Goal: Transaction & Acquisition: Purchase product/service

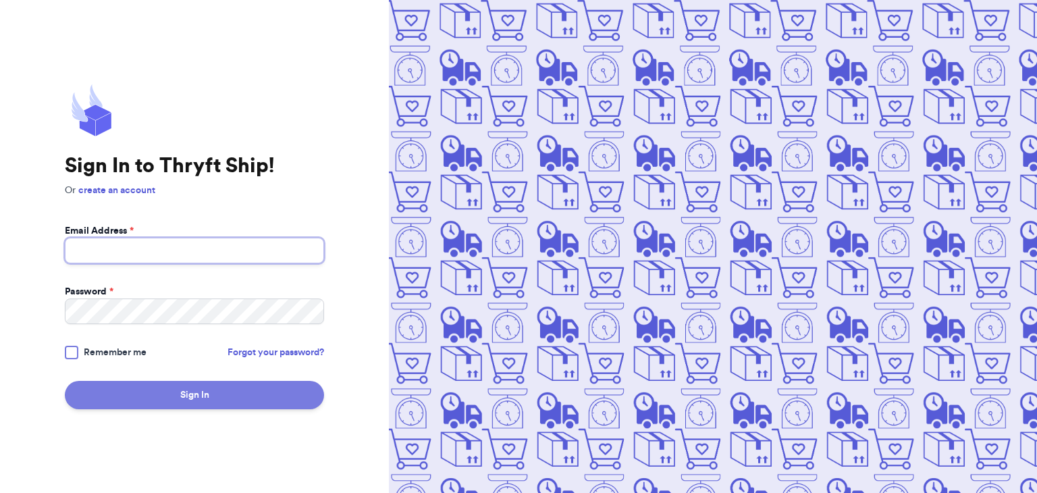
type input "[EMAIL_ADDRESS][DOMAIN_NAME]"
click at [242, 397] on button "Sign In" at bounding box center [194, 395] width 259 height 28
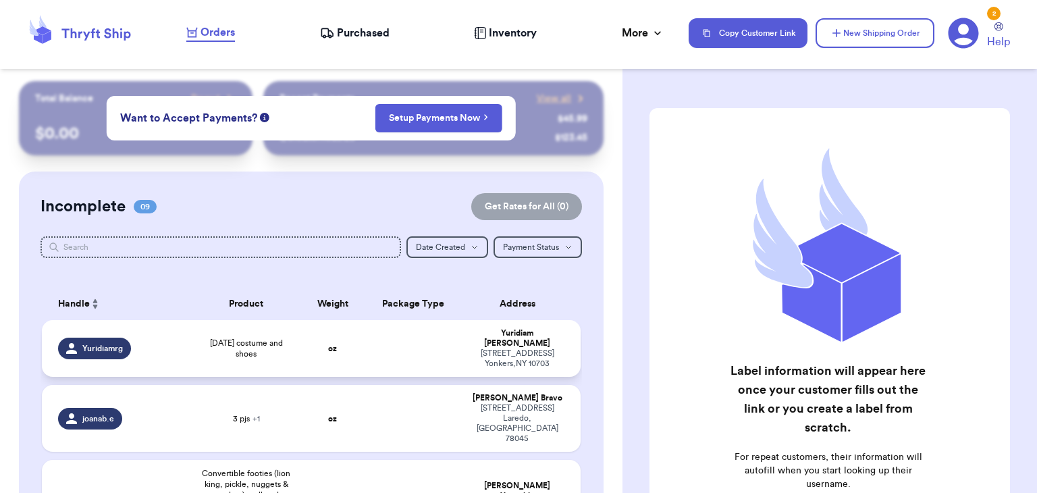
click at [310, 344] on td "oz" at bounding box center [332, 348] width 65 height 57
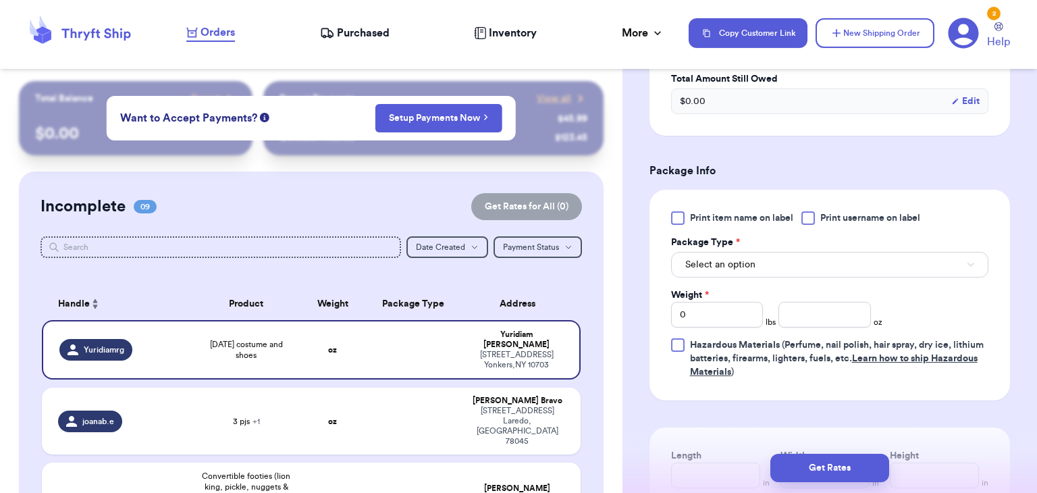
scroll to position [494, 0]
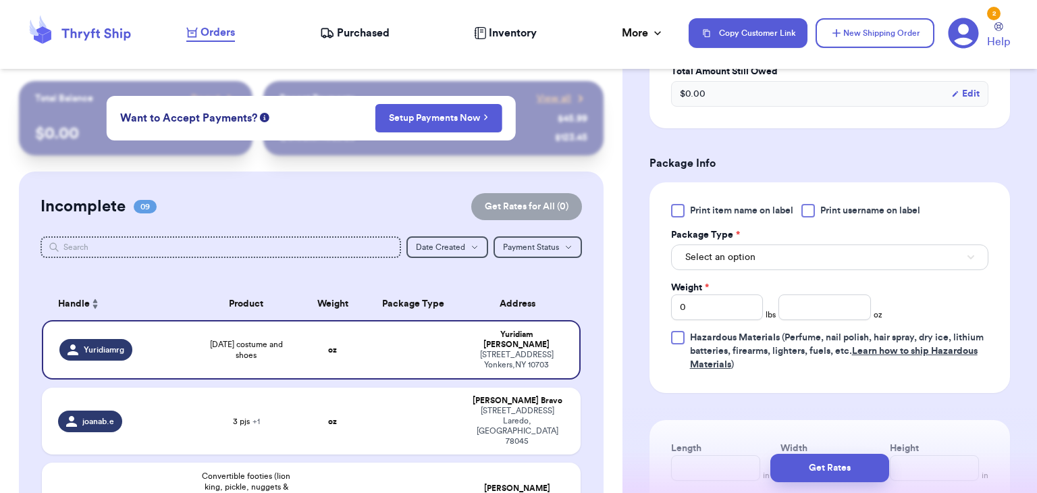
click at [808, 209] on div at bounding box center [807, 210] width 13 height 13
click at [0, 0] on input "Print username on label" at bounding box center [0, 0] width 0 height 0
click at [765, 267] on button "Select an option" at bounding box center [829, 257] width 317 height 26
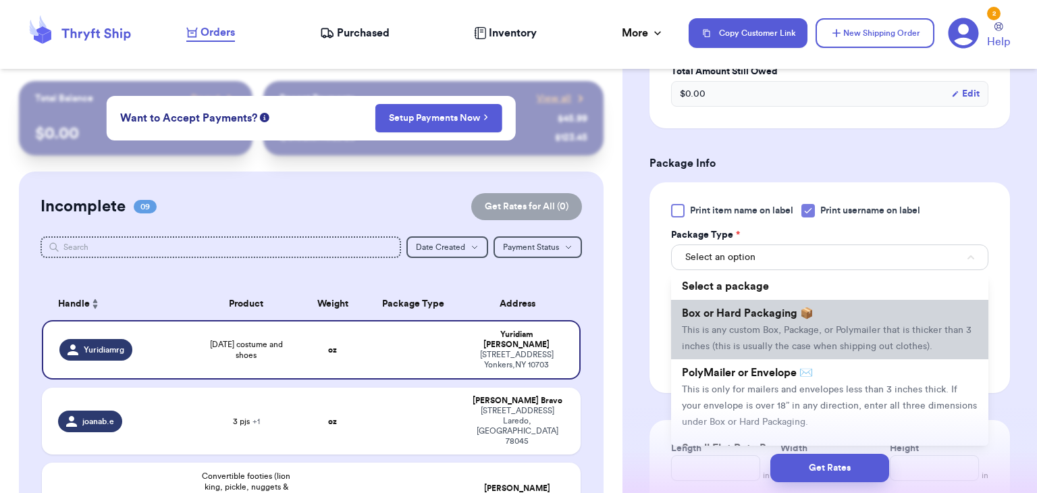
click at [767, 308] on span "Box or Hard Packaging 📦" at bounding box center [748, 313] width 132 height 11
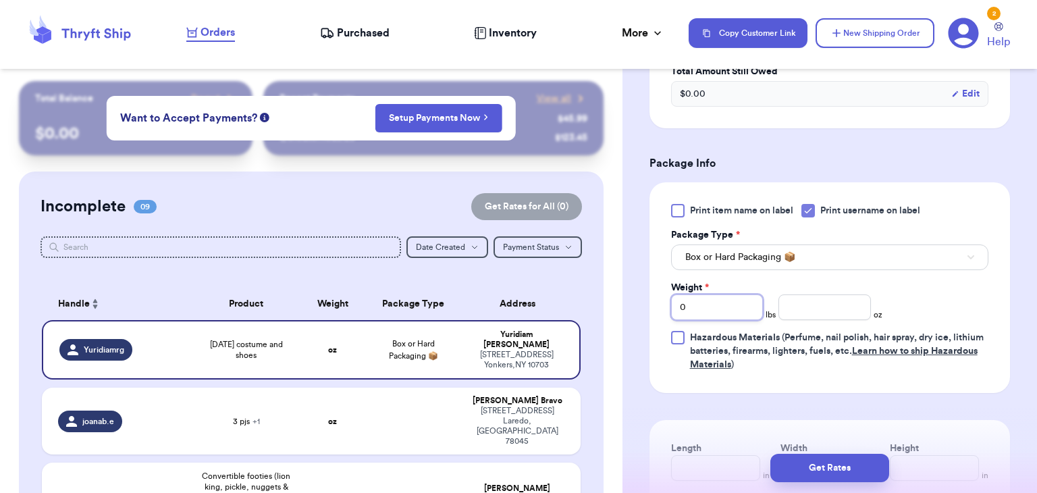
click at [699, 306] on input "0" at bounding box center [717, 307] width 92 height 26
type input "2"
click at [807, 304] on input "number" at bounding box center [824, 307] width 92 height 26
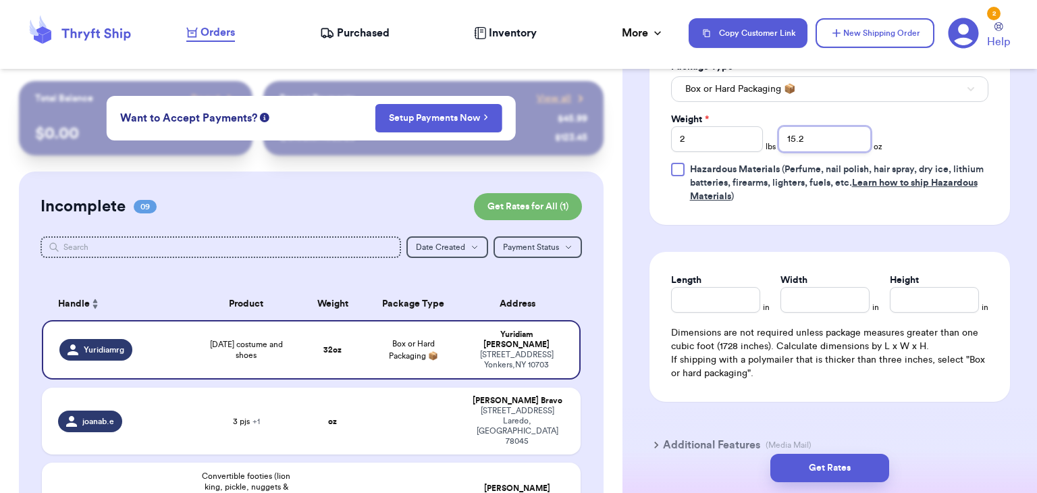
scroll to position [676, 0]
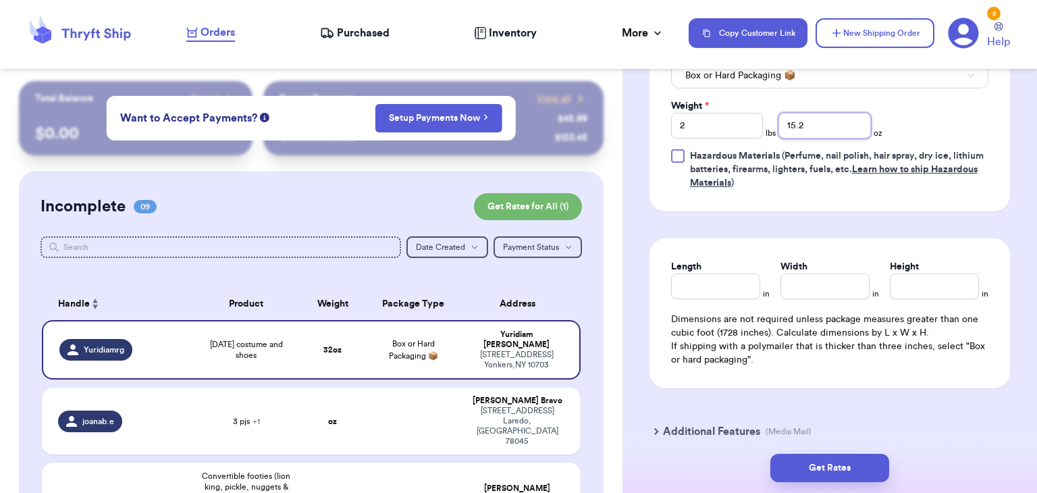
type input "15.2"
click at [709, 283] on input "Length" at bounding box center [715, 286] width 89 height 26
type input "11"
click at [848, 296] on input "Width *" at bounding box center [824, 286] width 89 height 26
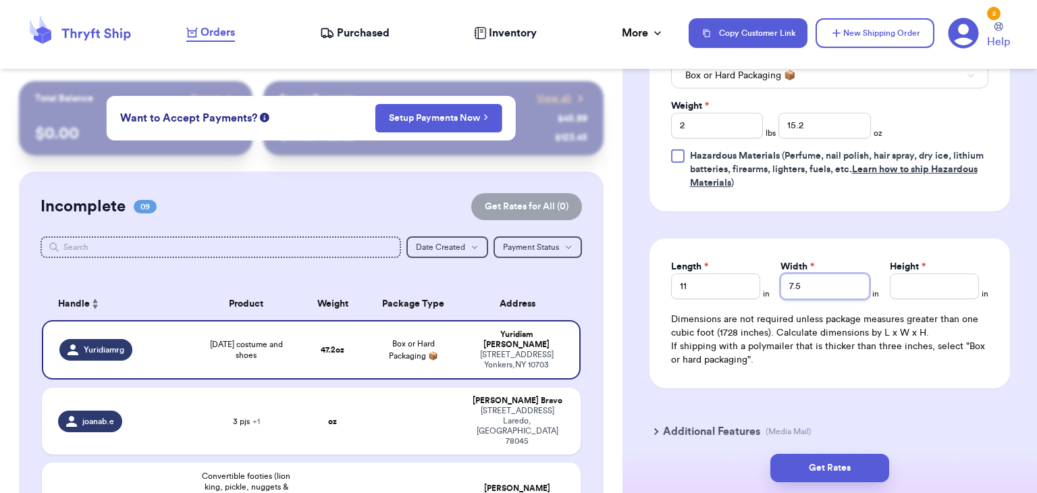
type input "7.5"
click at [919, 286] on input "Height *" at bounding box center [934, 286] width 89 height 26
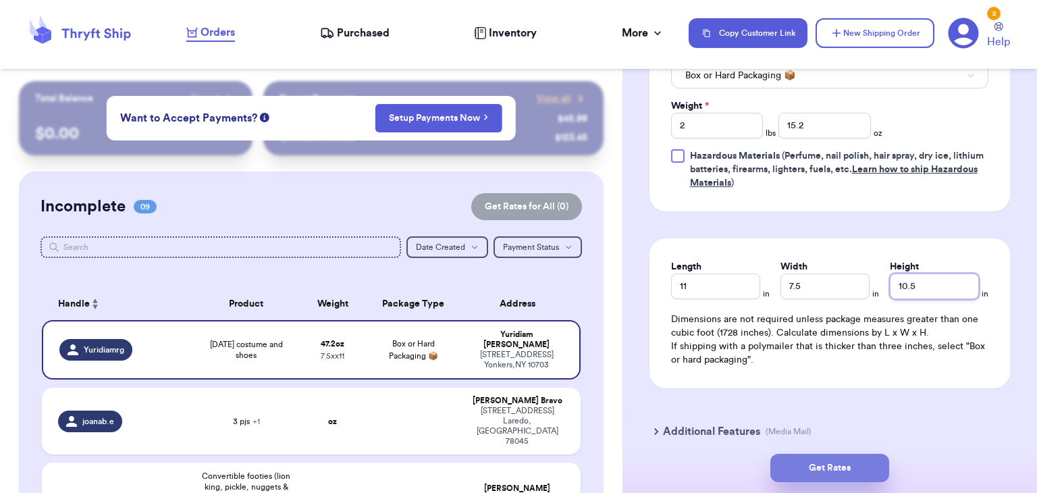
type input "10.5"
click at [821, 479] on button "Get Rates" at bounding box center [829, 468] width 119 height 28
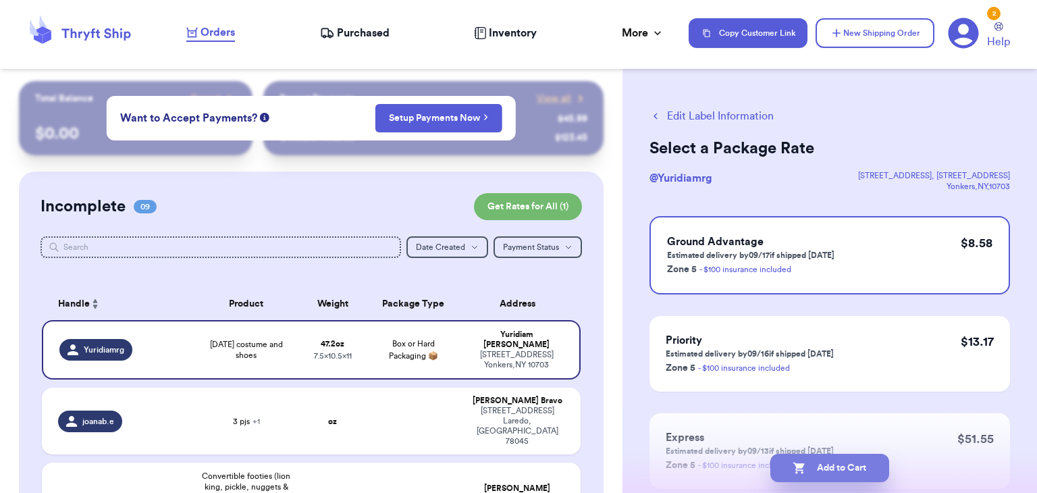
click at [867, 474] on button "Add to Cart" at bounding box center [829, 468] width 119 height 28
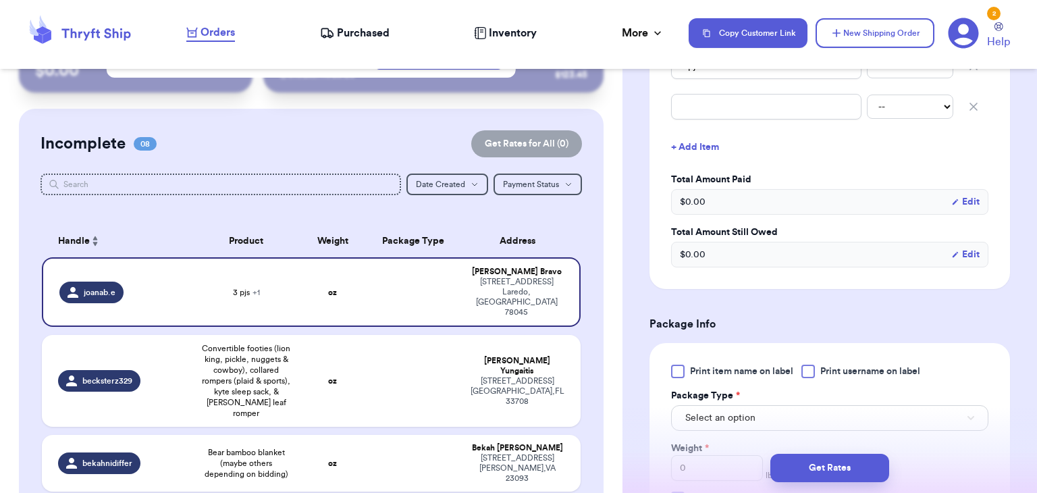
scroll to position [383, 0]
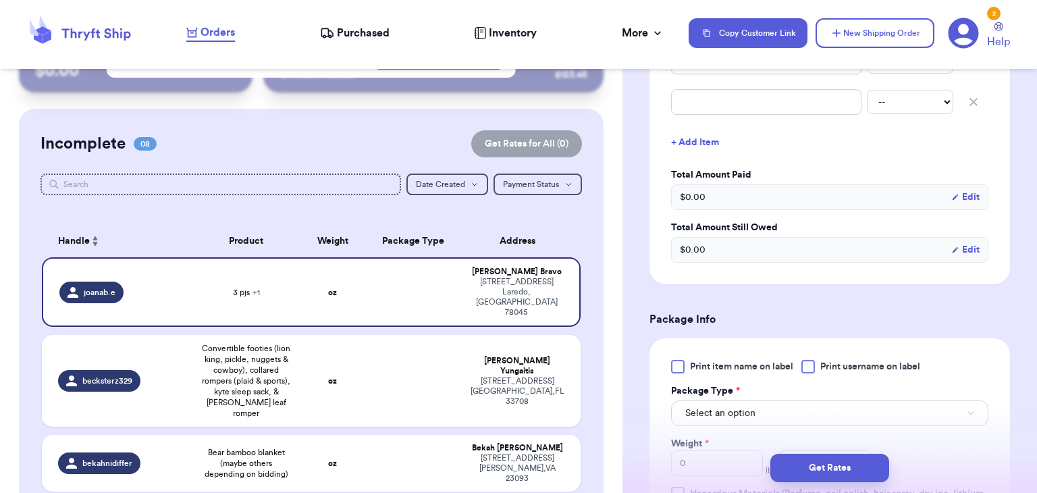
click at [806, 365] on div at bounding box center [807, 366] width 13 height 13
click at [0, 0] on input "Print username on label" at bounding box center [0, 0] width 0 height 0
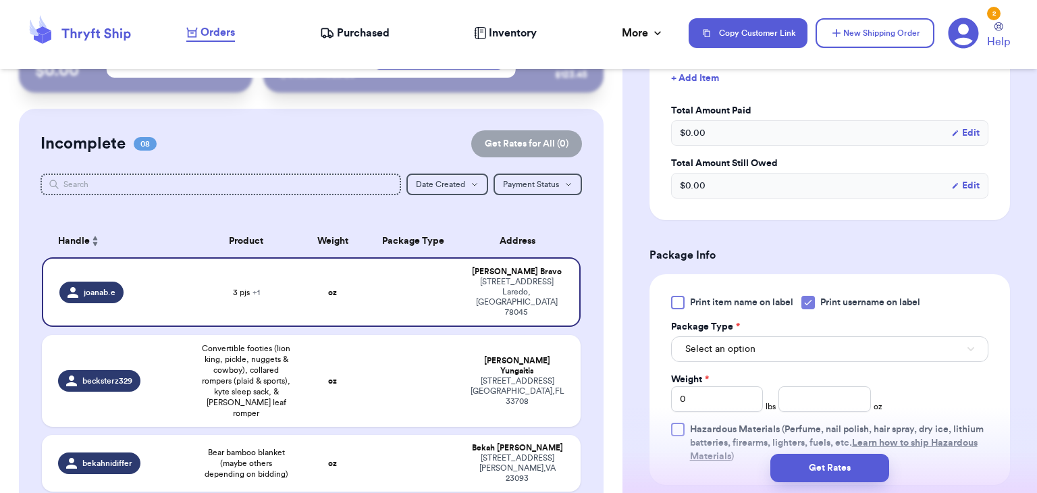
scroll to position [463, 0]
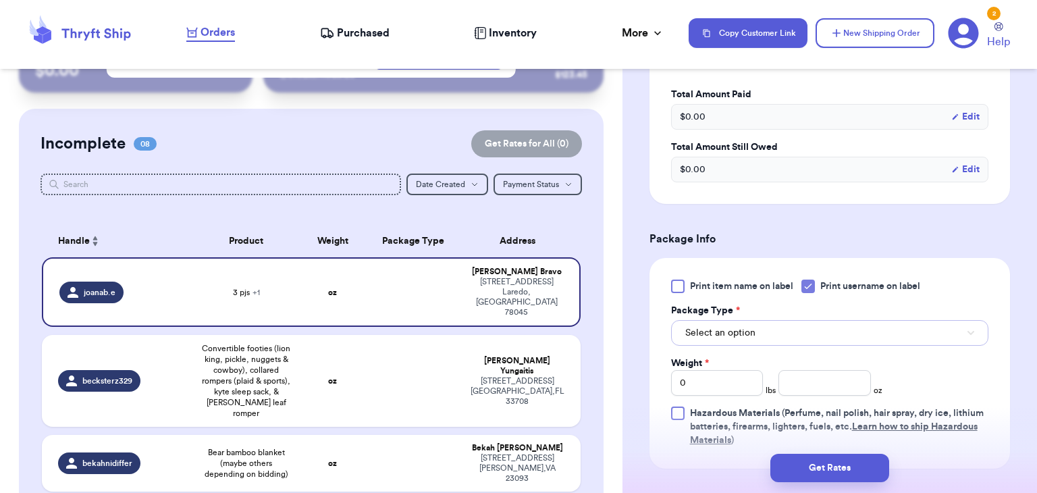
click at [797, 334] on button "Select an option" at bounding box center [829, 333] width 317 height 26
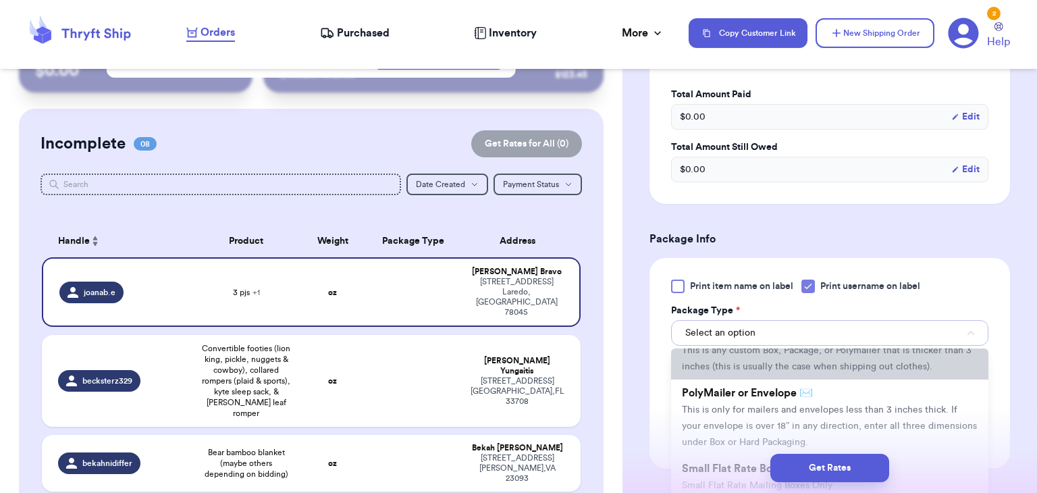
scroll to position [59, 0]
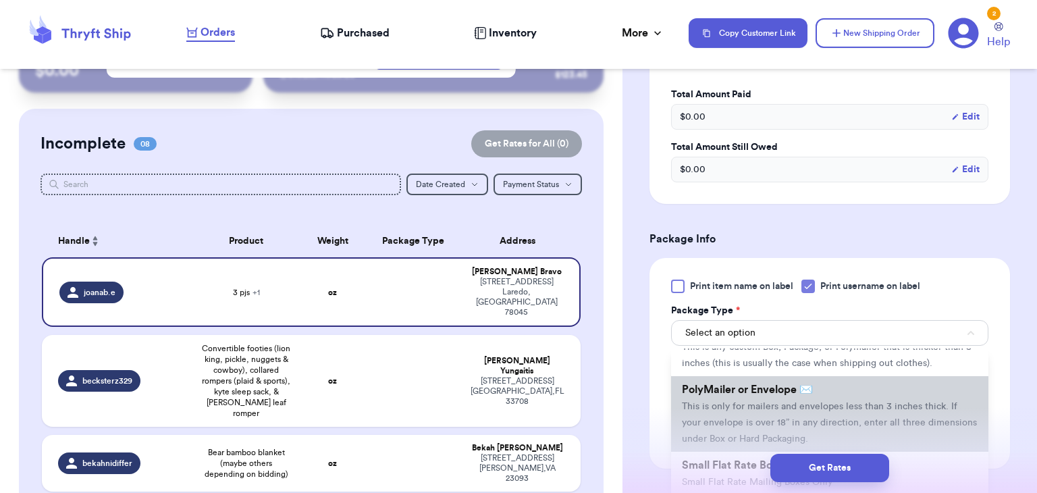
click at [787, 397] on li "PolyMailer or Envelope ✉️ This is only for mailers and envelopes less than 3 in…" at bounding box center [829, 414] width 317 height 76
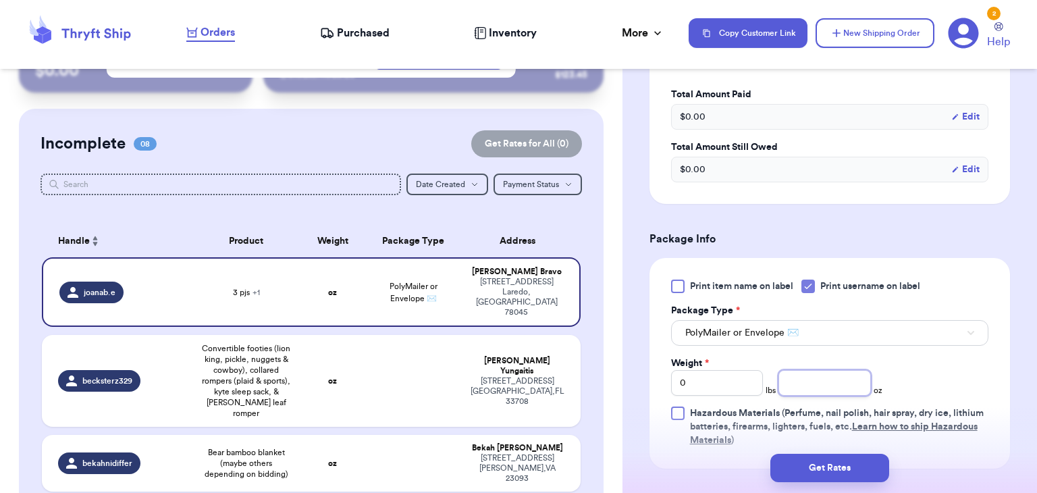
click at [791, 386] on input "number" at bounding box center [824, 383] width 92 height 26
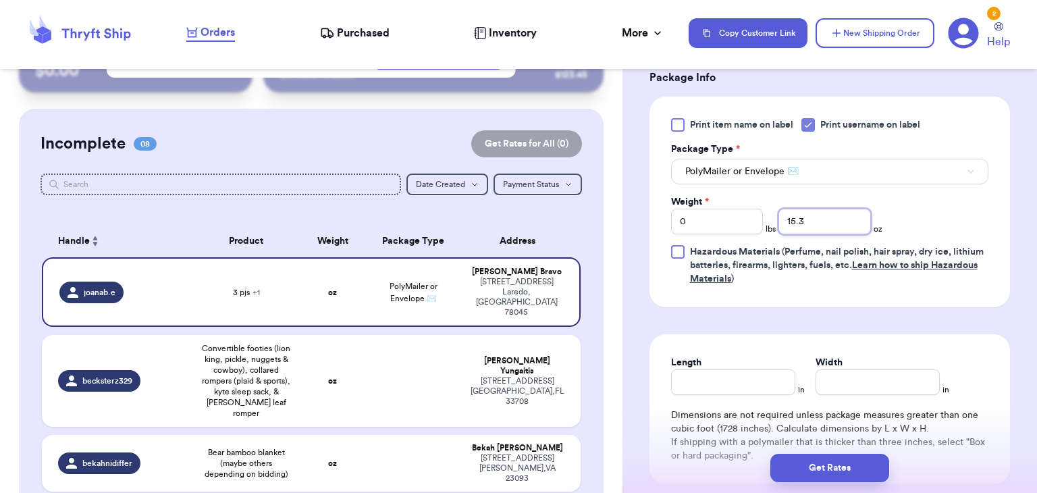
scroll to position [626, 0]
type input "15.3"
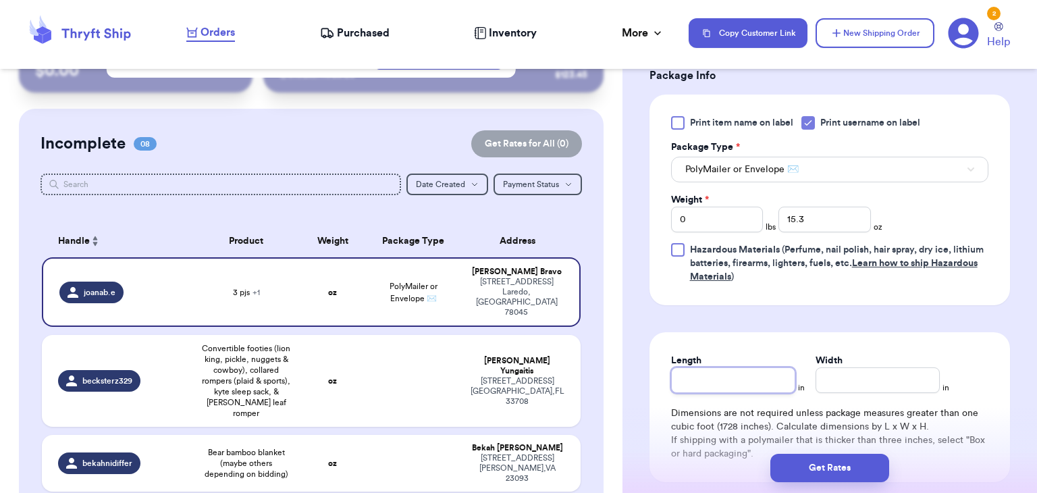
click at [779, 379] on input "Length" at bounding box center [733, 380] width 124 height 26
type input "10"
click at [905, 371] on input "Width *" at bounding box center [877, 380] width 124 height 26
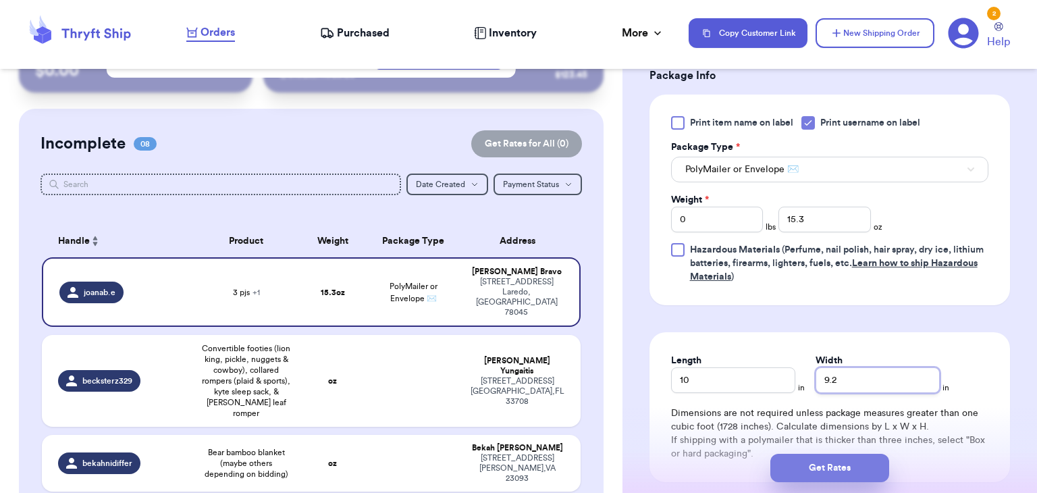
type input "9.2"
click at [875, 462] on button "Get Rates" at bounding box center [829, 468] width 119 height 28
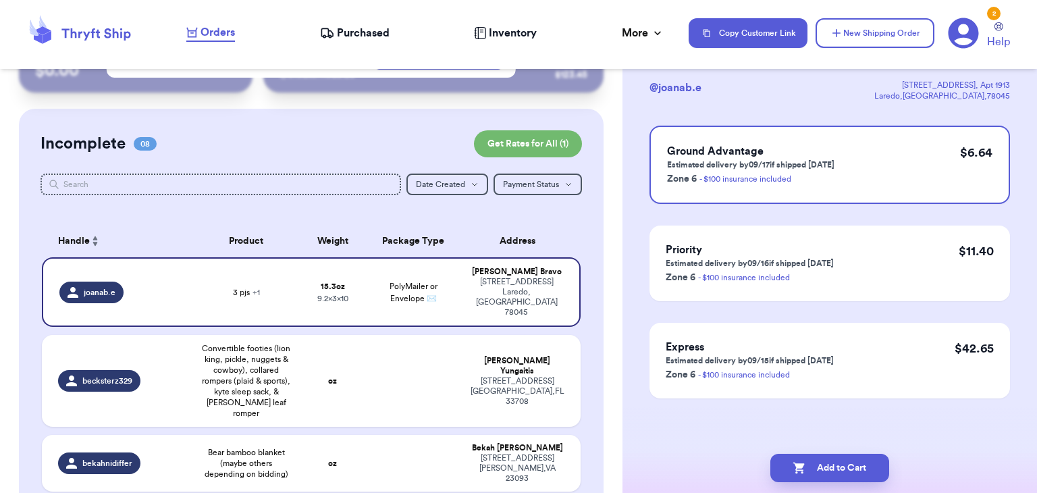
scroll to position [0, 0]
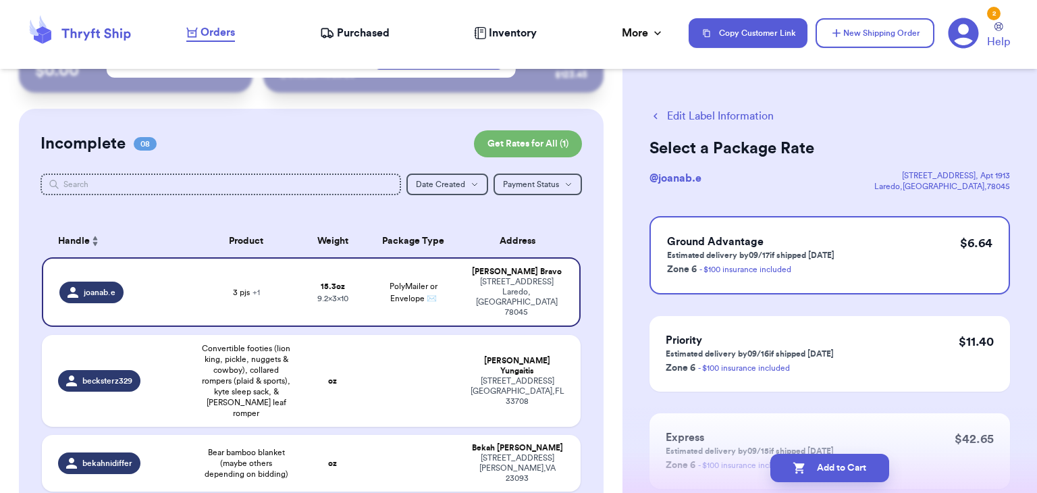
click at [664, 115] on button "Edit Label Information" at bounding box center [711, 116] width 124 height 16
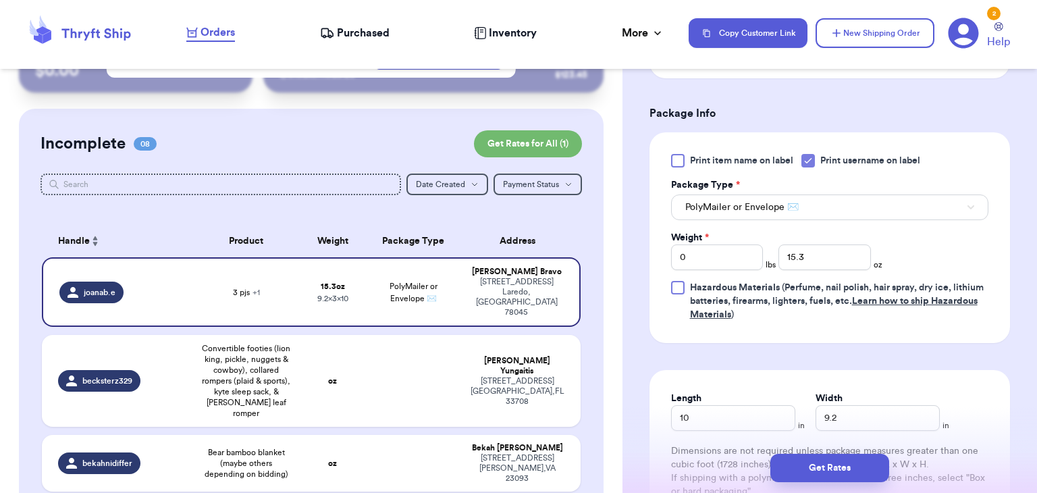
scroll to position [719, 0]
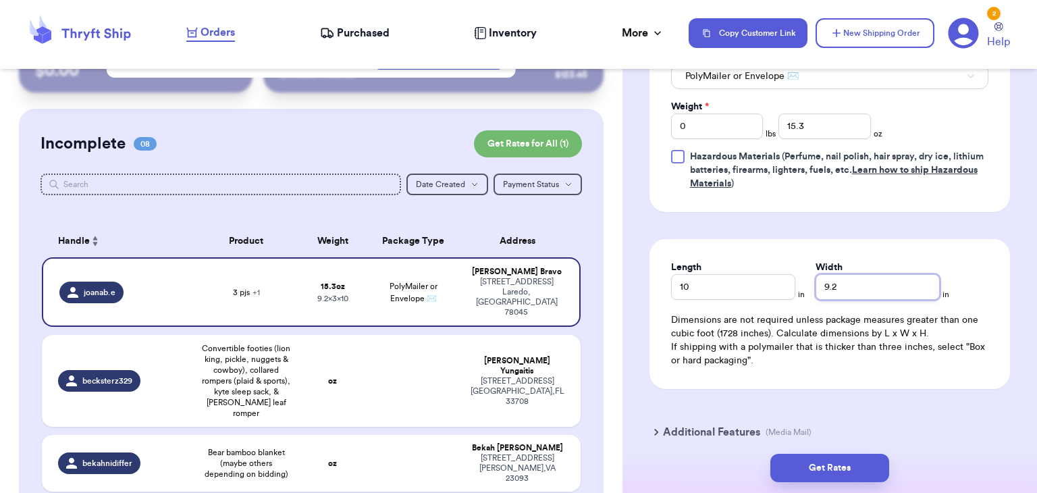
click at [875, 289] on input "9.2" at bounding box center [877, 287] width 124 height 26
type input "9.5"
click at [851, 479] on button "Get Rates" at bounding box center [829, 468] width 119 height 28
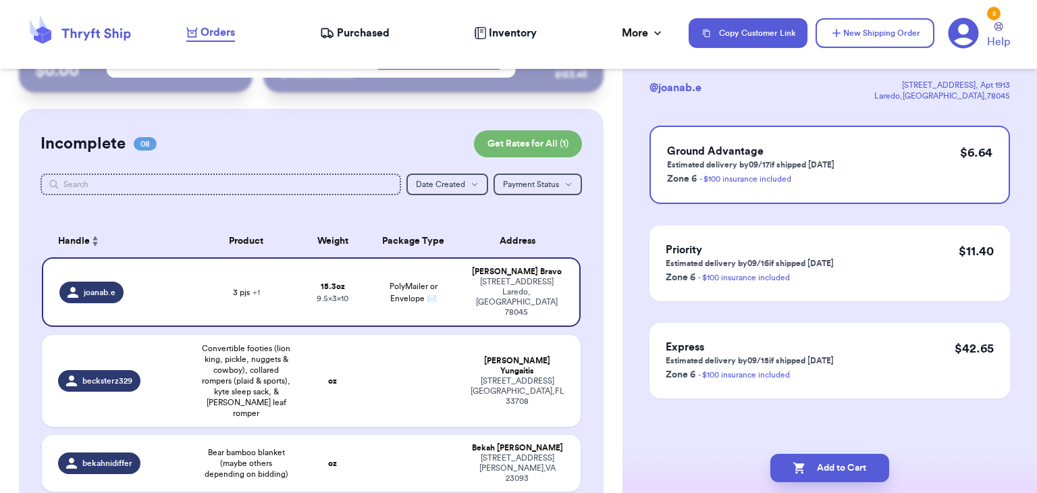
scroll to position [0, 0]
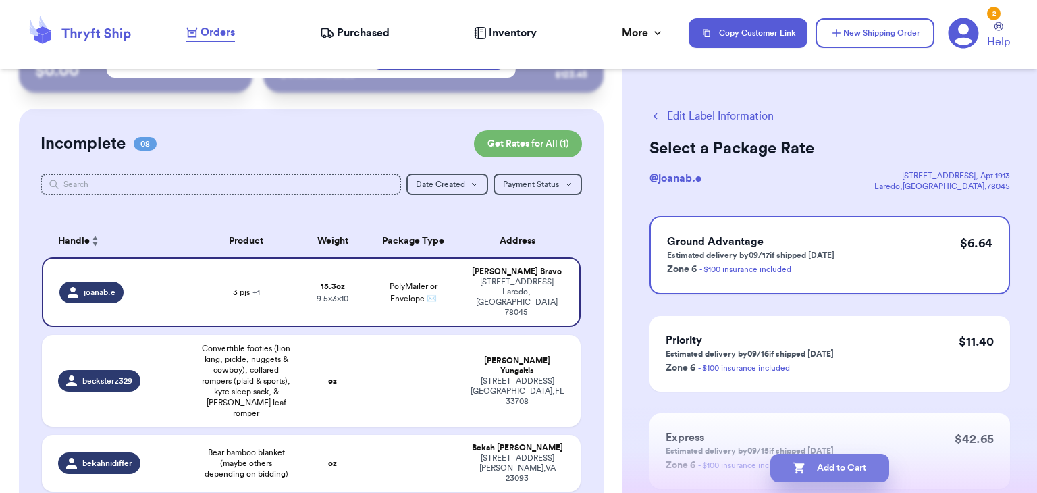
click at [850, 477] on button "Add to Cart" at bounding box center [829, 468] width 119 height 28
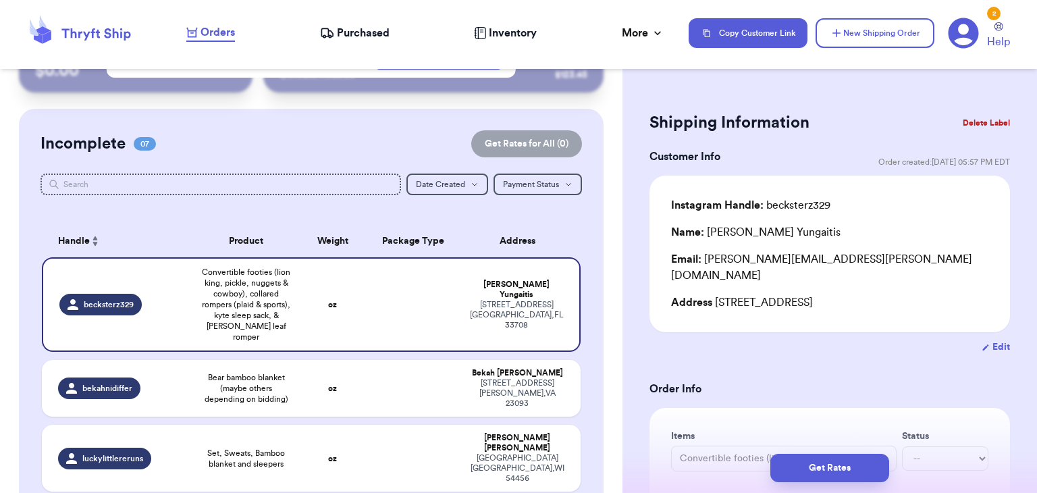
click at [850, 477] on button "Get Rates" at bounding box center [829, 468] width 119 height 28
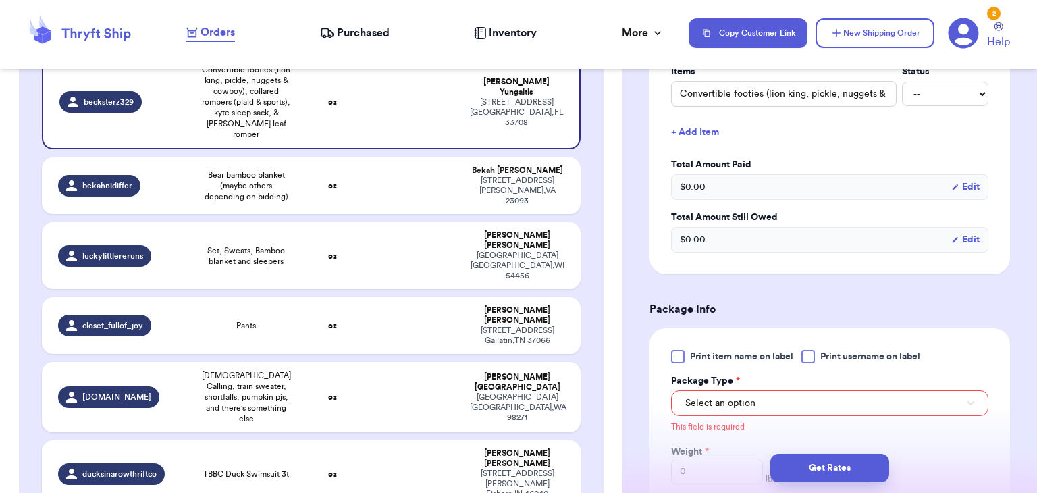
scroll to position [366, 0]
click at [817, 348] on label "Print username on label" at bounding box center [860, 354] width 119 height 13
click at [0, 0] on input "Print username on label" at bounding box center [0, 0] width 0 height 0
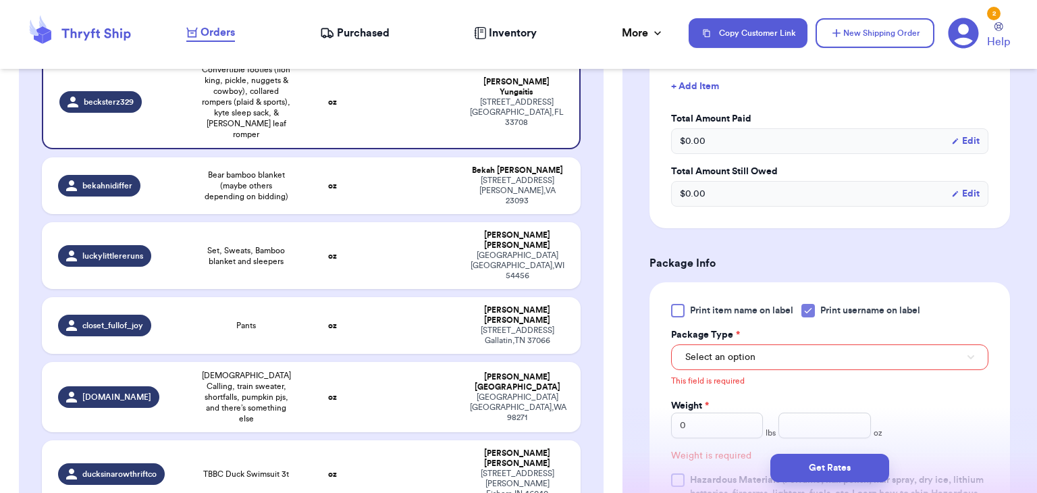
scroll to position [411, 0]
click at [732, 350] on span "Select an option" at bounding box center [720, 356] width 70 height 13
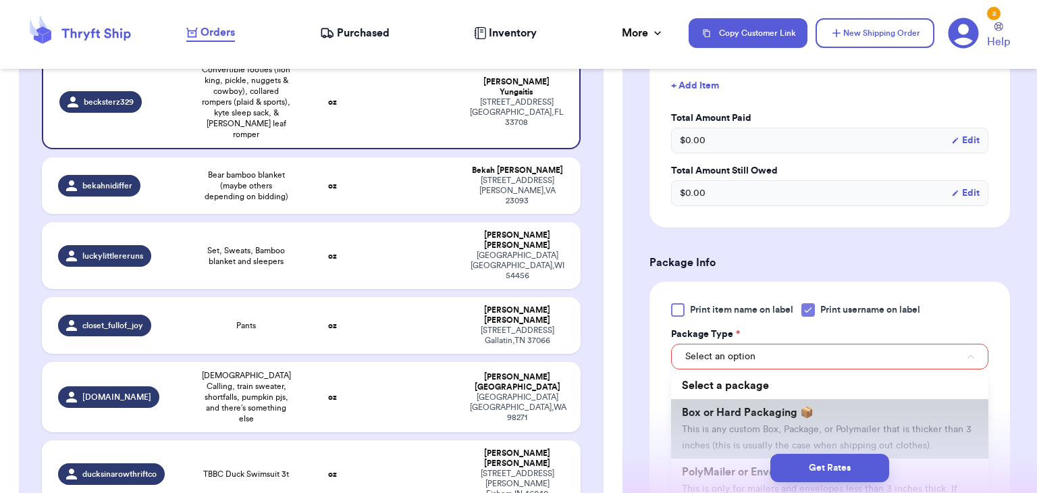
click at [725, 416] on li "Box or Hard Packaging 📦 This is any custom Box, Package, or Polymailer that is …" at bounding box center [829, 428] width 317 height 59
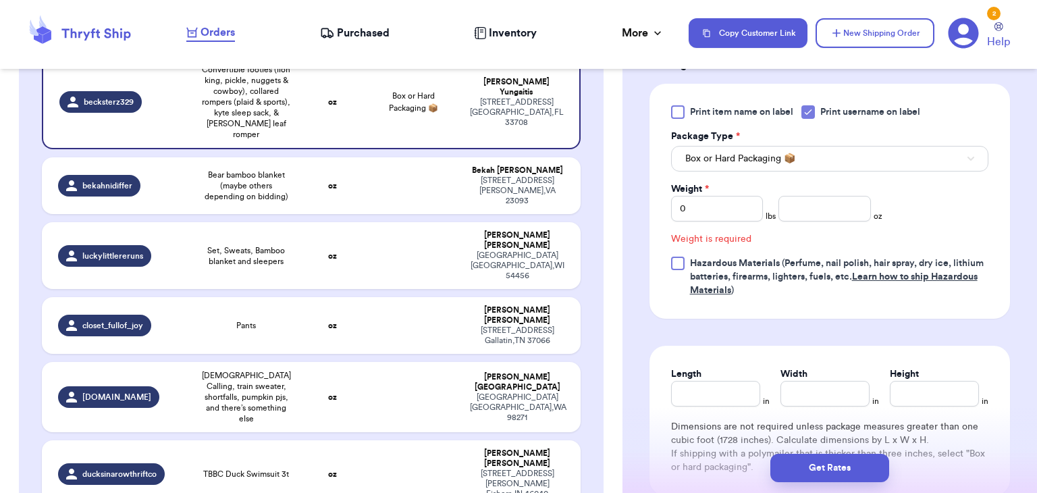
scroll to position [610, 0]
click at [824, 194] on input "number" at bounding box center [824, 207] width 92 height 26
type input "2"
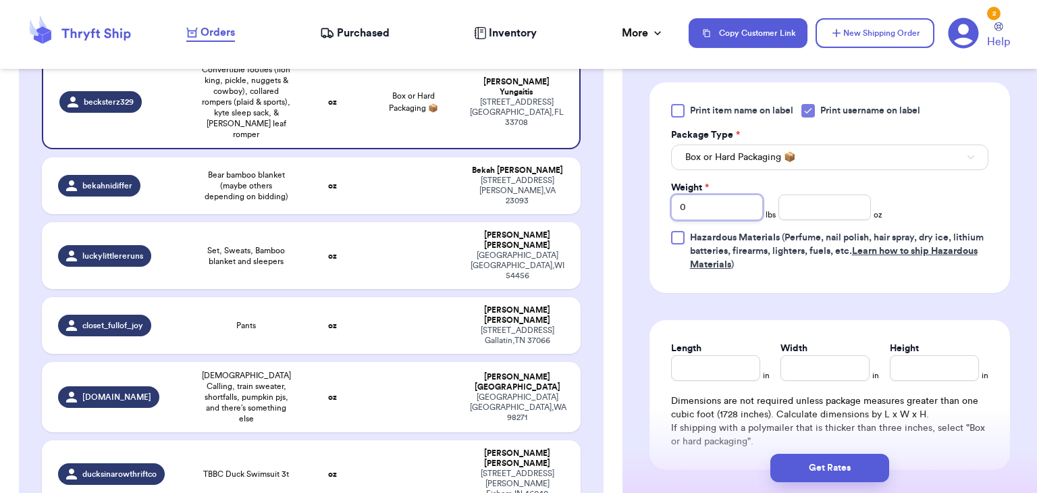
click at [704, 194] on input "0" at bounding box center [717, 207] width 92 height 26
type input "2"
click at [838, 194] on input "number" at bounding box center [824, 207] width 92 height 26
type input "15.2"
click at [688, 355] on input "Length" at bounding box center [715, 368] width 89 height 26
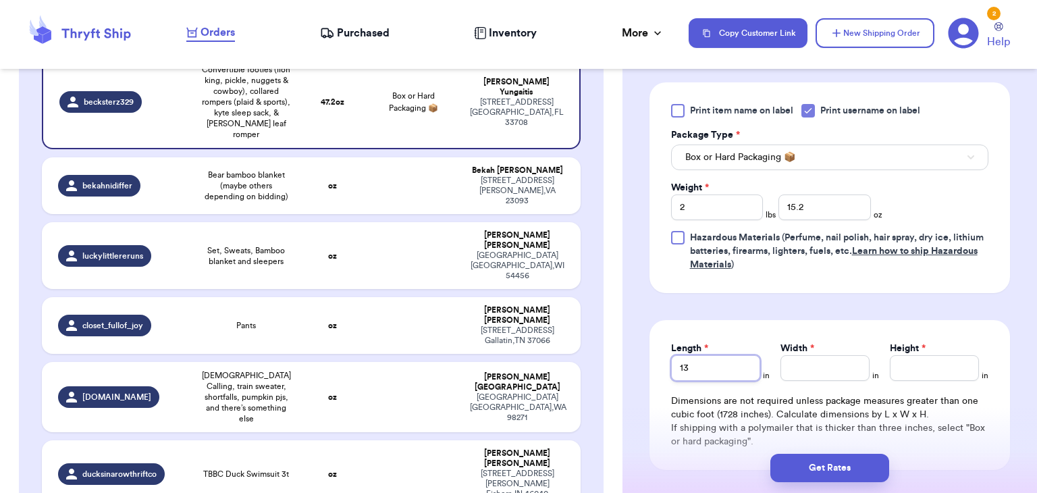
type input "13"
click at [800, 364] on div "Length * 13 in Width * in Height * in Dimensions are not required unless packag…" at bounding box center [829, 395] width 360 height 150
click at [805, 355] on input "Width *" at bounding box center [824, 368] width 89 height 26
type input "10"
click at [890, 355] on input "Height *" at bounding box center [934, 368] width 89 height 26
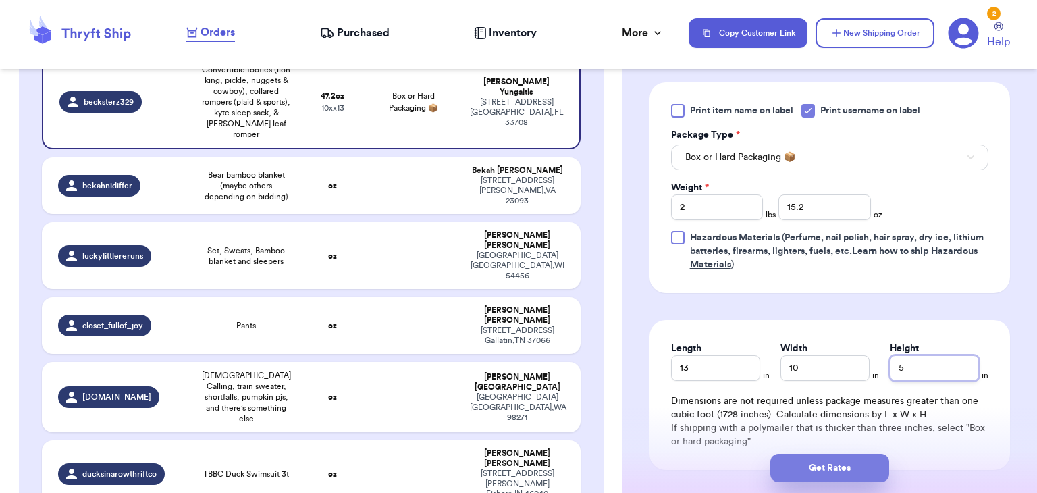
type input "5"
click at [800, 474] on button "Get Rates" at bounding box center [829, 468] width 119 height 28
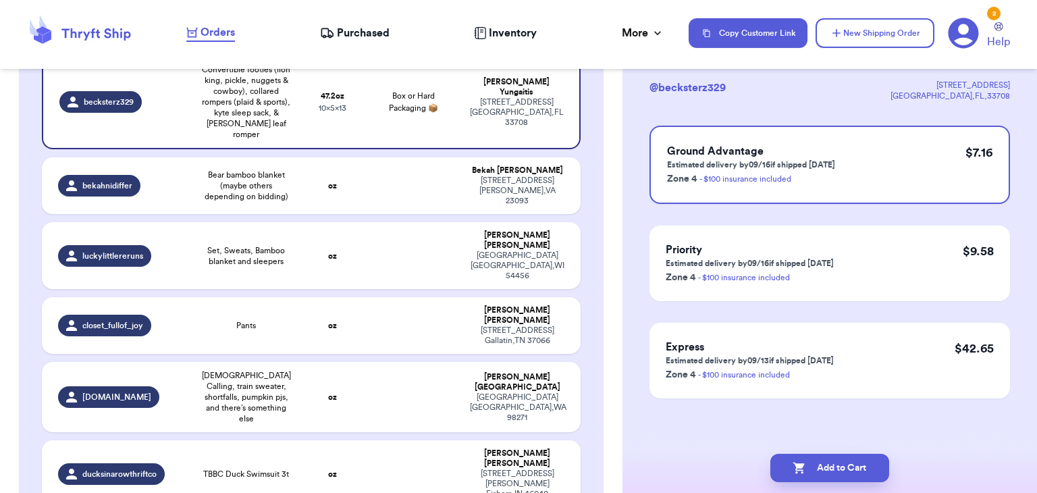
scroll to position [0, 0]
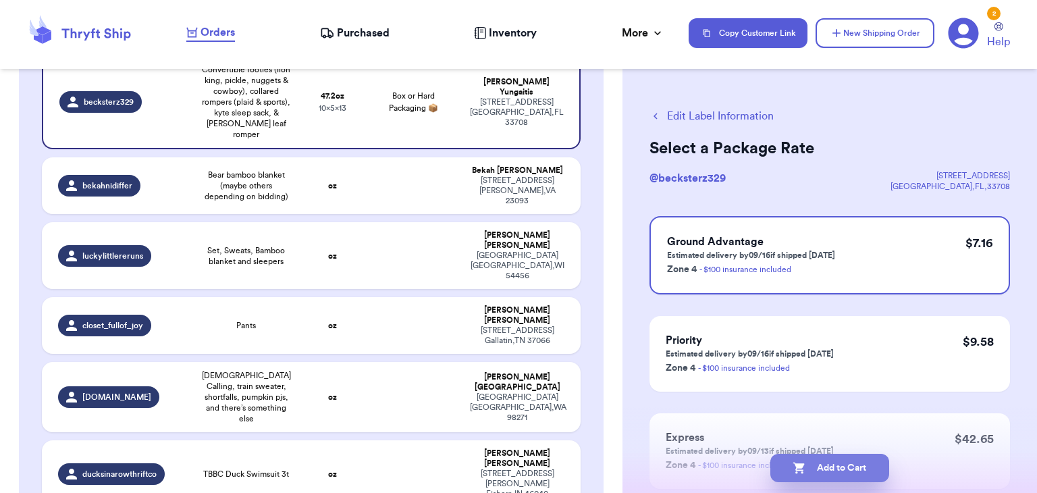
click at [802, 477] on button "Add to Cart" at bounding box center [829, 468] width 119 height 28
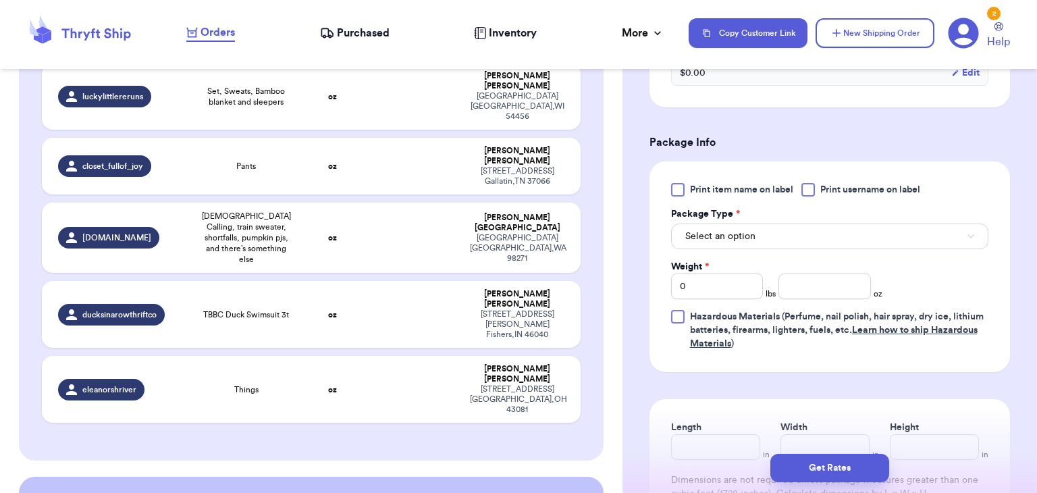
scroll to position [552, 0]
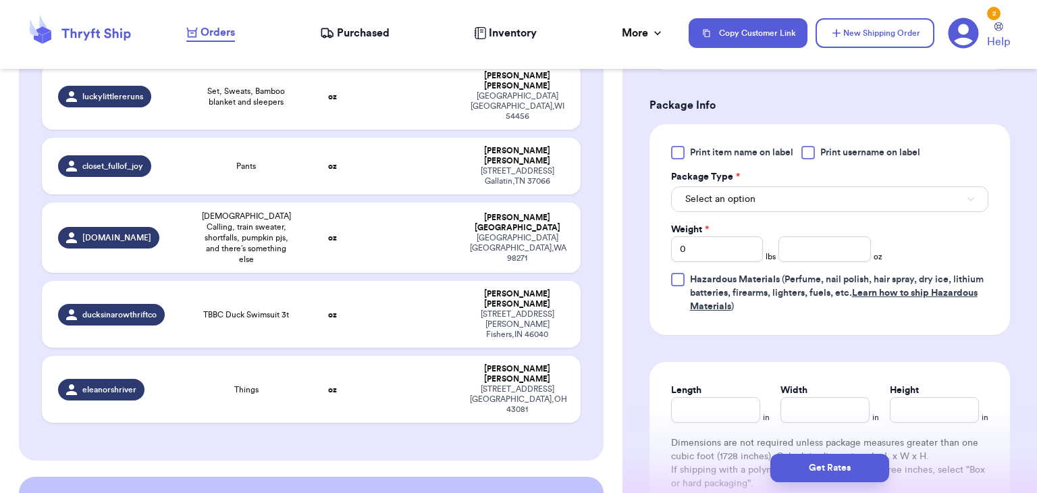
click at [809, 154] on div at bounding box center [807, 152] width 13 height 13
click at [0, 0] on input "Print username on label" at bounding box center [0, 0] width 0 height 0
click at [834, 250] on input "number" at bounding box center [824, 249] width 92 height 26
click at [845, 193] on button "Select an option" at bounding box center [829, 199] width 317 height 26
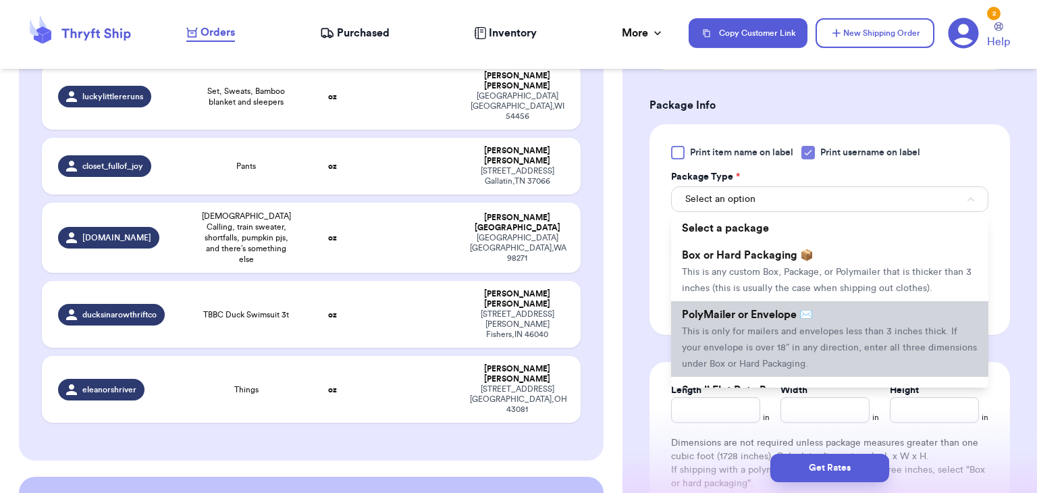
click at [821, 312] on li "PolyMailer or Envelope ✉️ This is only for mailers and envelopes less than 3 in…" at bounding box center [829, 339] width 317 height 76
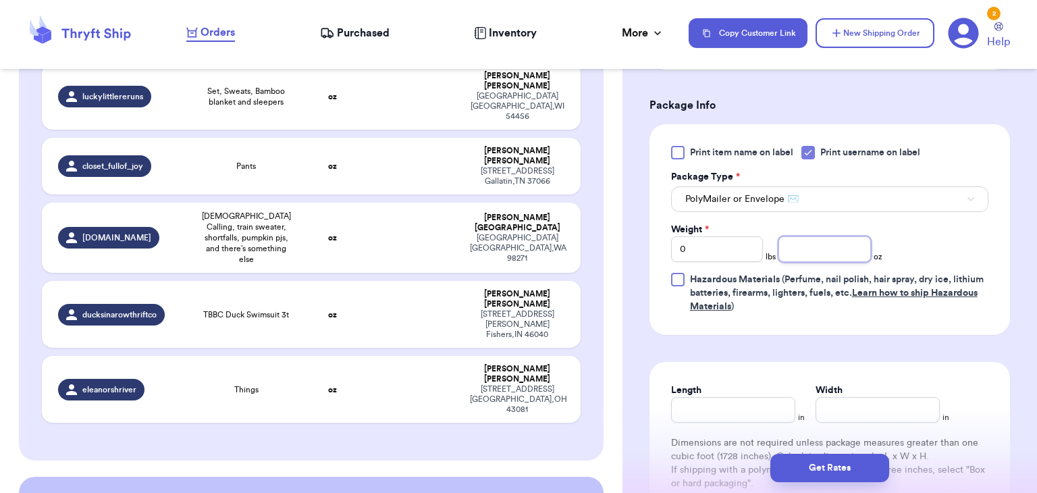
click at [821, 252] on input "number" at bounding box center [824, 249] width 92 height 26
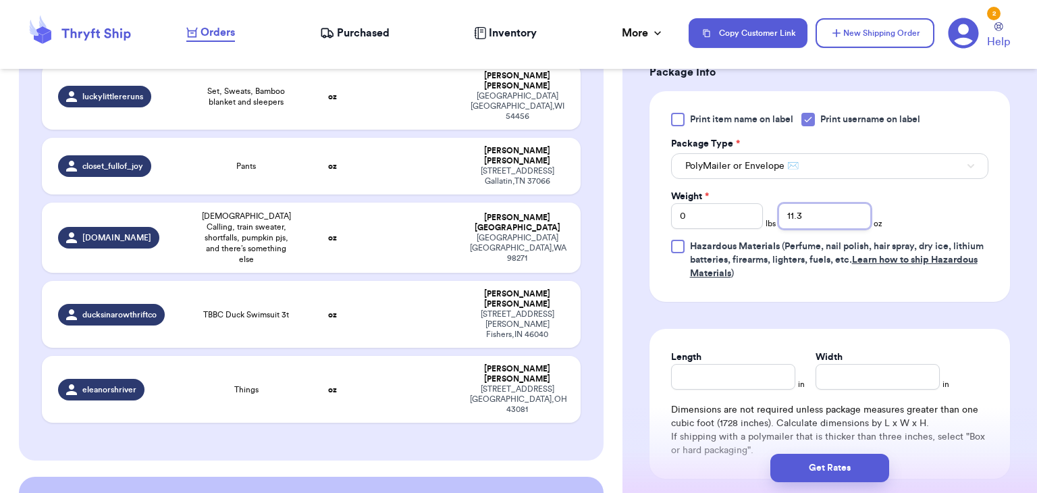
scroll to position [588, 0]
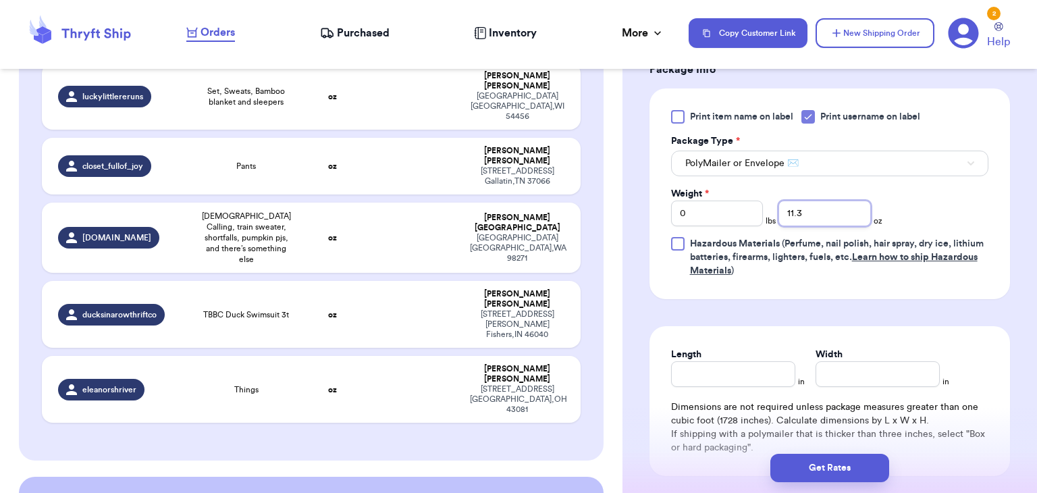
type input "11.3"
click at [715, 377] on input "Length" at bounding box center [733, 374] width 124 height 26
type input "10"
click at [822, 371] on input "Width *" at bounding box center [877, 374] width 124 height 26
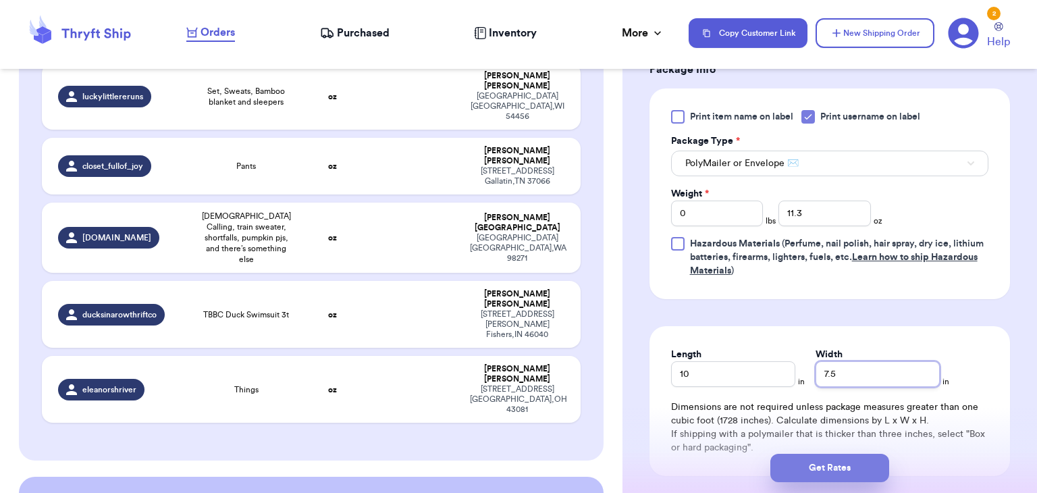
type input "7.5"
click at [817, 473] on button "Get Rates" at bounding box center [829, 468] width 119 height 28
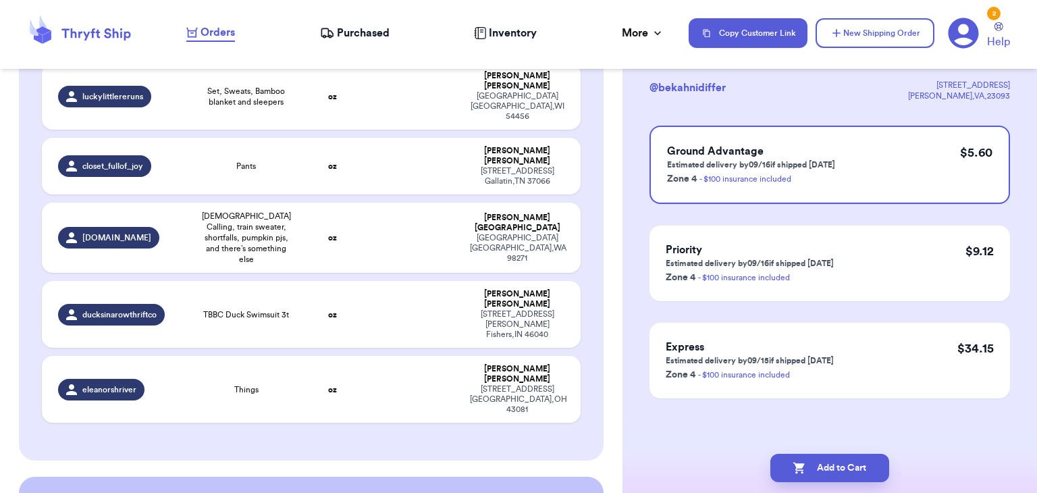
scroll to position [0, 0]
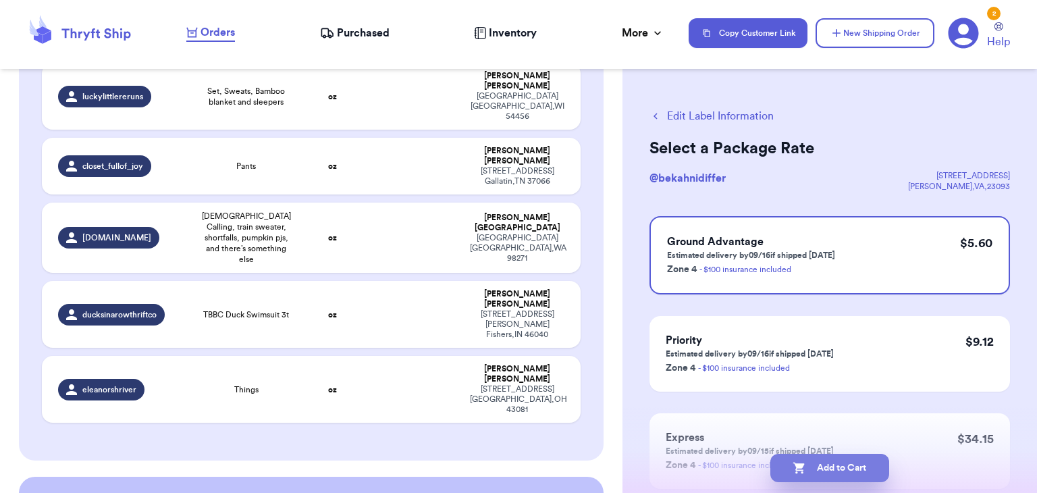
click at [817, 475] on button "Add to Cart" at bounding box center [829, 468] width 119 height 28
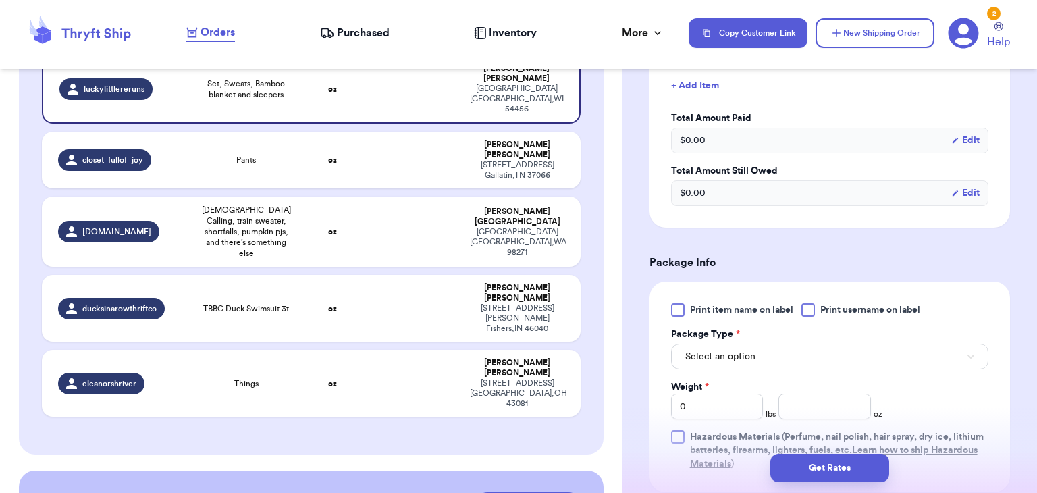
scroll to position [396, 0]
click at [812, 308] on div at bounding box center [807, 308] width 13 height 13
click at [0, 0] on input "Print username on label" at bounding box center [0, 0] width 0 height 0
click at [809, 343] on button "Select an option" at bounding box center [829, 356] width 317 height 26
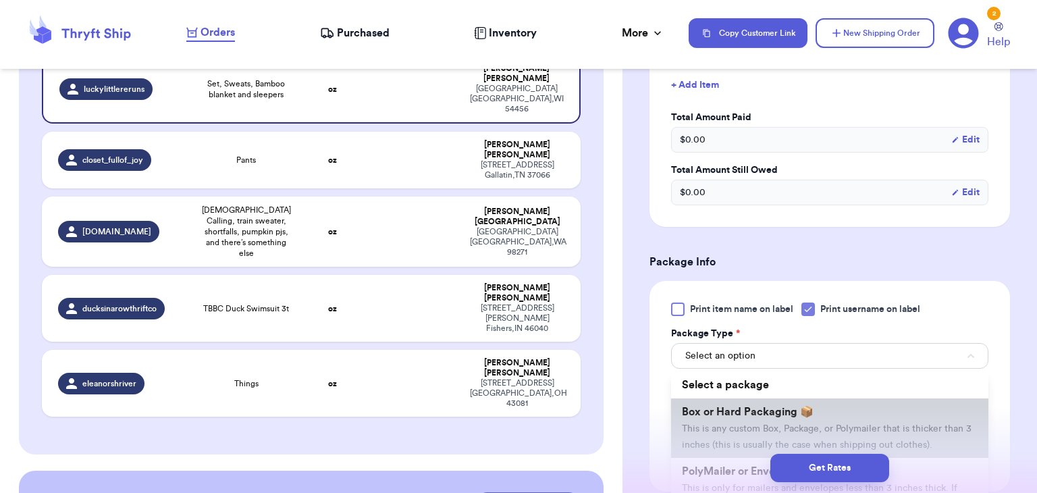
click at [790, 419] on li "Box or Hard Packaging 📦 This is any custom Box, Package, or Polymailer that is …" at bounding box center [829, 427] width 317 height 59
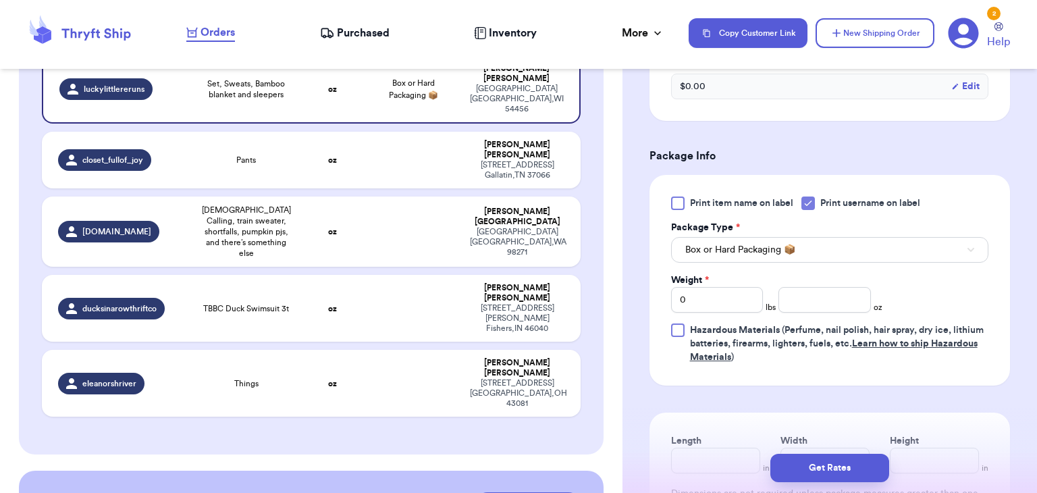
scroll to position [506, 0]
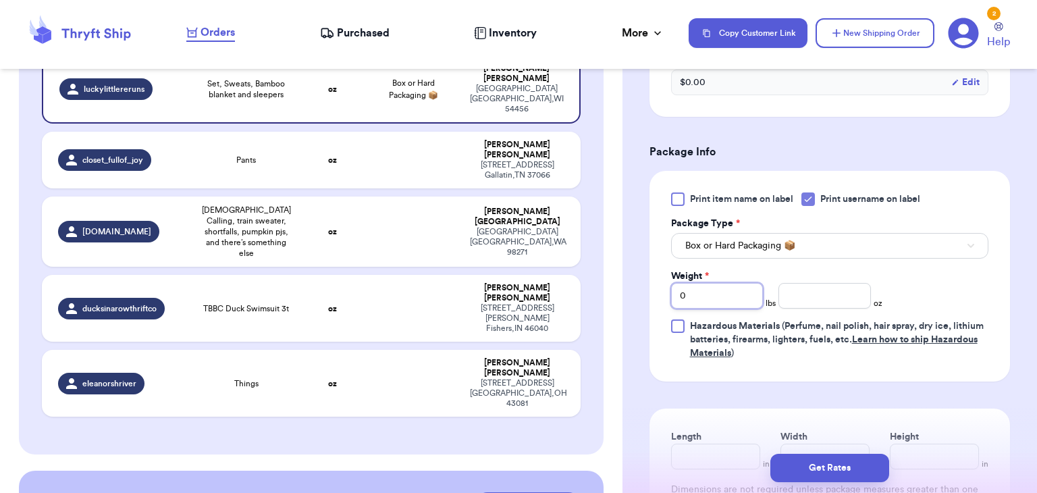
click at [739, 295] on input "0" at bounding box center [717, 296] width 92 height 26
type input "2"
click at [810, 289] on input "number" at bounding box center [824, 296] width 92 height 26
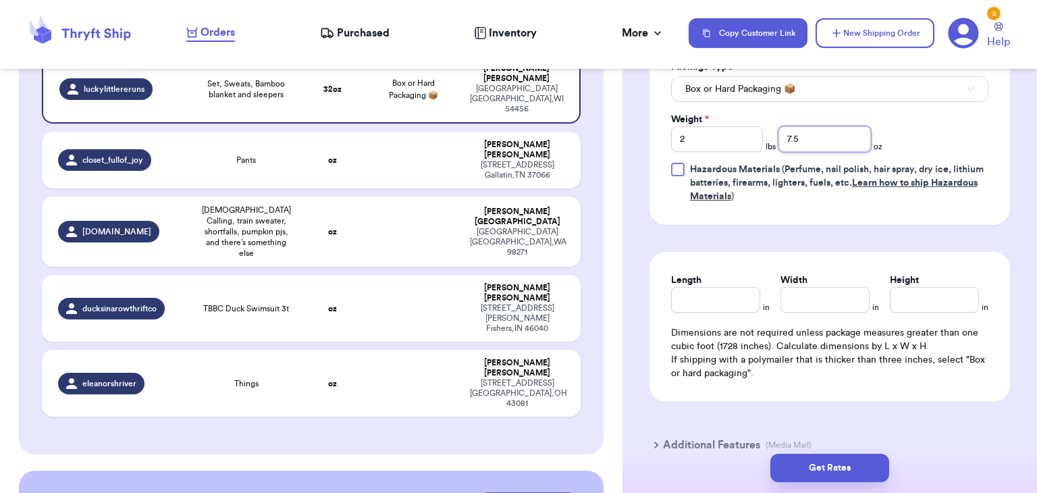
scroll to position [665, 0]
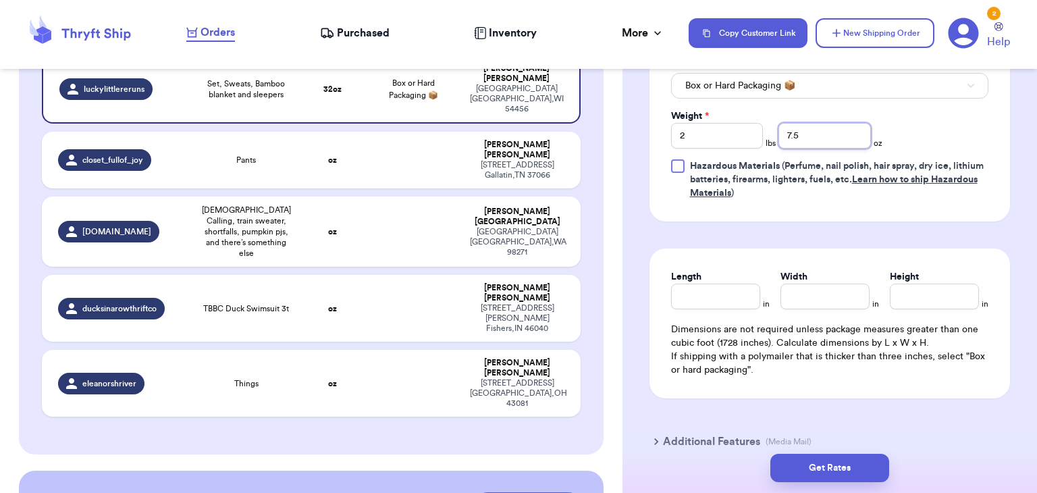
type input "7.5"
click at [716, 283] on input "Length" at bounding box center [715, 296] width 89 height 26
type input "12.5"
click at [797, 303] on input "Width *" at bounding box center [824, 296] width 89 height 26
type input "10"
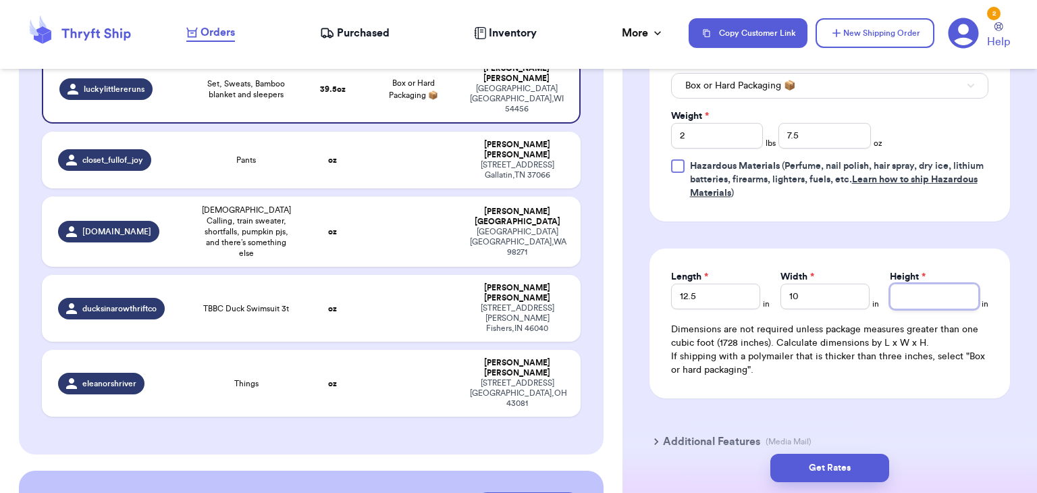
click at [933, 293] on input "Height *" at bounding box center [934, 296] width 89 height 26
type input "5"
click at [850, 470] on button "Get Rates" at bounding box center [829, 468] width 119 height 28
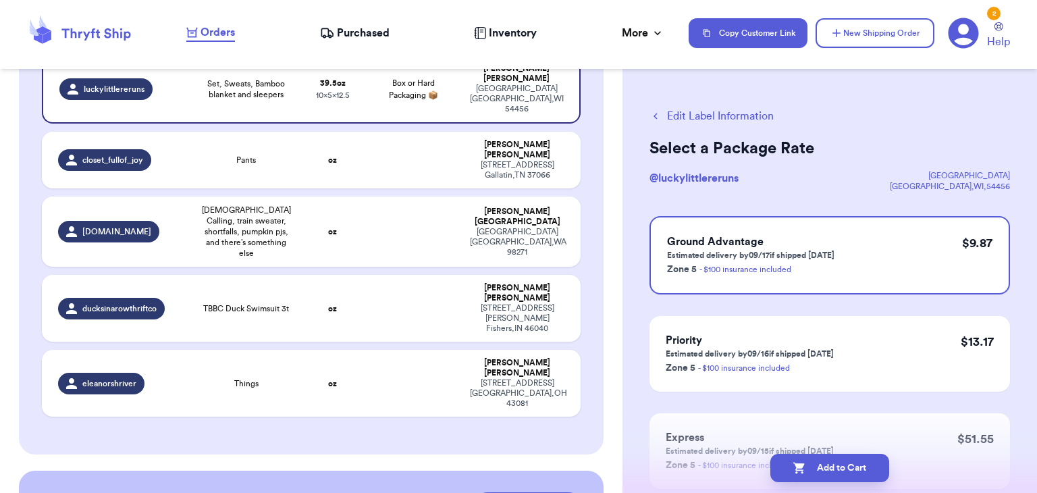
click at [850, 470] on button "Add to Cart" at bounding box center [829, 468] width 119 height 28
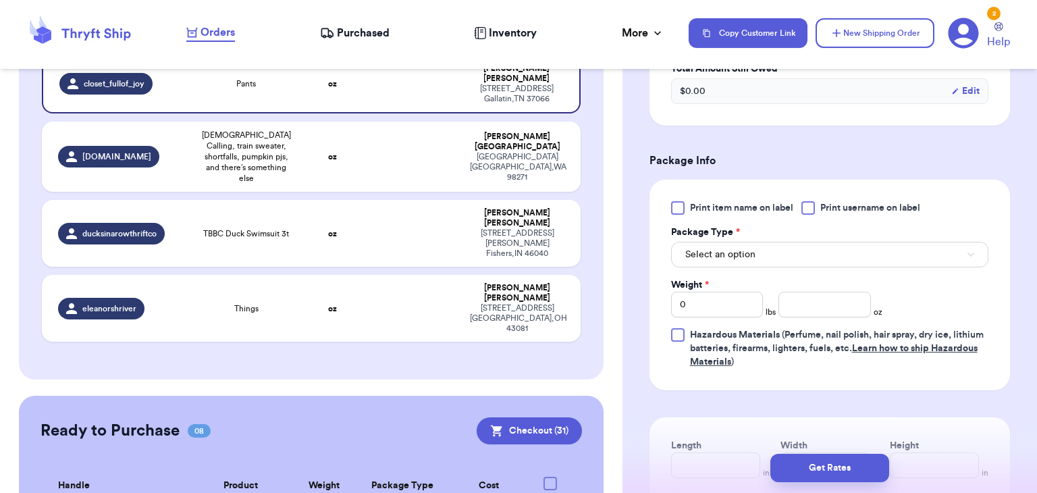
scroll to position [504, 0]
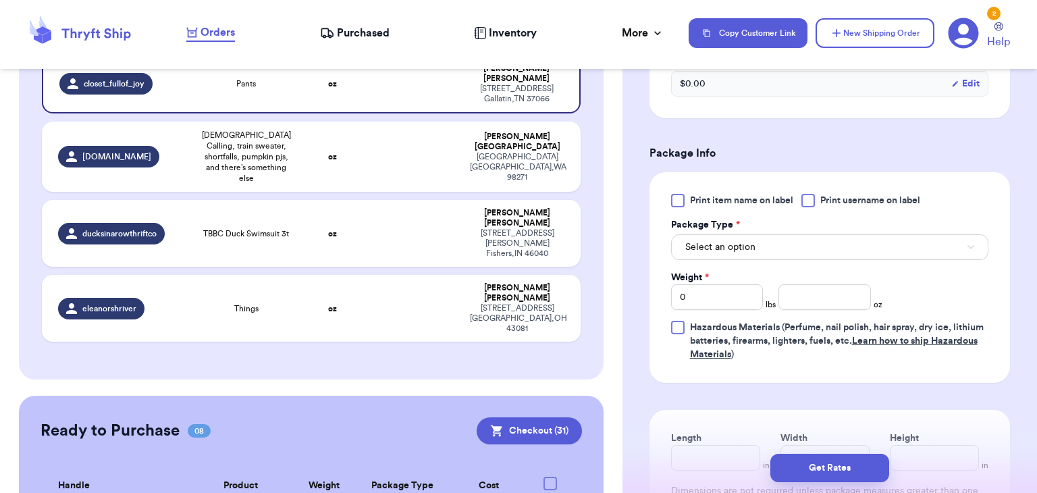
click at [806, 204] on div at bounding box center [807, 200] width 13 height 13
click at [0, 0] on input "Print username on label" at bounding box center [0, 0] width 0 height 0
click at [802, 254] on button "Select an option" at bounding box center [829, 247] width 317 height 26
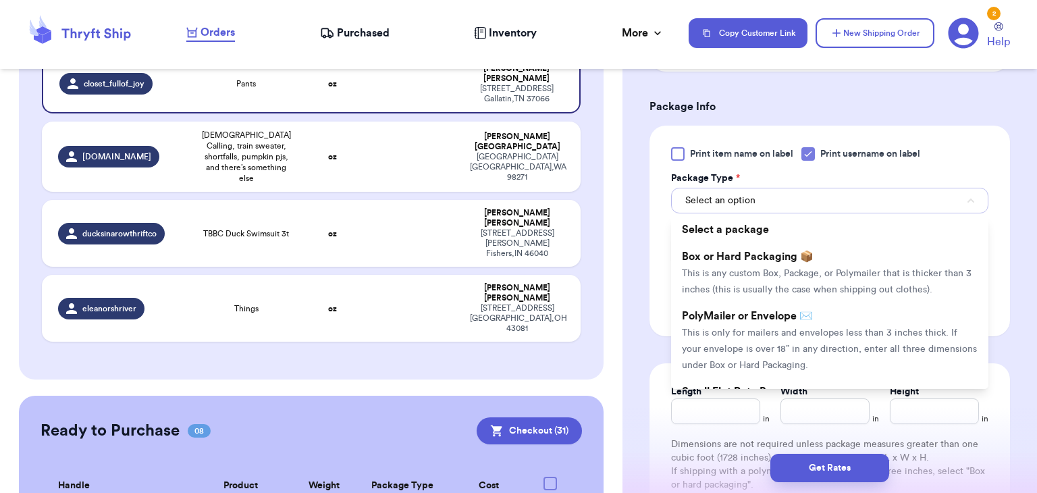
scroll to position [555, 0]
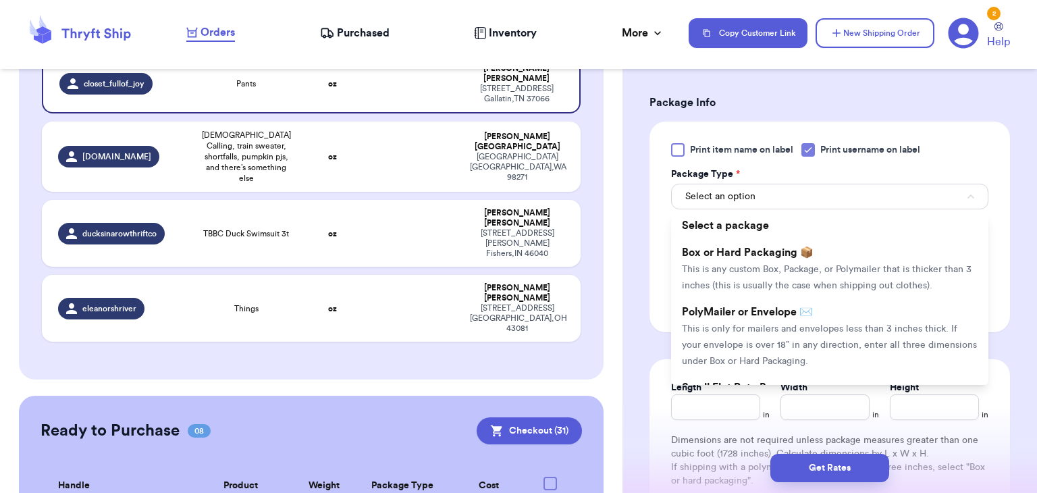
click at [802, 254] on span "Box or Hard Packaging 📦" at bounding box center [748, 252] width 132 height 11
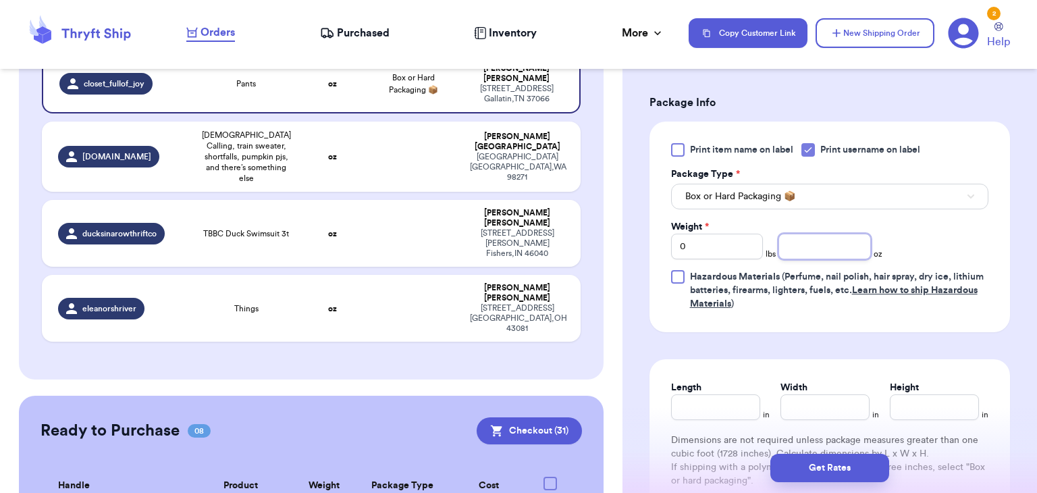
click at [844, 257] on input "number" at bounding box center [824, 247] width 92 height 26
type input "6.3"
click at [801, 210] on div "Print item name on label Print username on label Package Type * Box or Hard Pac…" at bounding box center [829, 226] width 317 height 167
click at [807, 181] on div "Box or Hard Packaging 📦" at bounding box center [829, 195] width 317 height 28
click at [808, 190] on button "Box or Hard Packaging 📦" at bounding box center [829, 197] width 317 height 26
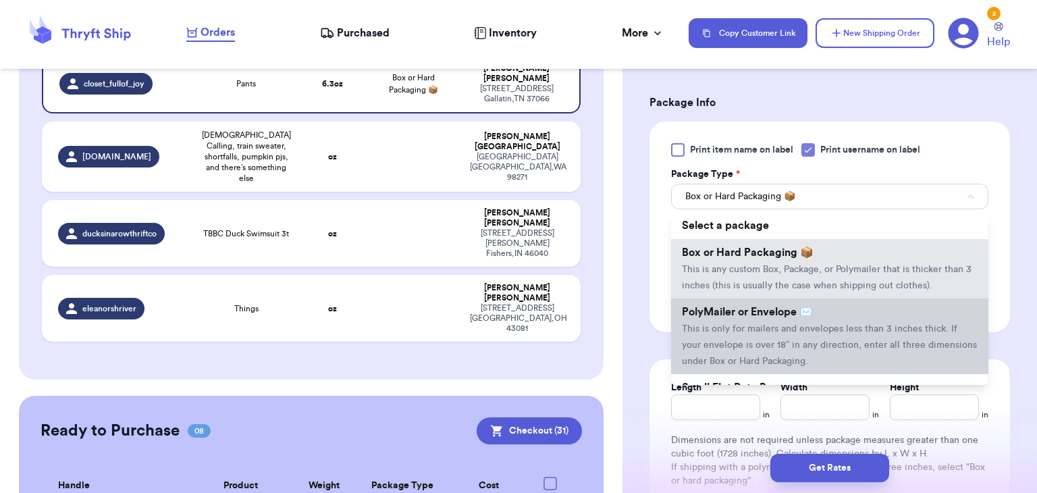
click at [802, 303] on li "PolyMailer or Envelope ✉️ This is only for mailers and envelopes less than 3 in…" at bounding box center [829, 336] width 317 height 76
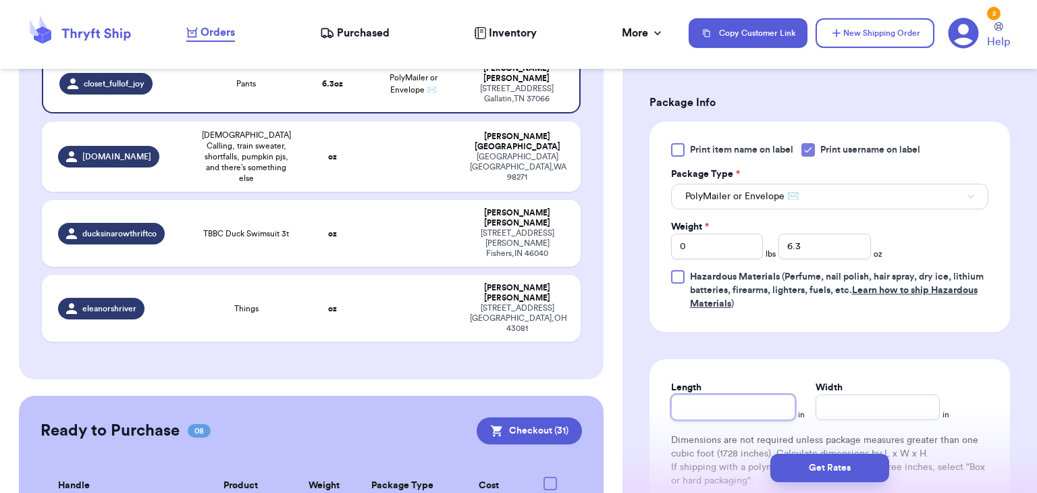
click at [740, 404] on input "Length" at bounding box center [733, 407] width 124 height 26
type input "10"
click at [859, 413] on input "Width *" at bounding box center [877, 407] width 124 height 26
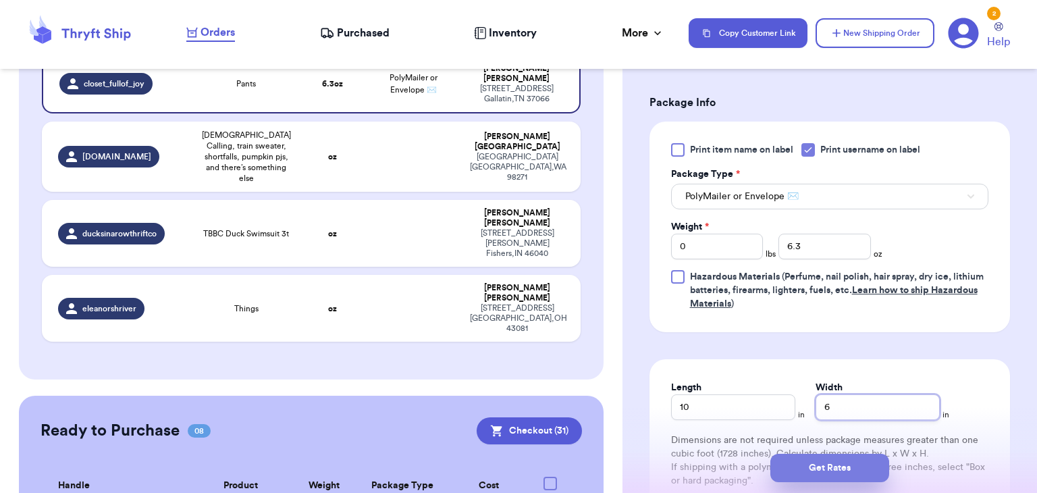
type input "6"
click at [831, 458] on button "Get Rates" at bounding box center [829, 468] width 119 height 28
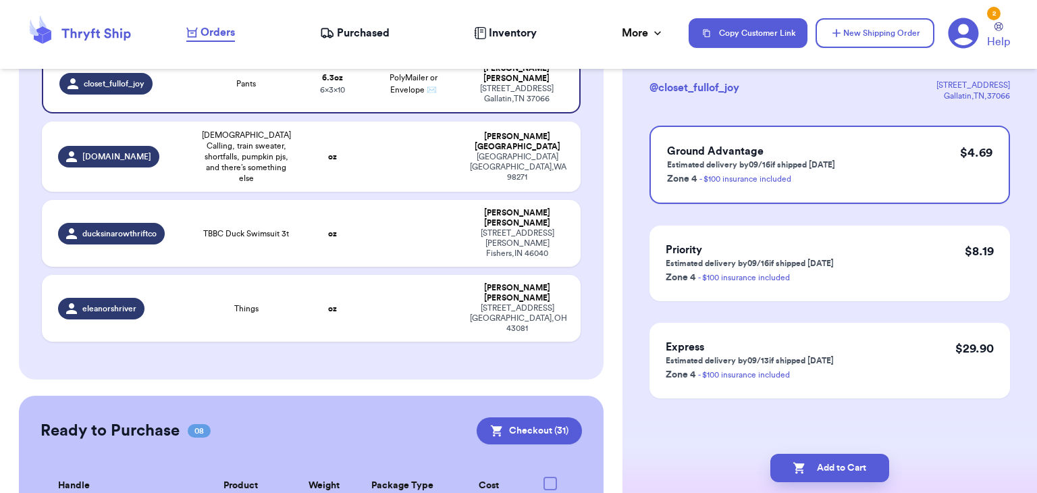
scroll to position [0, 0]
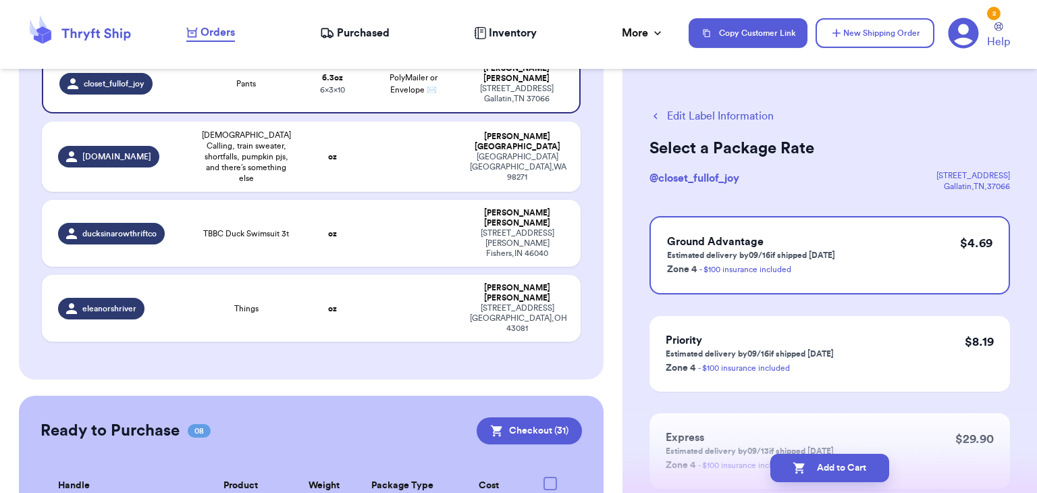
click at [831, 458] on button "Add to Cart" at bounding box center [829, 468] width 119 height 28
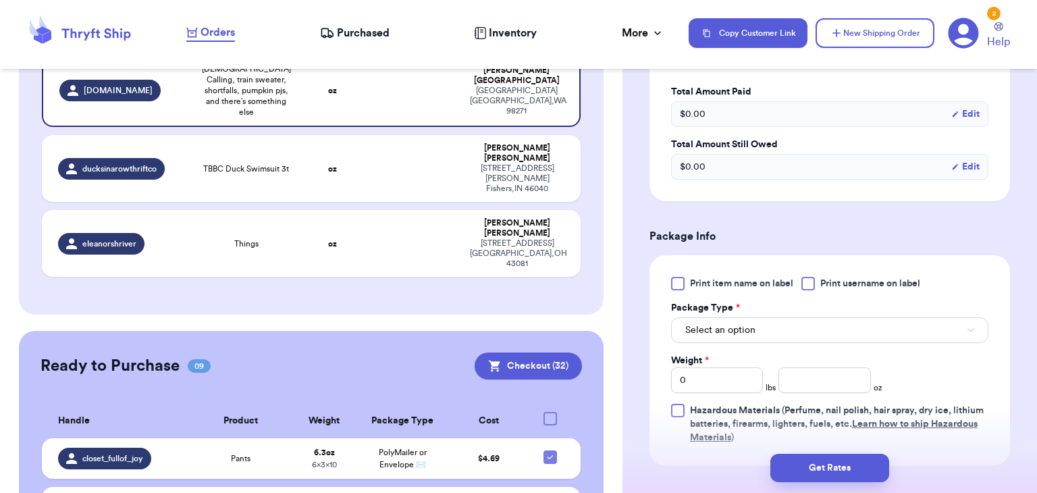
scroll to position [423, 0]
click at [807, 277] on div at bounding box center [807, 281] width 13 height 13
click at [0, 0] on input "Print username on label" at bounding box center [0, 0] width 0 height 0
click at [813, 333] on button "Select an option" at bounding box center [829, 328] width 317 height 26
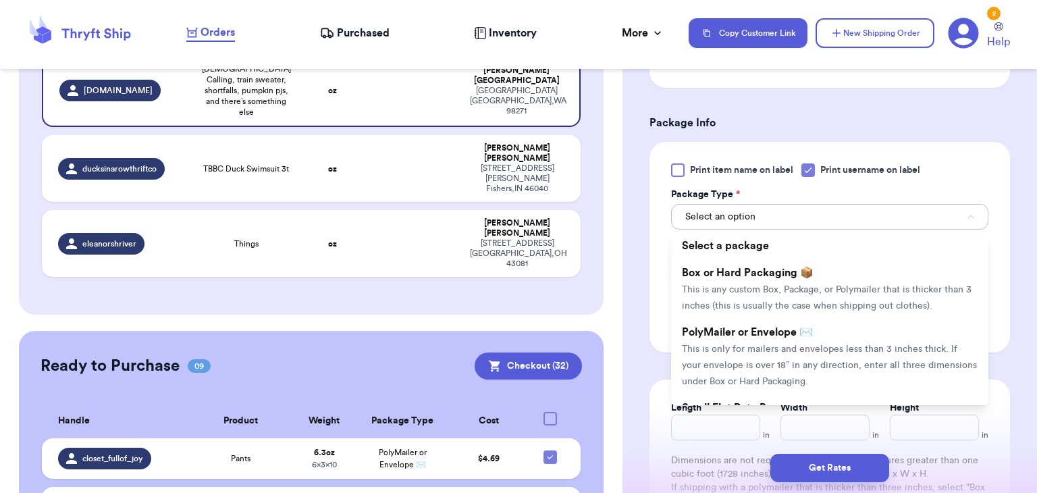
scroll to position [539, 0]
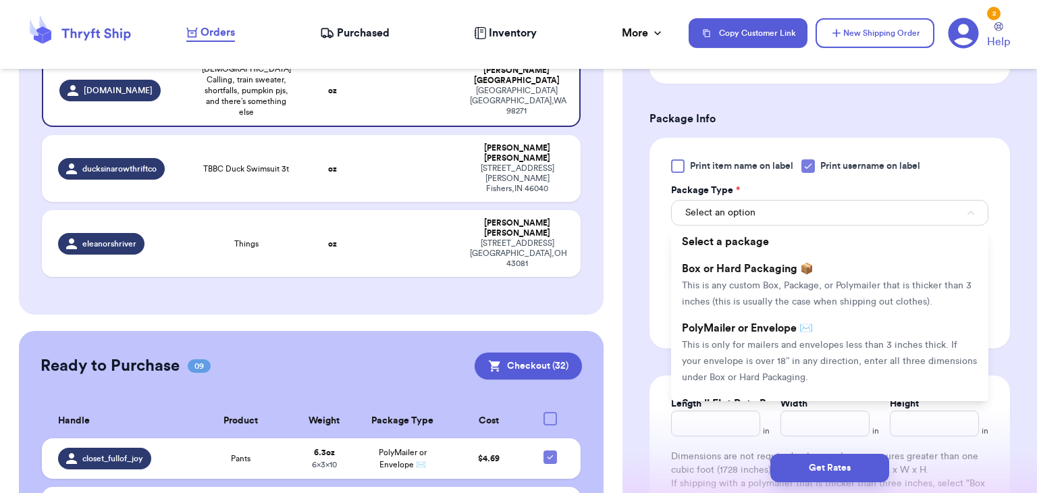
click at [813, 333] on li "PolyMailer or Envelope ✉️ This is only for mailers and envelopes less than 3 in…" at bounding box center [829, 353] width 317 height 76
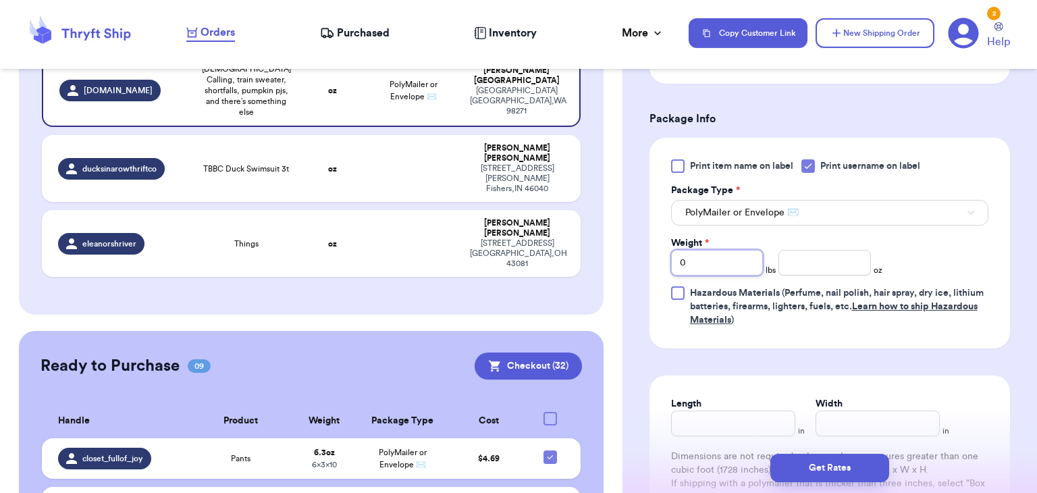
click at [700, 254] on input "0" at bounding box center [717, 263] width 92 height 26
type input "2"
click at [825, 263] on input "number" at bounding box center [824, 263] width 92 height 26
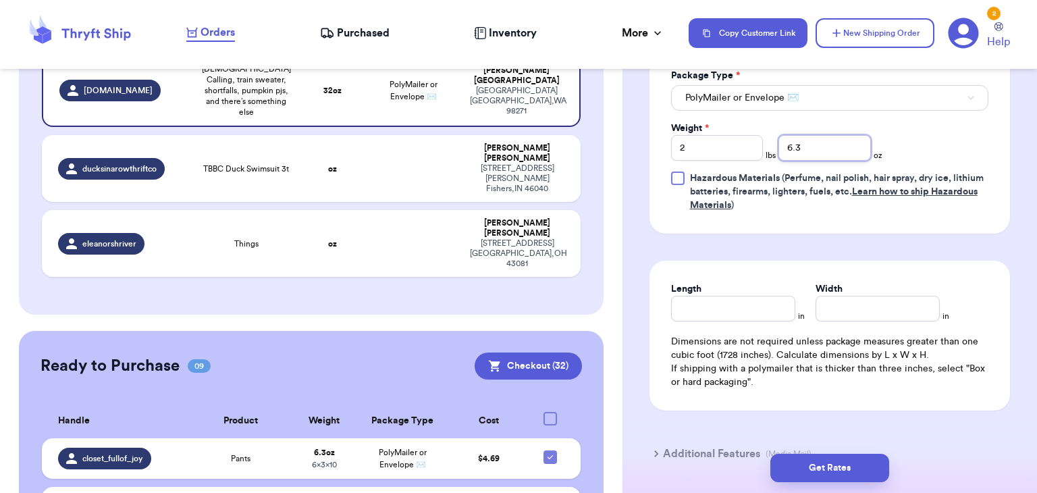
scroll to position [659, 0]
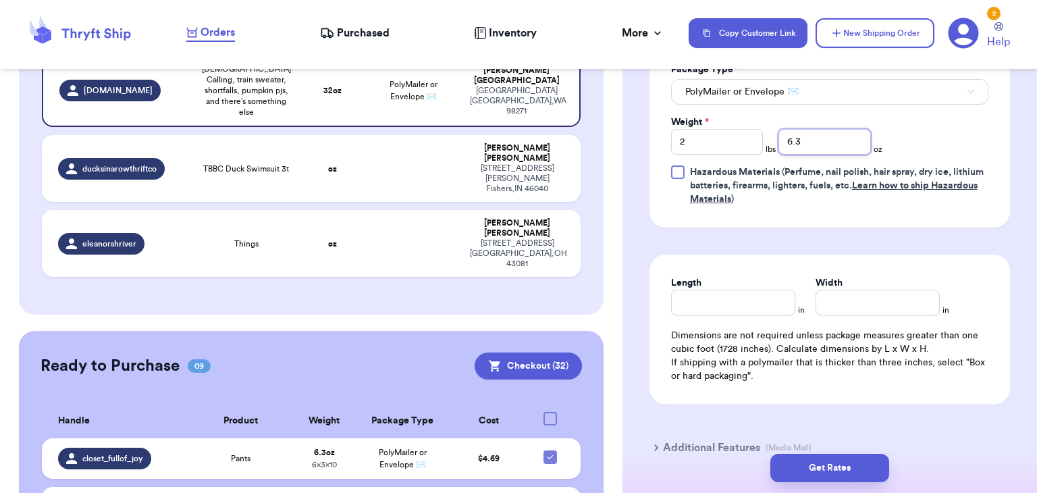
type input "6.3"
click at [741, 302] on input "Length" at bounding box center [733, 303] width 124 height 26
type input "10.5"
click at [849, 308] on input "Width *" at bounding box center [877, 303] width 124 height 26
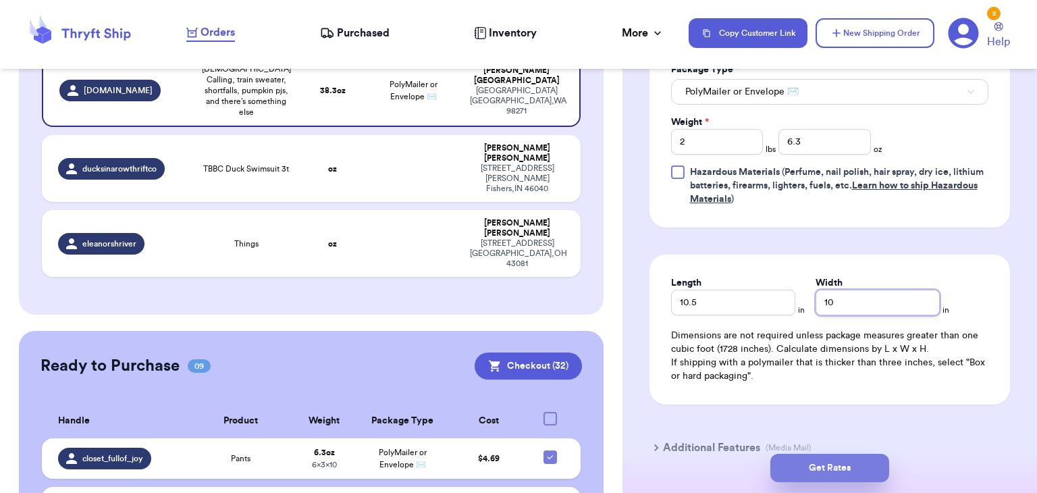
type input "10"
click at [825, 460] on button "Get Rates" at bounding box center [829, 468] width 119 height 28
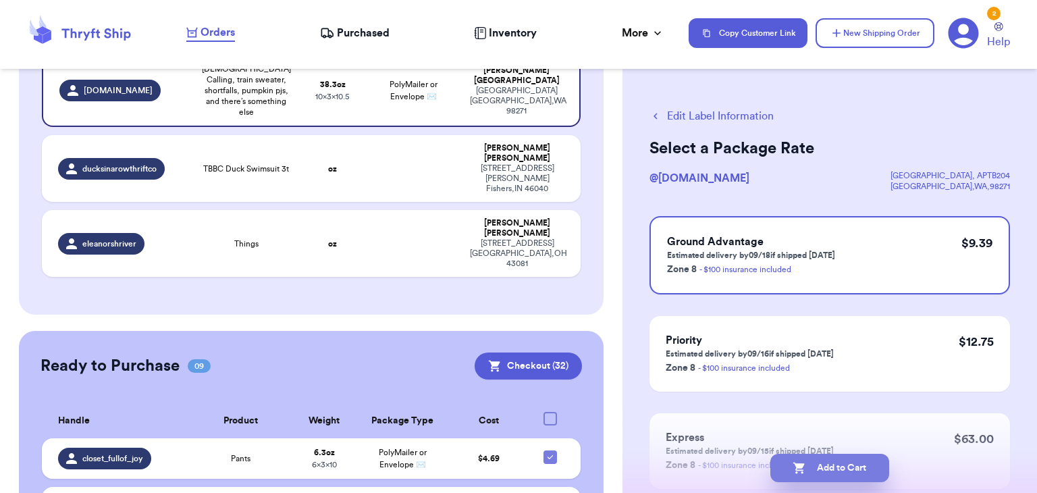
click at [825, 462] on button "Add to Cart" at bounding box center [829, 468] width 119 height 28
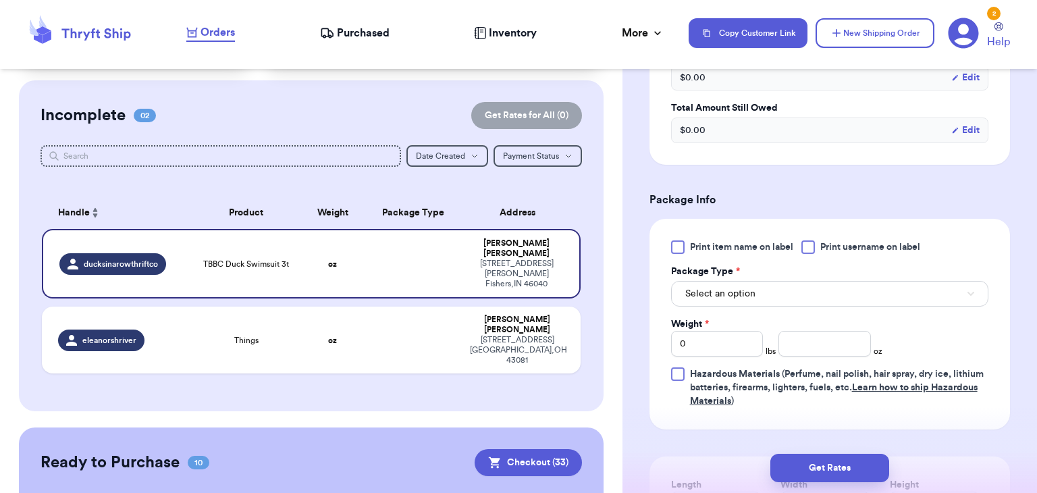
scroll to position [458, 0]
click at [811, 246] on div at bounding box center [807, 246] width 13 height 13
click at [0, 0] on input "Print username on label" at bounding box center [0, 0] width 0 height 0
click at [806, 281] on button "Select an option" at bounding box center [829, 293] width 317 height 26
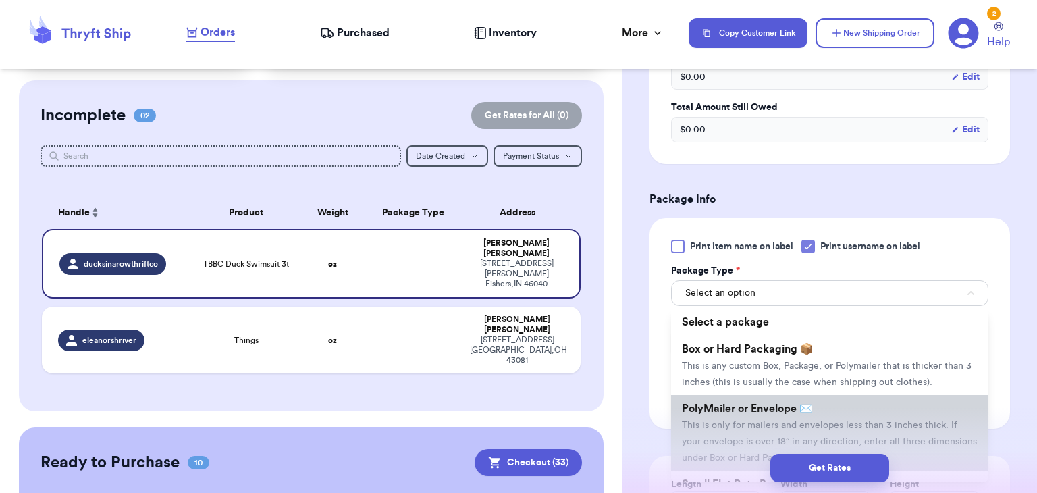
click at [764, 410] on span "PolyMailer or Envelope ✉️" at bounding box center [747, 408] width 131 height 11
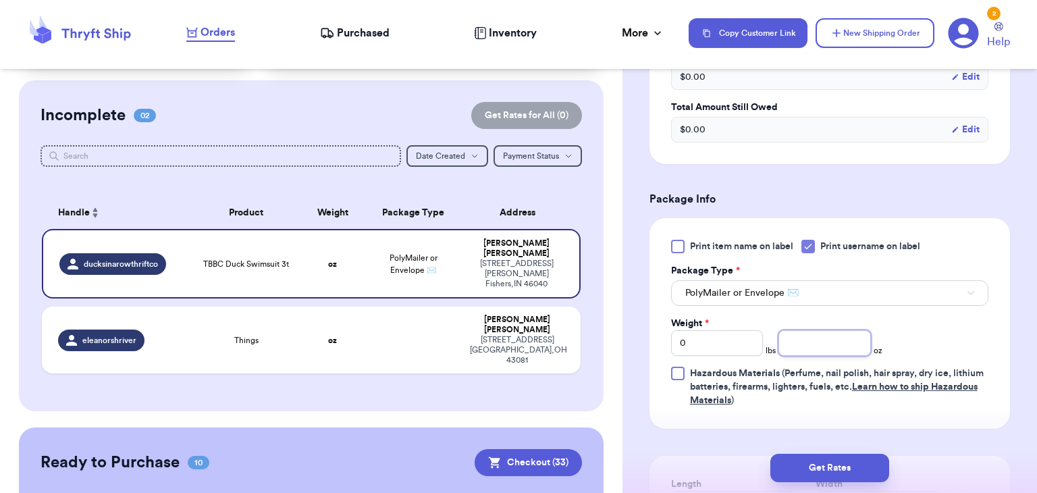
click at [798, 338] on input "number" at bounding box center [824, 343] width 92 height 26
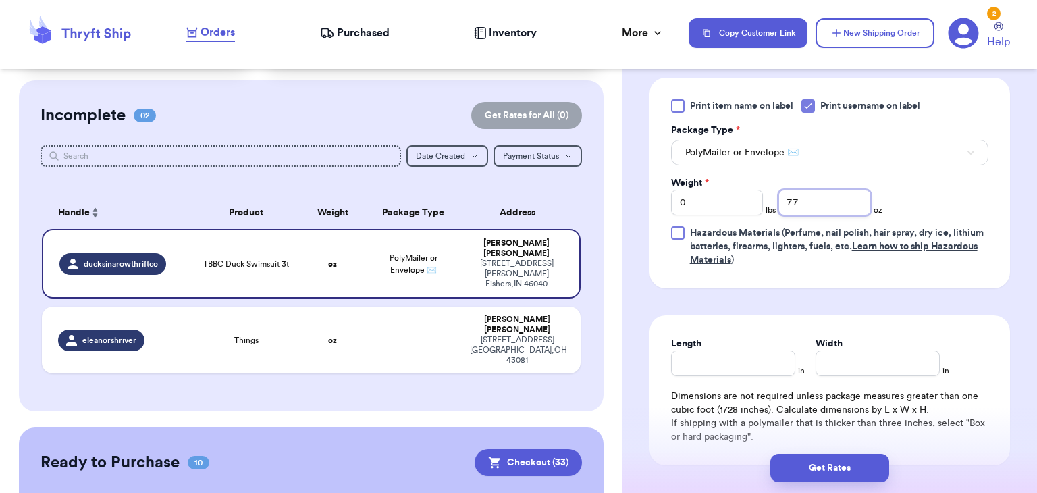
scroll to position [610, 0]
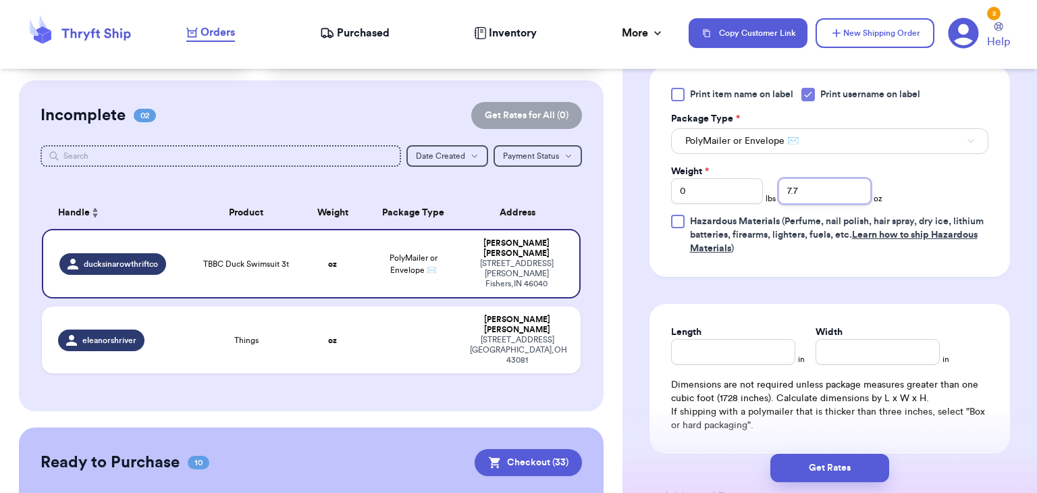
type input "7.7"
click at [748, 351] on input "Length" at bounding box center [733, 352] width 124 height 26
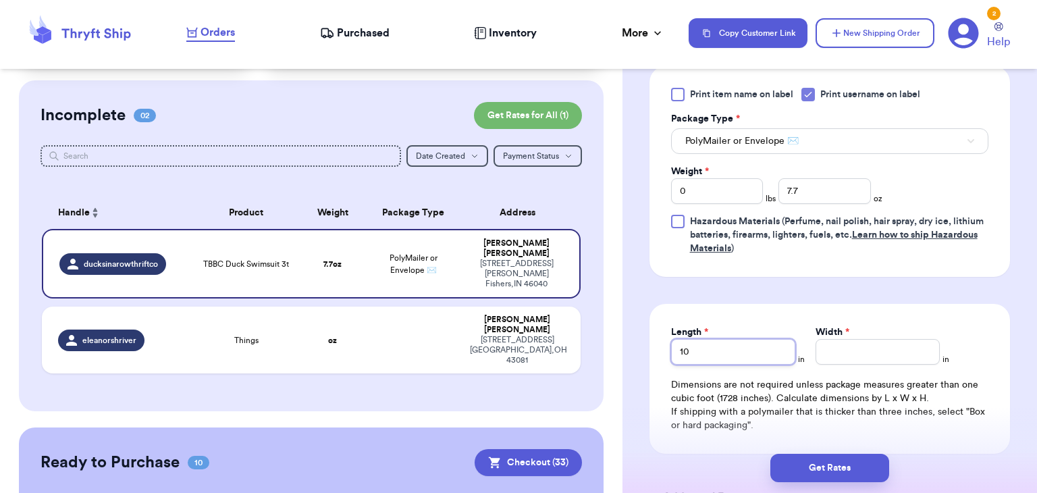
type input "10"
click at [894, 359] on input "Width *" at bounding box center [877, 352] width 124 height 26
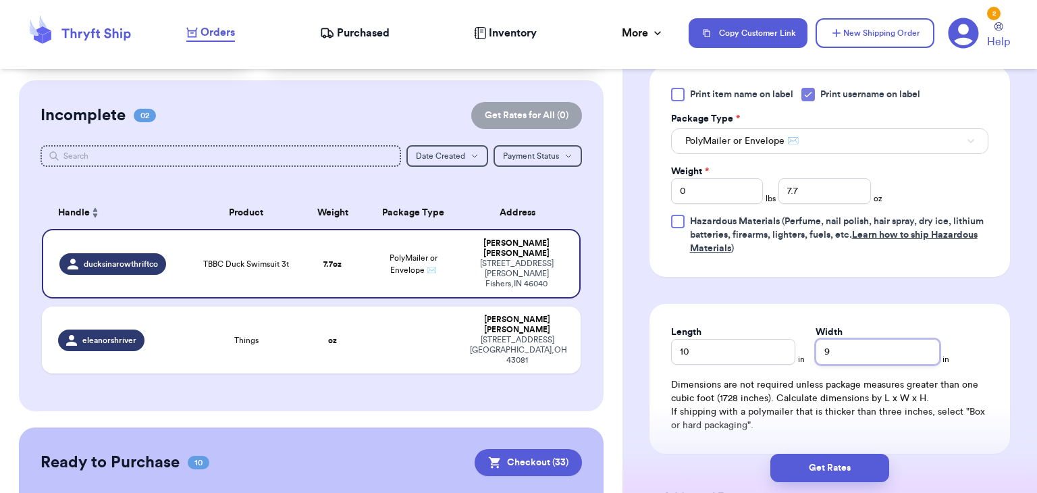
scroll to position [734, 0]
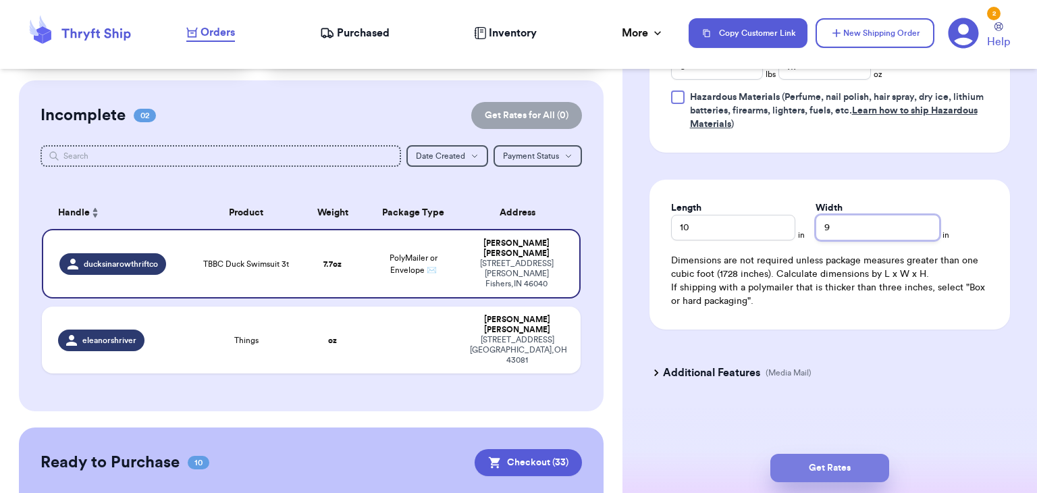
type input "9"
click at [803, 472] on button "Get Rates" at bounding box center [829, 468] width 119 height 28
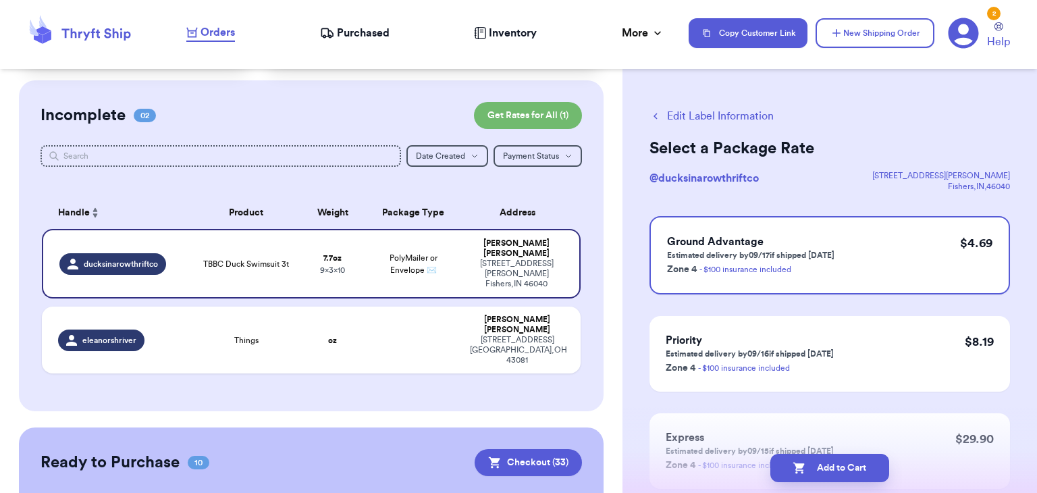
click at [803, 472] on icon "button" at bounding box center [798, 467] width 13 height 13
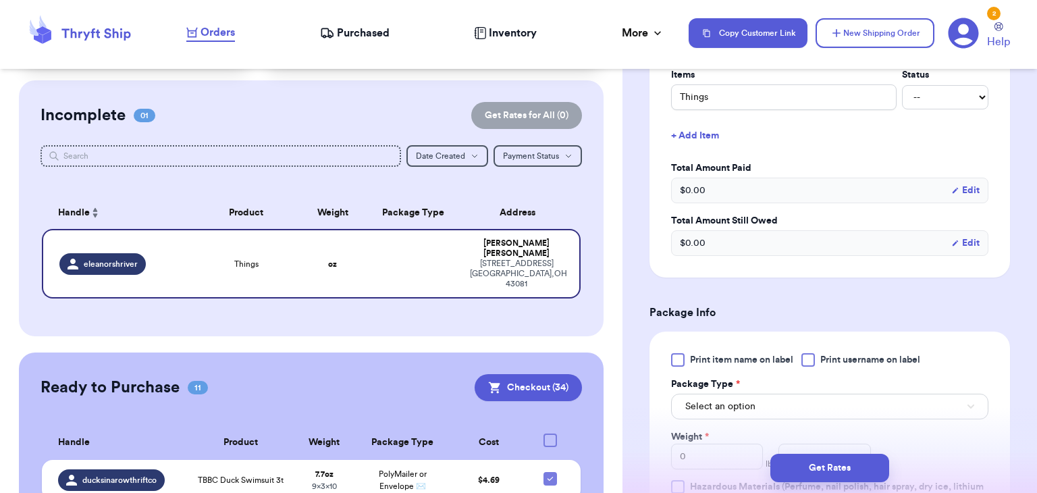
scroll to position [346, 0]
click at [819, 353] on label "Print username on label" at bounding box center [860, 358] width 119 height 13
click at [0, 0] on input "Print username on label" at bounding box center [0, 0] width 0 height 0
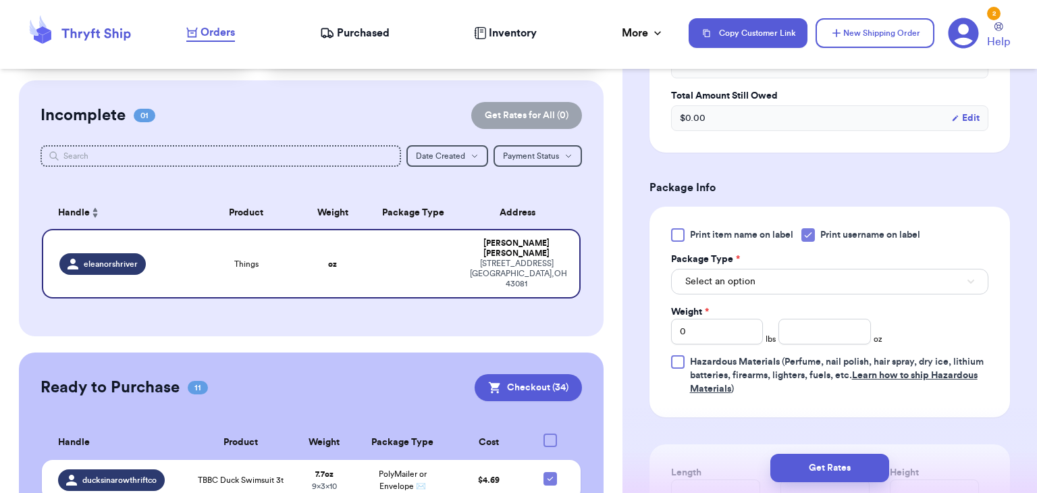
scroll to position [472, 0]
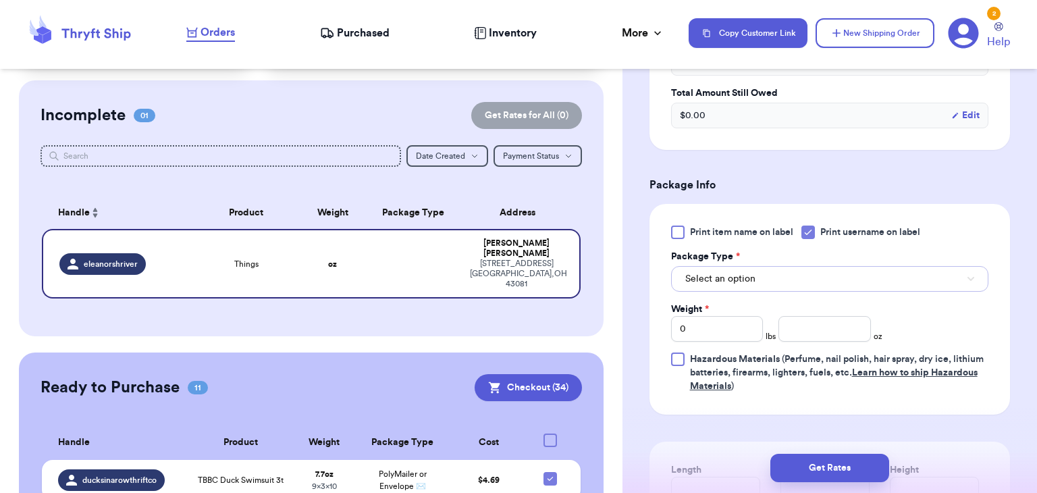
click at [811, 276] on button "Select an option" at bounding box center [829, 279] width 317 height 26
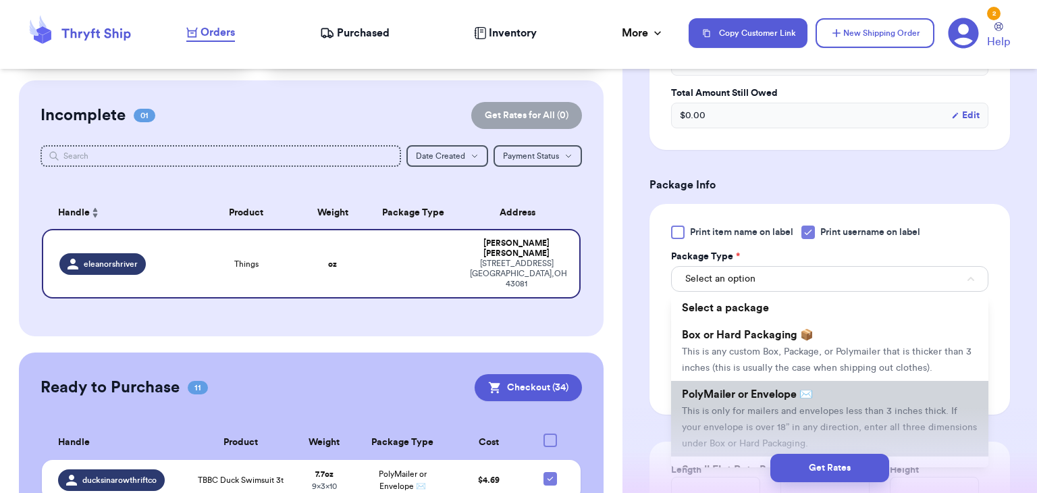
click at [744, 433] on li "PolyMailer or Envelope ✉️ This is only for mailers and envelopes less than 3 in…" at bounding box center [829, 419] width 317 height 76
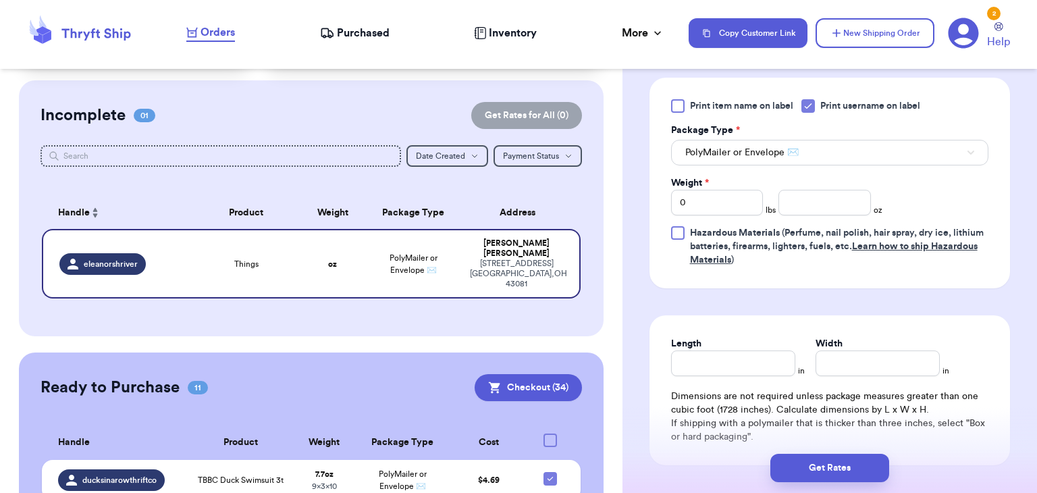
scroll to position [611, 0]
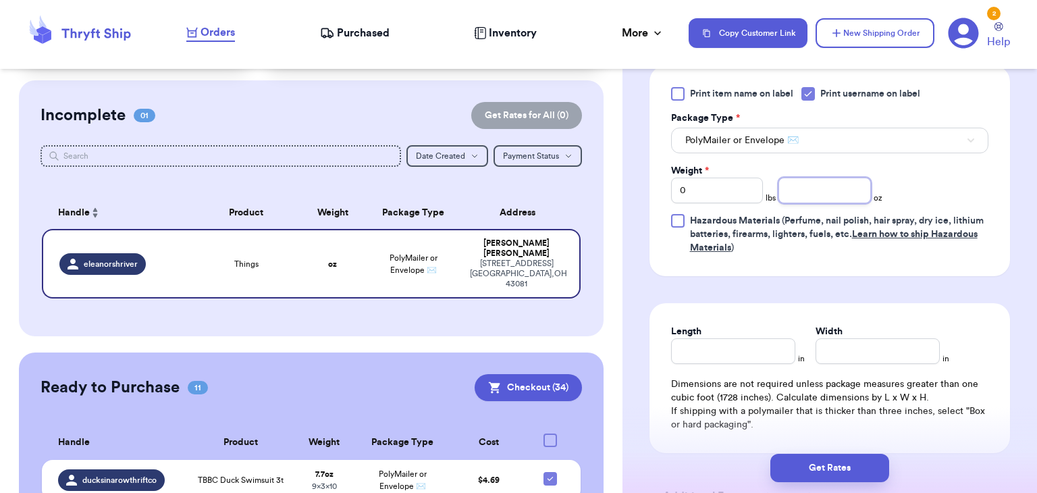
click at [825, 189] on input "number" at bounding box center [824, 191] width 92 height 26
click at [757, 189] on input "0" at bounding box center [717, 191] width 92 height 26
type input "1"
click at [814, 197] on input "number" at bounding box center [824, 191] width 92 height 26
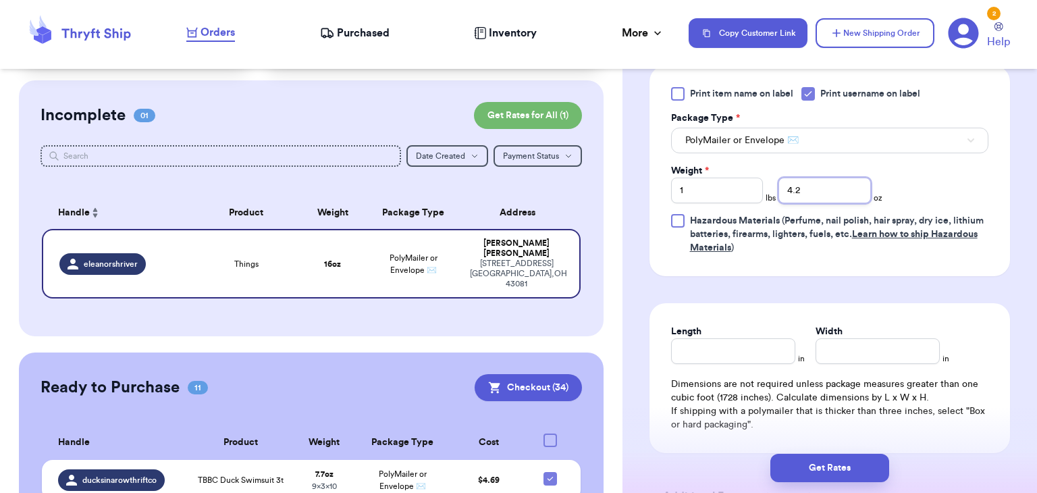
scroll to position [734, 0]
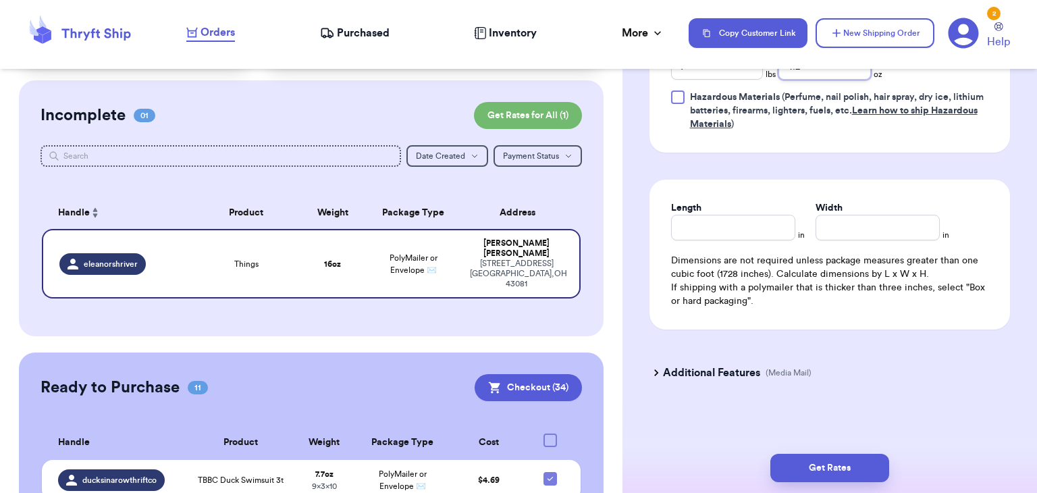
type input "4.2"
click at [777, 229] on input "Length" at bounding box center [733, 228] width 124 height 26
type input "10"
click at [822, 229] on input "Width *" at bounding box center [877, 228] width 124 height 26
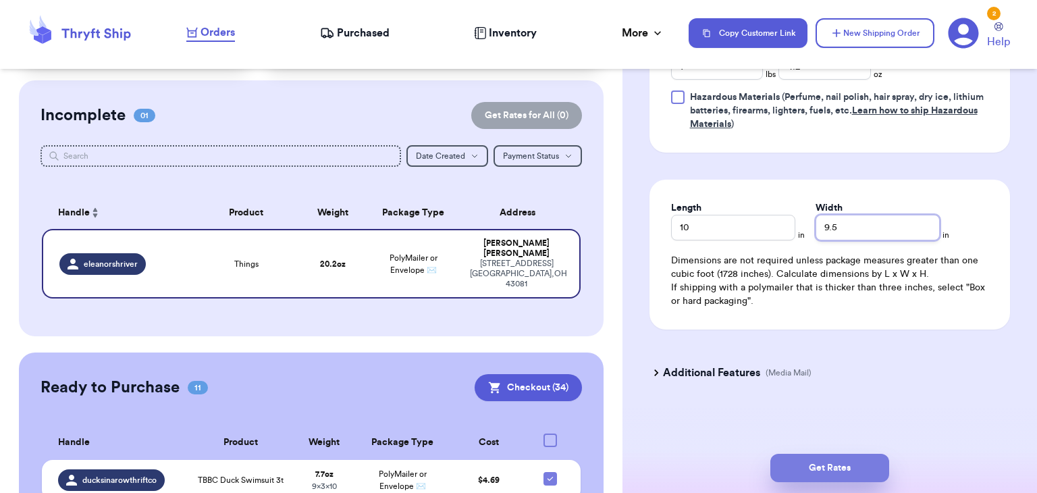
type input "9.5"
click at [812, 474] on button "Get Rates" at bounding box center [829, 468] width 119 height 28
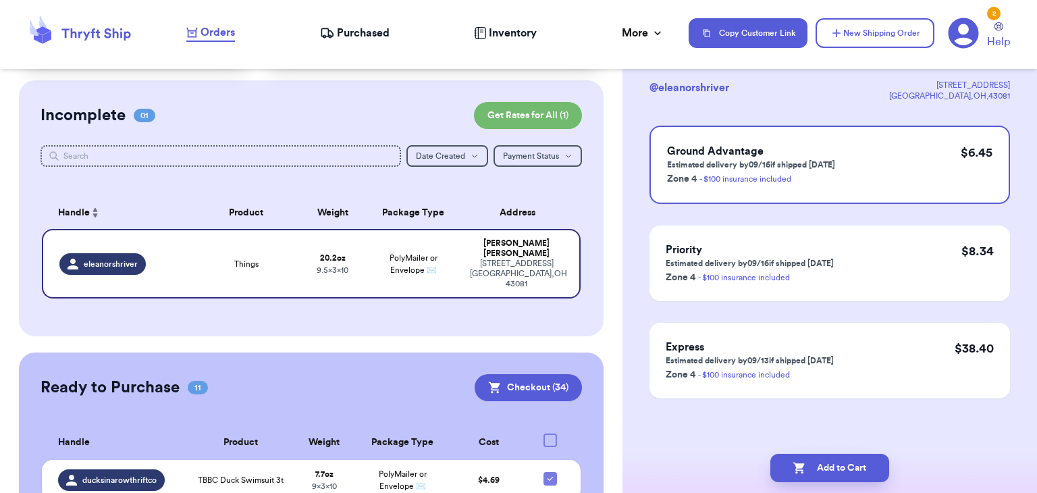
scroll to position [0, 0]
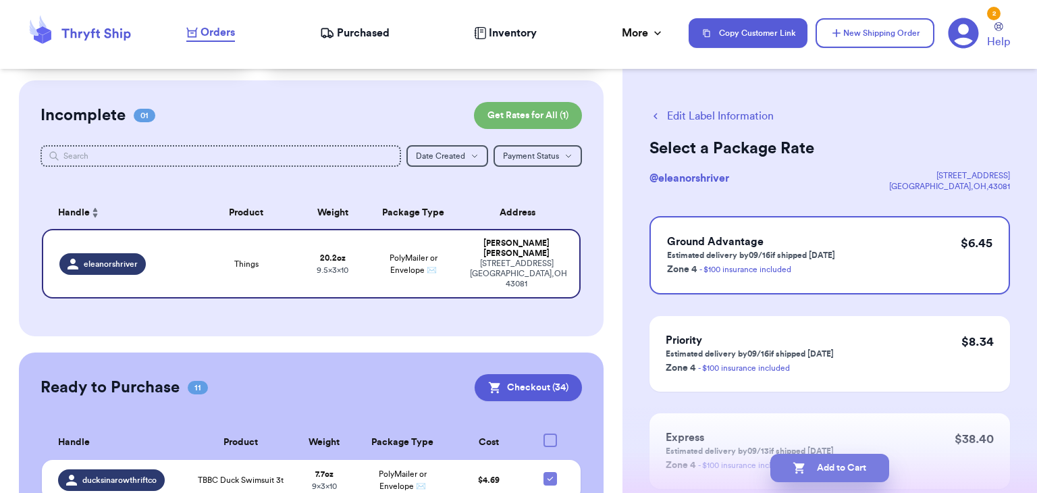
click at [842, 468] on button "Add to Cart" at bounding box center [829, 468] width 119 height 28
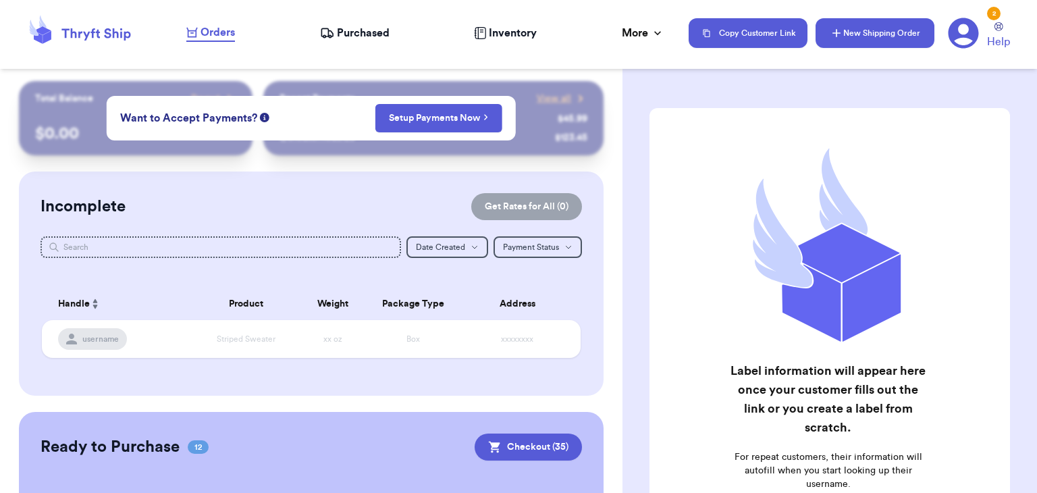
click at [851, 26] on button "New Shipping Order" at bounding box center [874, 33] width 119 height 30
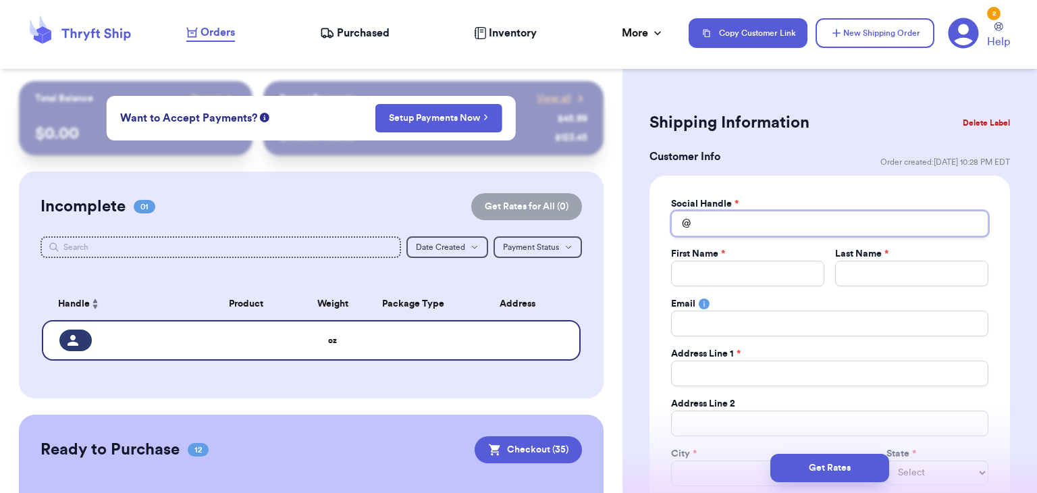
click at [772, 212] on input "Total Amount Paid" at bounding box center [829, 224] width 317 height 26
type input "m"
type input "ma"
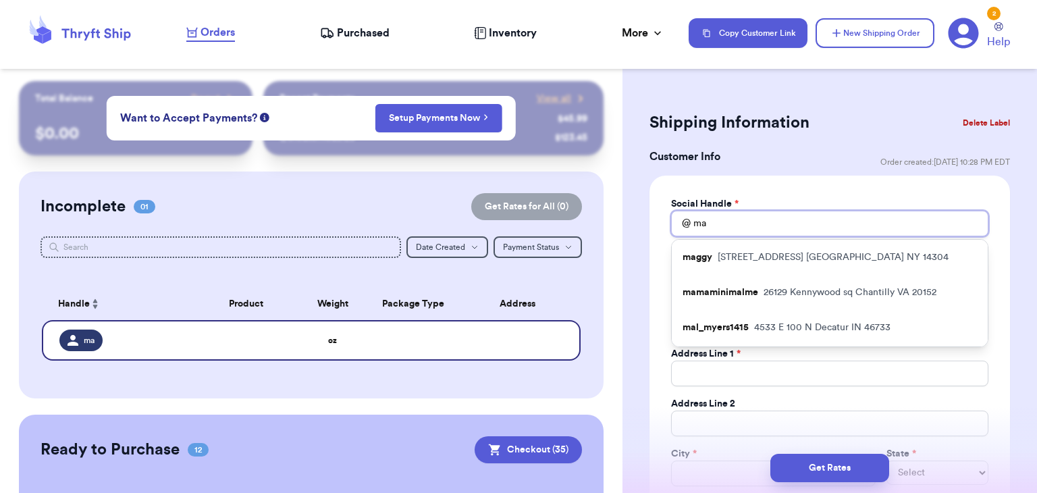
type input "mar"
type input "[PERSON_NAME]"
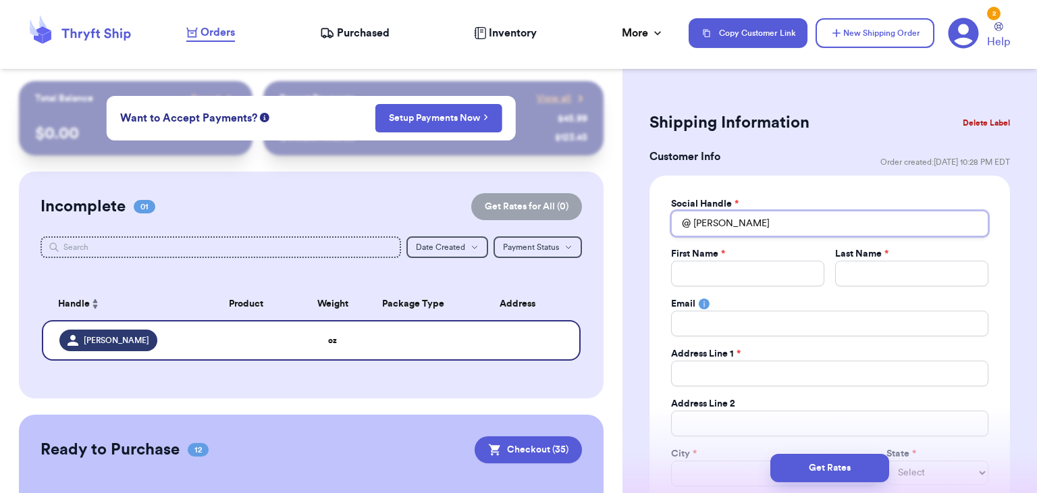
type input "[PERSON_NAME]"
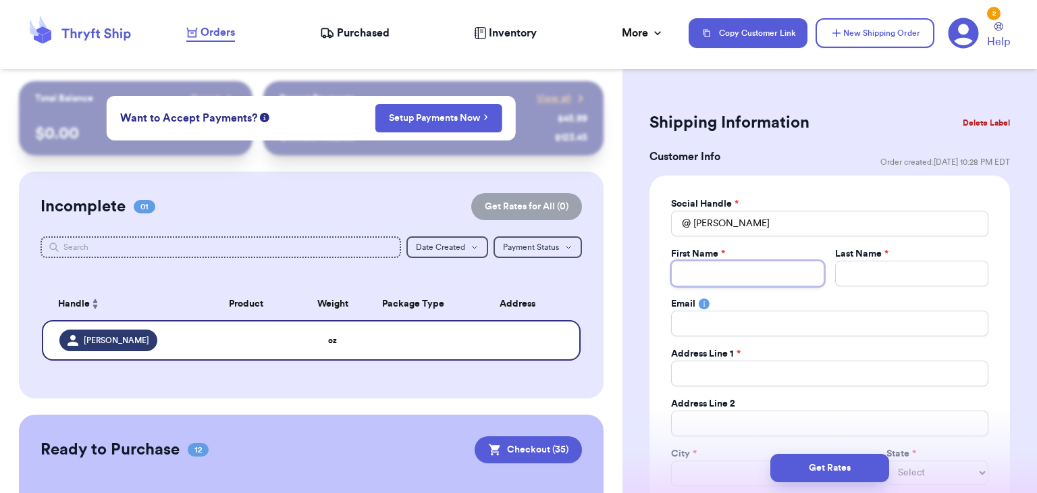
click at [778, 271] on input "Total Amount Paid" at bounding box center [747, 274] width 153 height 26
type input "M"
type input "Ma"
type input "Mar"
type input "[PERSON_NAME]"
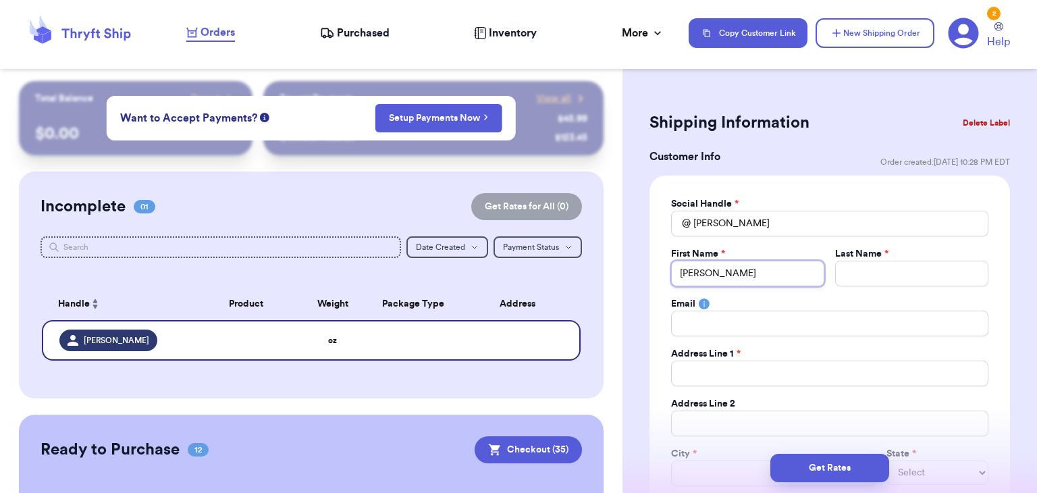
type input "[PERSON_NAME]"
click at [922, 288] on div "Social Handle * @ [PERSON_NAME] First Name * [PERSON_NAME] Last Name * Email Ad…" at bounding box center [829, 366] width 317 height 339
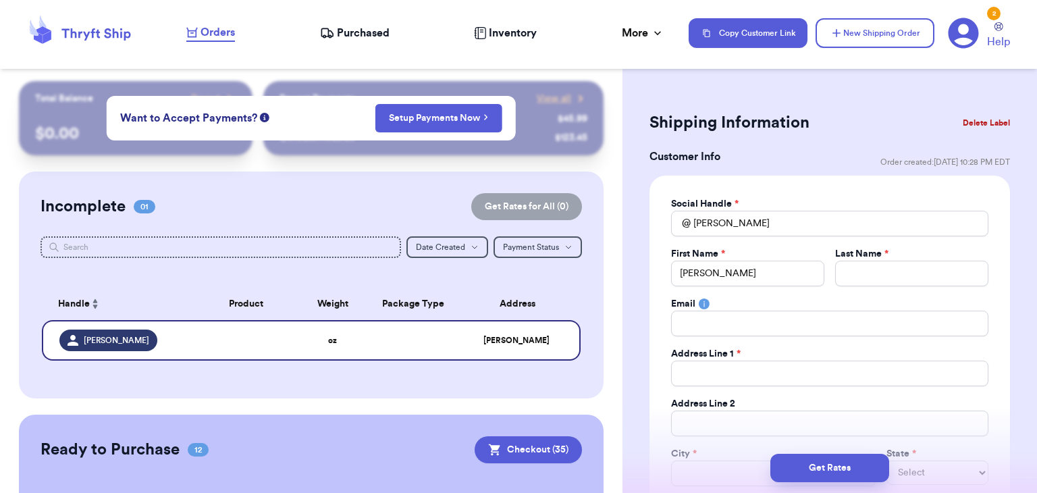
click at [923, 288] on div "Social Handle * @ [PERSON_NAME] First Name * [PERSON_NAME] Last Name * Email Ad…" at bounding box center [829, 366] width 317 height 339
click at [914, 275] on input "Total Amount Paid" at bounding box center [911, 274] width 153 height 26
type input "E"
type input "El"
type input "Ell"
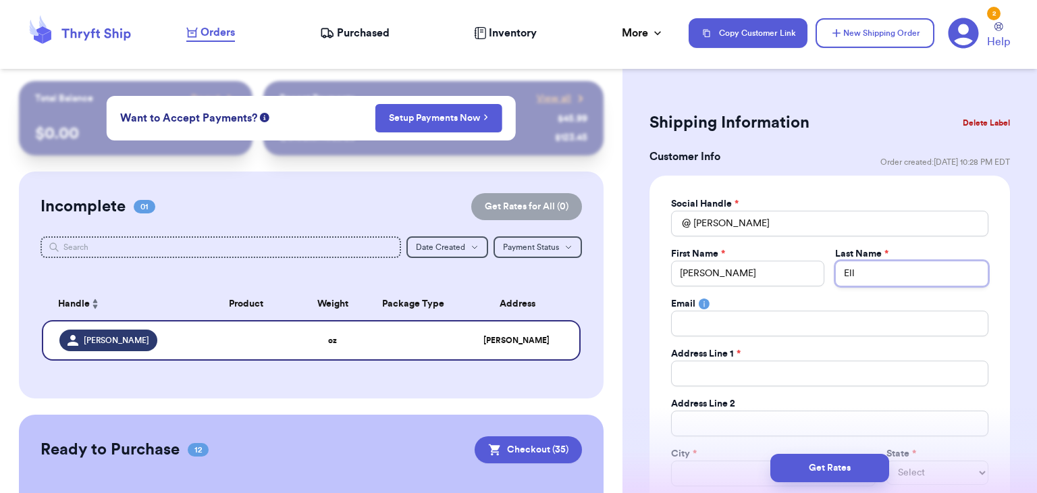
type input "Elli"
type input "Ellio"
type input "[PERSON_NAME]"
click at [848, 366] on input "Total Amount Paid" at bounding box center [829, 373] width 317 height 26
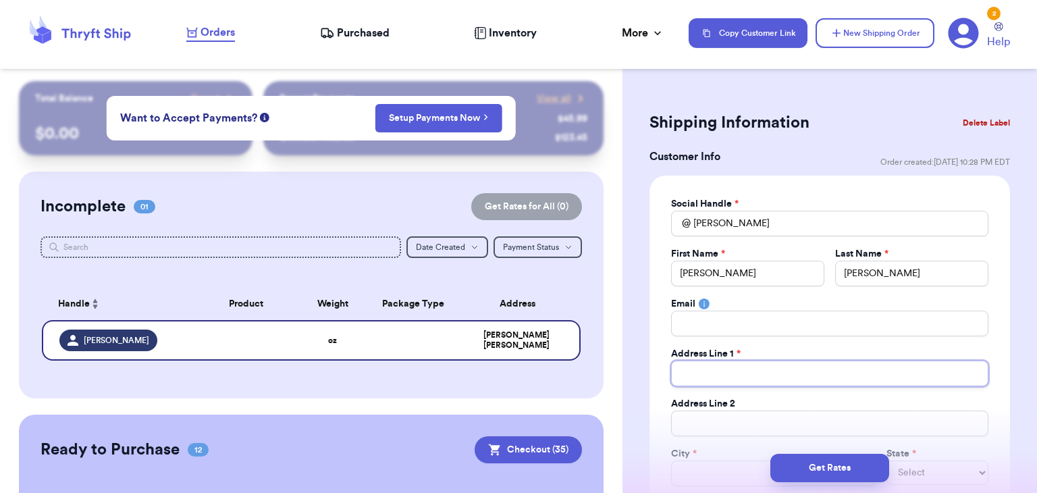
type input "3"
type input "34"
type input "347"
type input "3475"
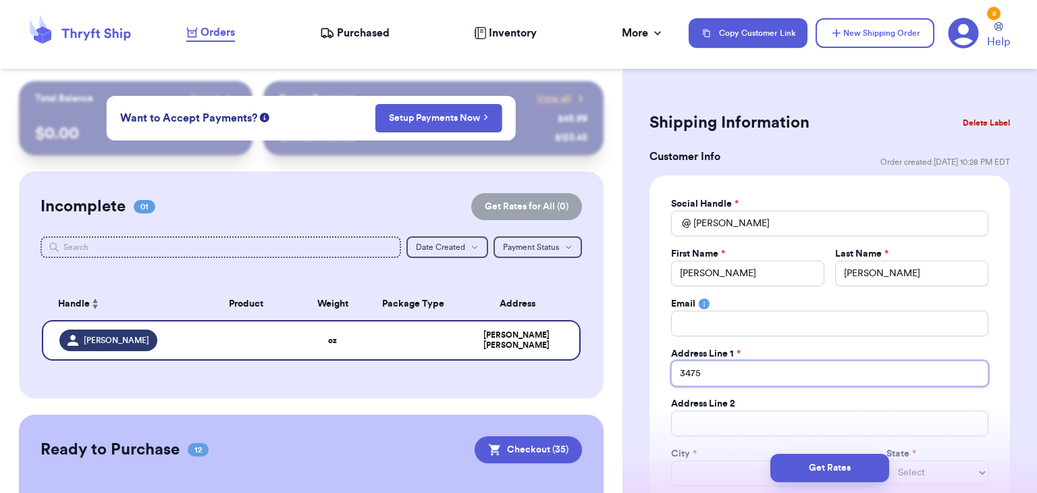
type input "3475 H"
type input "3475 Ho"
type input "3475 Hop"
type input "3475 Hope"
type input "3475 Hopew"
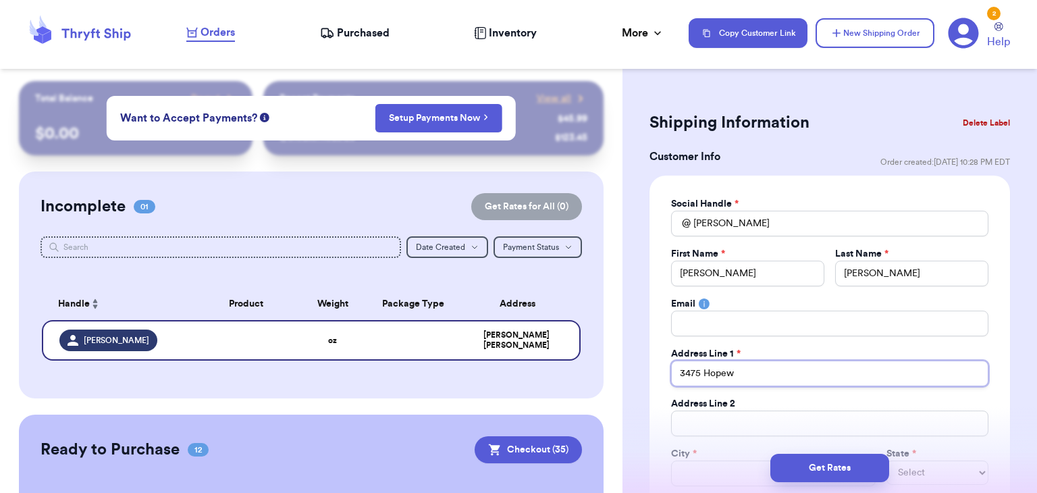
type input "3475 Hopewe"
type input "3475 Hopewel"
type input "3475 Hopewell"
type input "[STREET_ADDRESS]"
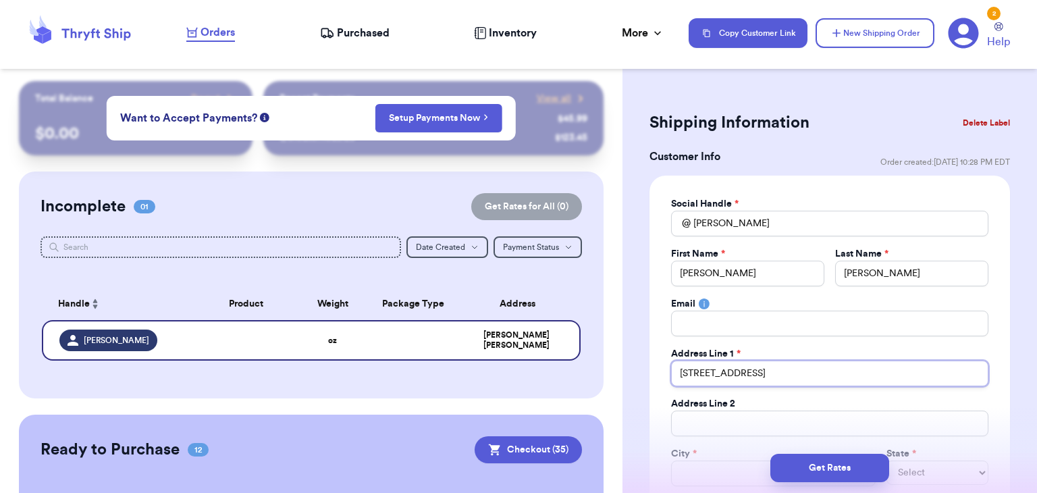
type input "[STREET_ADDRESS]"
type input "[STREET_ADDRESS][PERSON_NAME]"
type input "[STREET_ADDRESS]"
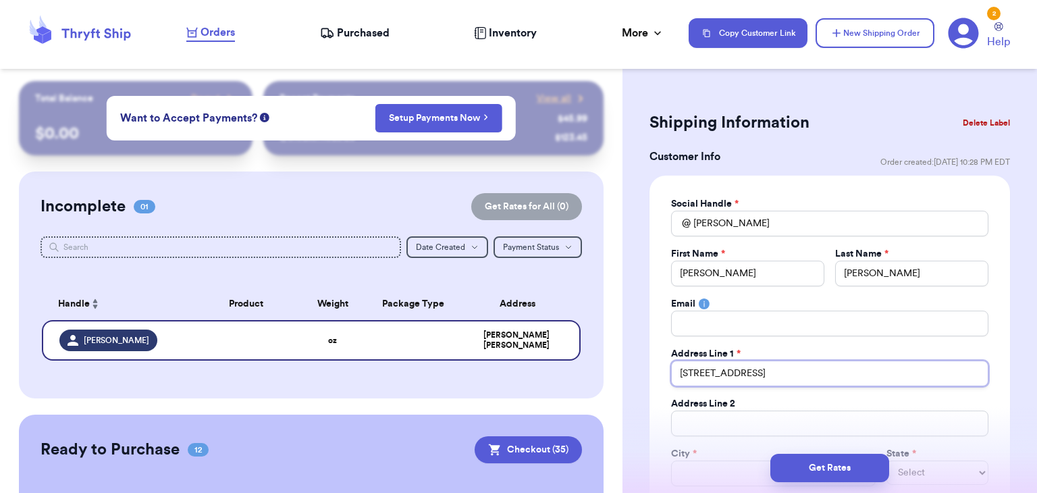
type input "[STREET_ADDRESS]"
type input "[STREET_ADDRESS][DEMOGRAPHIC_DATA][PERSON_NAME]"
type input "[STREET_ADDRESS]"
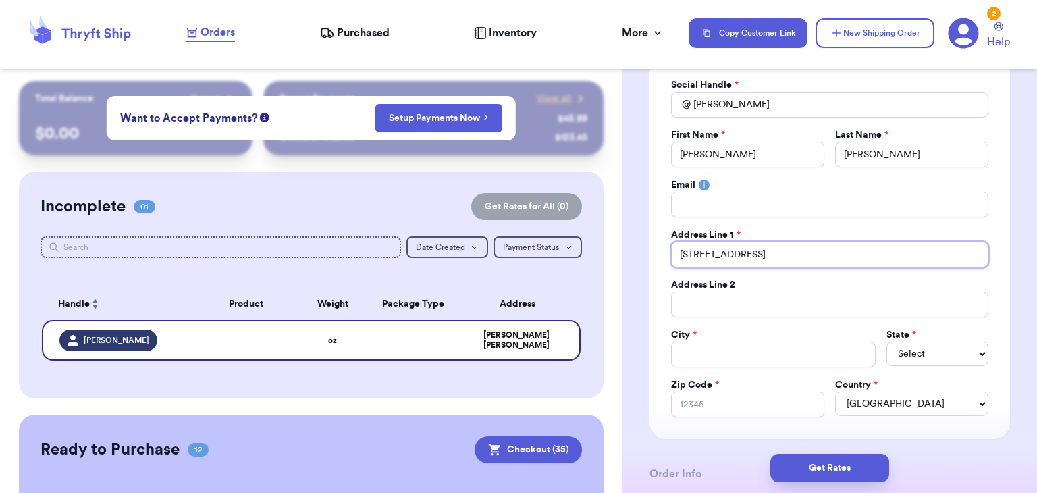
scroll to position [123, 0]
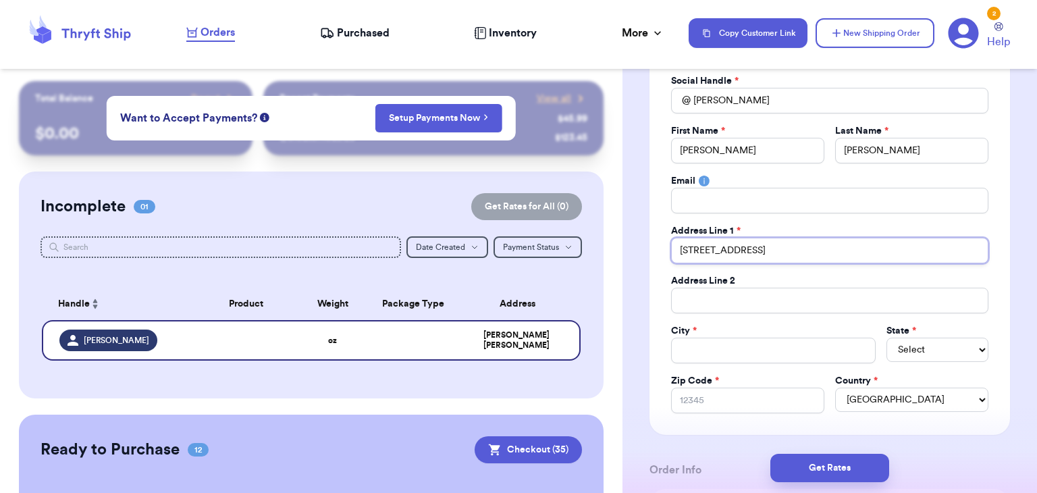
type input "[STREET_ADDRESS]"
click at [809, 353] on input "Total Amount Paid" at bounding box center [773, 350] width 204 height 26
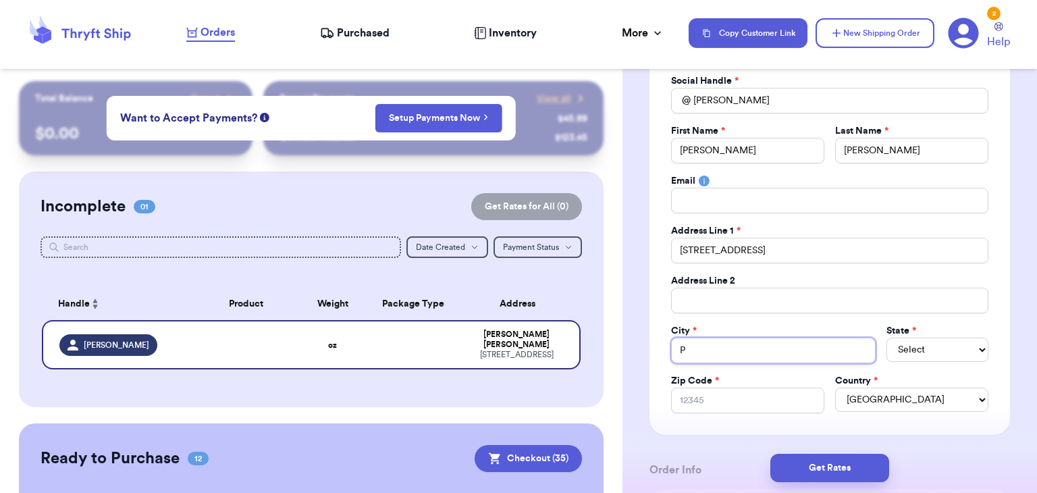
type input "P"
type input "Pi"
type input "Pin"
type input "Pine"
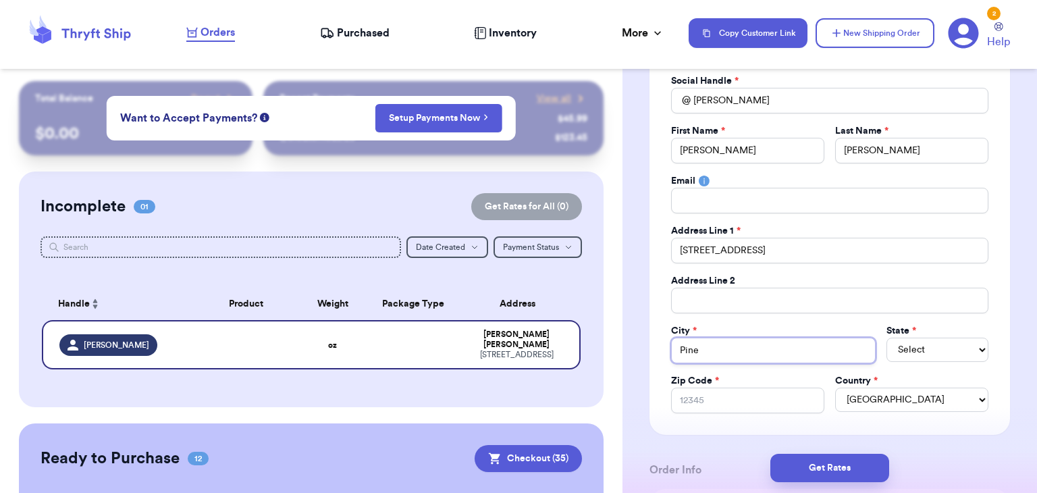
type input "Pine M"
type input "Pine Mo"
type input "Pine Mou"
type input "Pine Moun"
type input "Pine Mount"
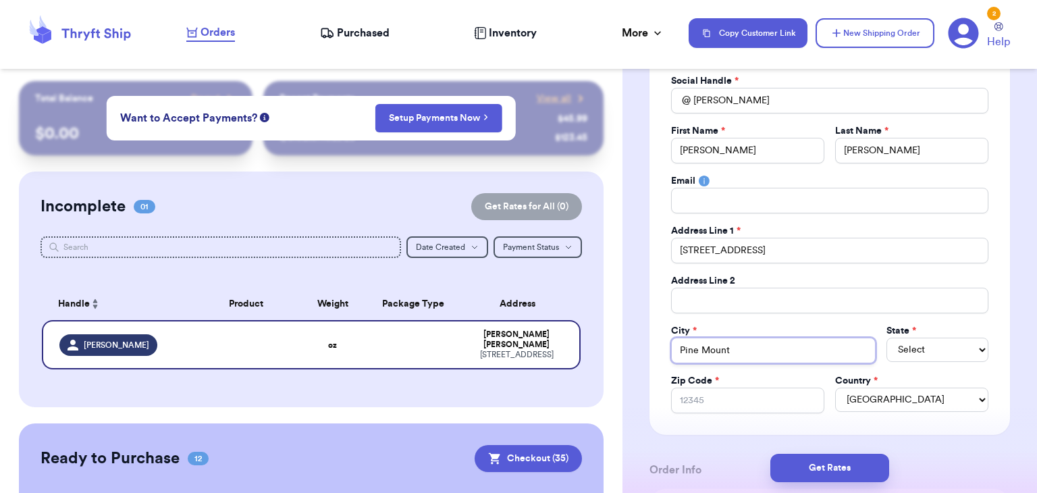
type input "Pine Mounta"
type input "Pine Mountai"
type input "Pine Mountain"
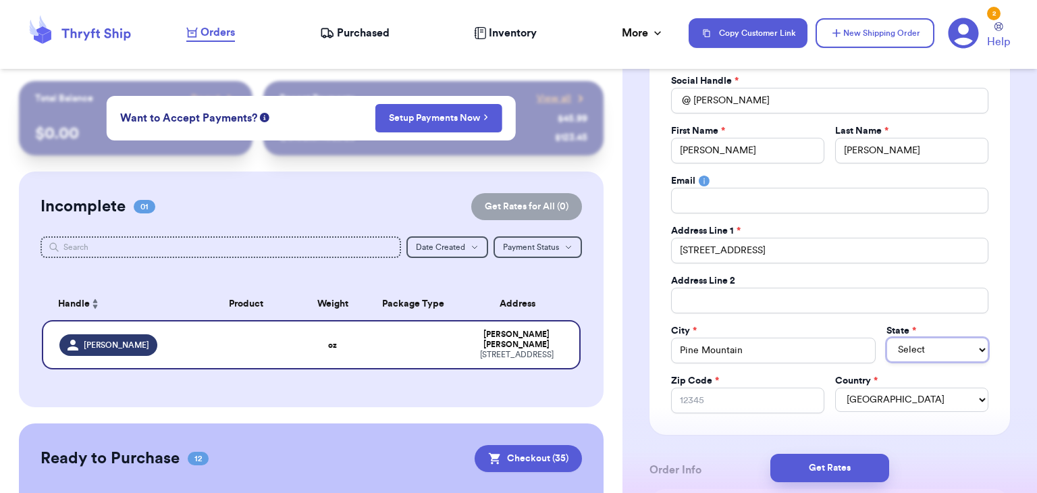
click at [936, 344] on select "Select AL AK AZ AR CA CO [GEOGRAPHIC_DATA] DE DC [GEOGRAPHIC_DATA] [GEOGRAPHIC_…" at bounding box center [937, 349] width 102 height 24
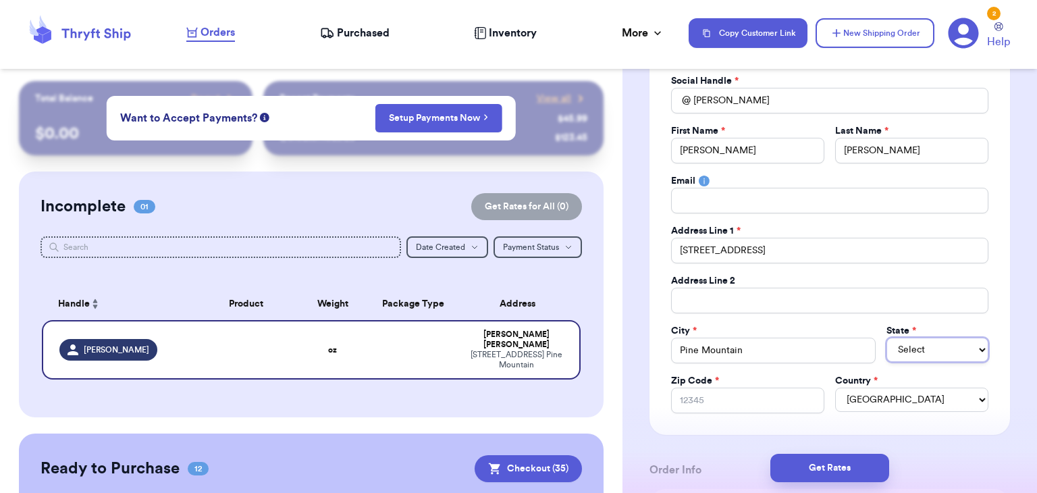
select select "GA"
click at [886, 337] on select "Select AL AK AZ AR CA CO [GEOGRAPHIC_DATA] DE DC [GEOGRAPHIC_DATA] [GEOGRAPHIC_…" at bounding box center [937, 349] width 102 height 24
click at [780, 402] on input "Zip Code *" at bounding box center [747, 400] width 153 height 26
type input "3"
type input "31"
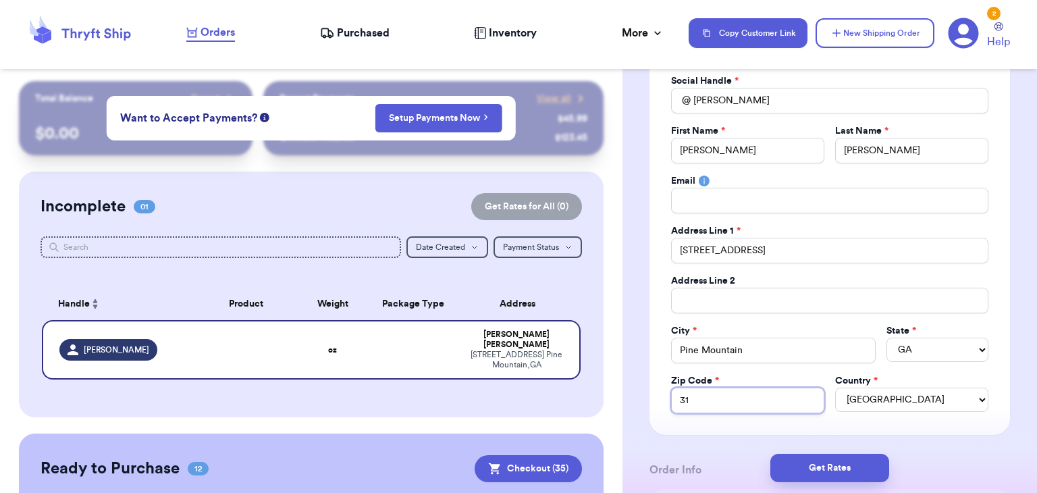
type input "318"
type input "3182"
type input "31822"
click at [809, 468] on button "Get Rates" at bounding box center [829, 468] width 119 height 28
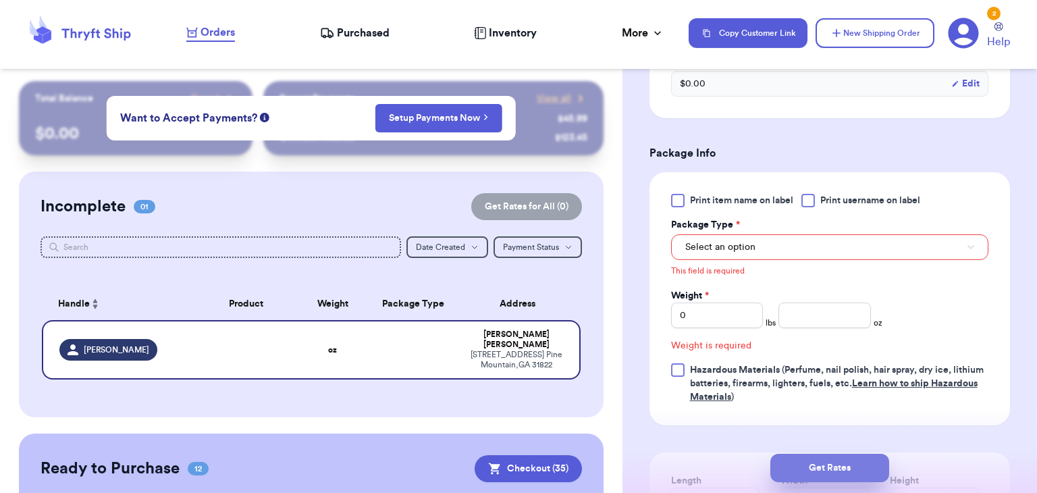
scroll to position [572, 0]
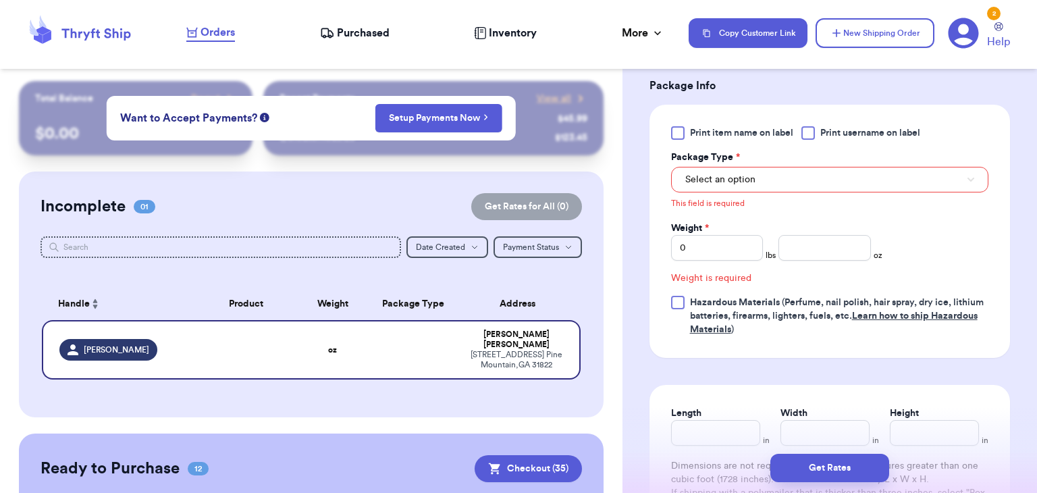
click at [821, 132] on label "Print username on label" at bounding box center [860, 132] width 119 height 13
click at [0, 0] on input "Print username on label" at bounding box center [0, 0] width 0 height 0
click at [765, 176] on button "Select an option" at bounding box center [829, 180] width 317 height 26
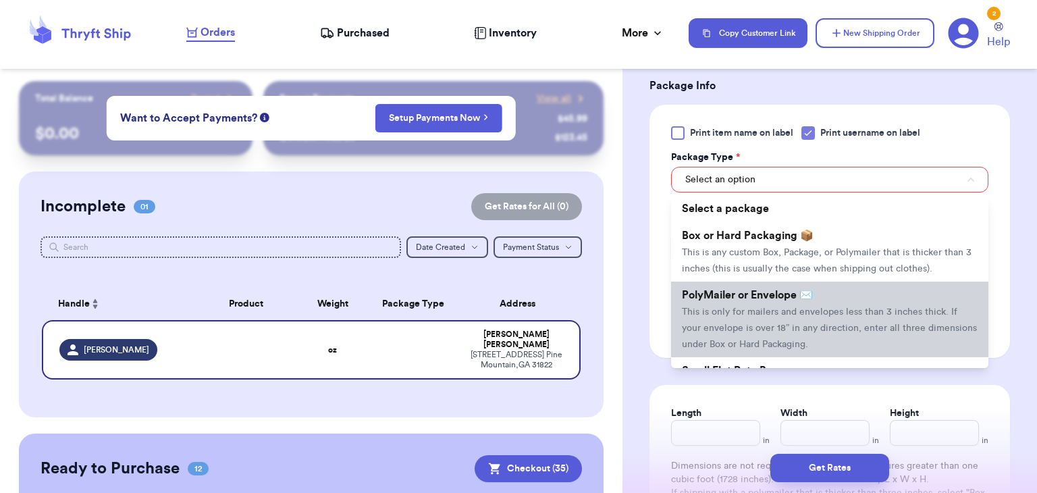
click at [758, 297] on span "PolyMailer or Envelope ✉️" at bounding box center [747, 295] width 131 height 11
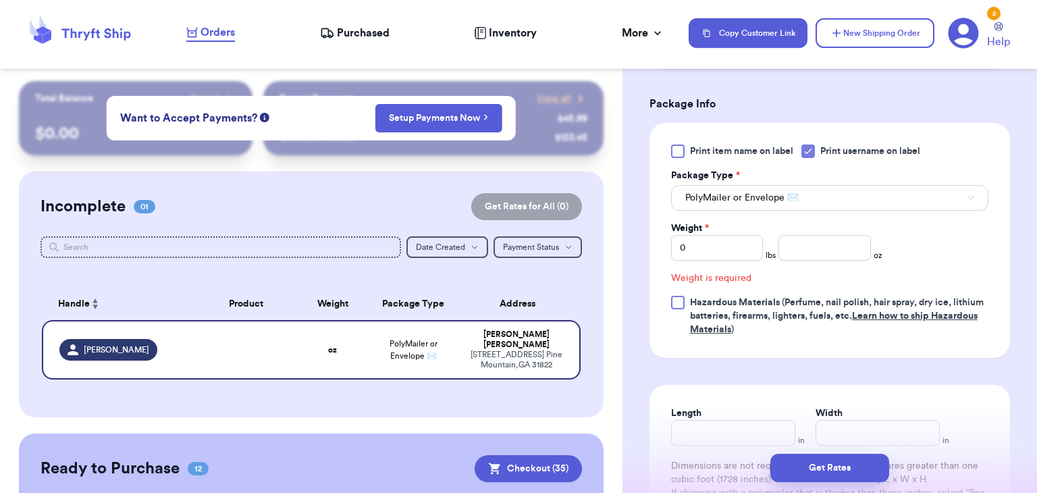
click at [815, 225] on div "Weight * 0 lbs oz" at bounding box center [777, 240] width 212 height 39
click at [814, 242] on input "number" at bounding box center [824, 248] width 92 height 26
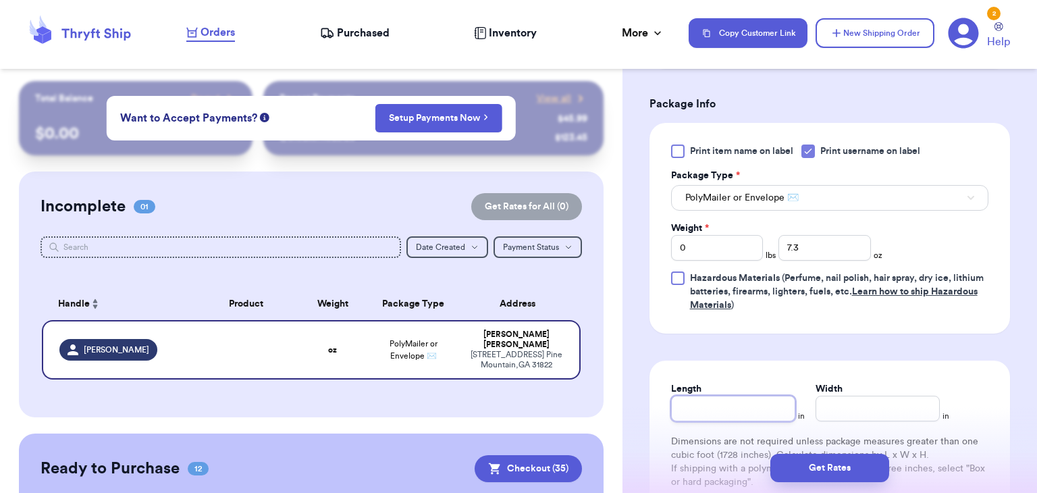
click at [694, 404] on input "Length" at bounding box center [733, 409] width 124 height 26
click at [898, 403] on input "Width *" at bounding box center [877, 409] width 124 height 26
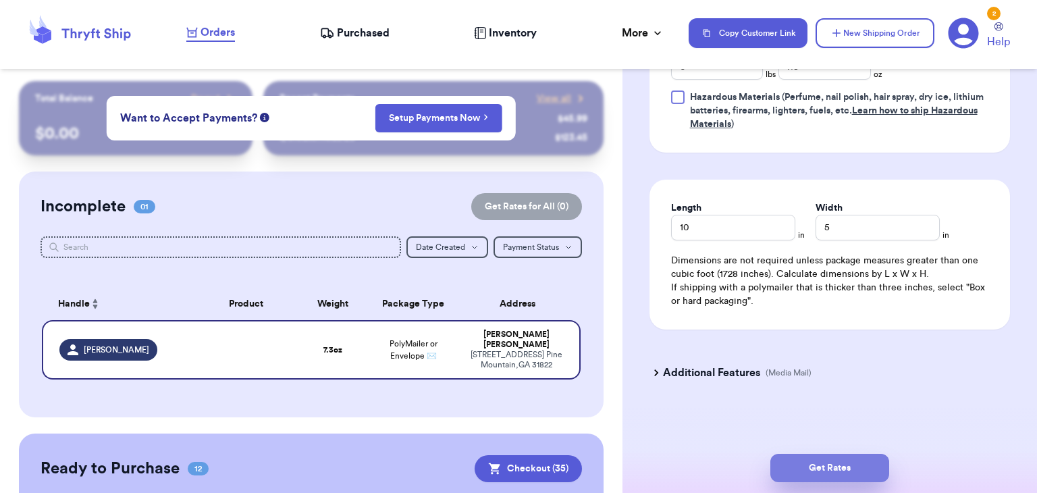
click at [809, 473] on button "Get Rates" at bounding box center [829, 468] width 119 height 28
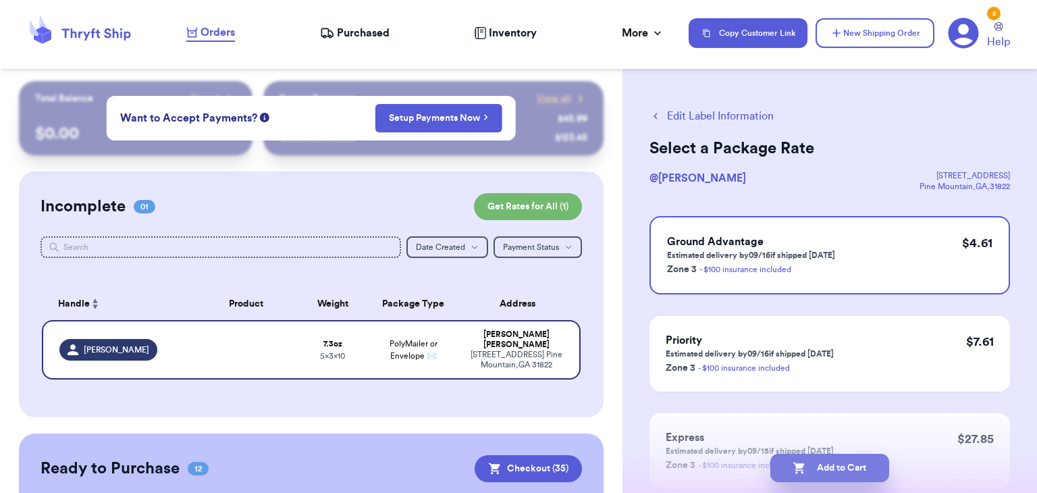
click at [837, 470] on button "Add to Cart" at bounding box center [829, 468] width 119 height 28
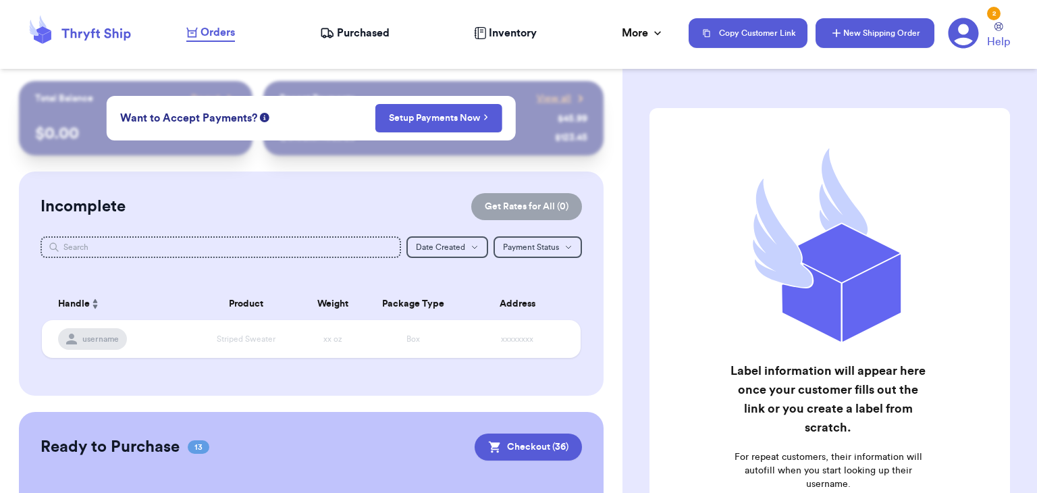
click at [890, 39] on button "New Shipping Order" at bounding box center [874, 33] width 119 height 30
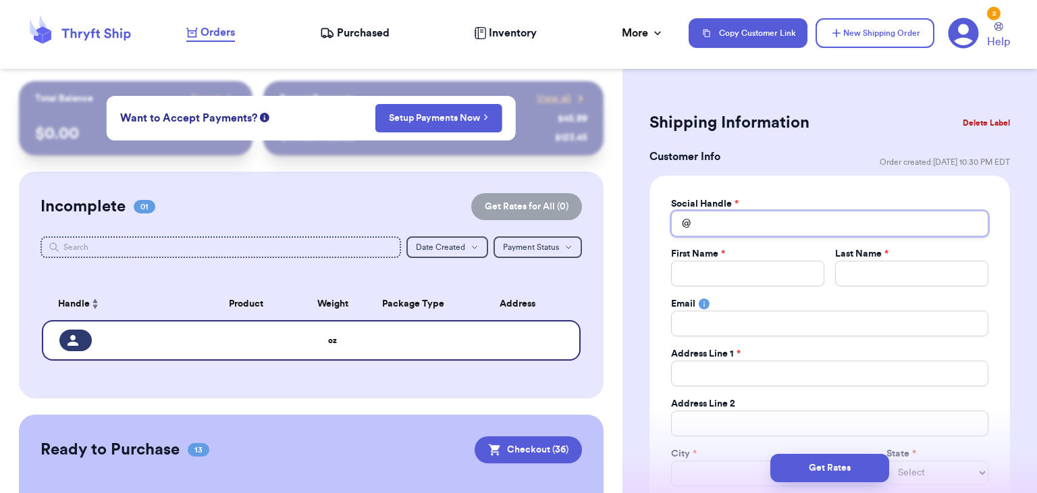
click at [798, 235] on input "Total Amount Paid" at bounding box center [829, 224] width 317 height 26
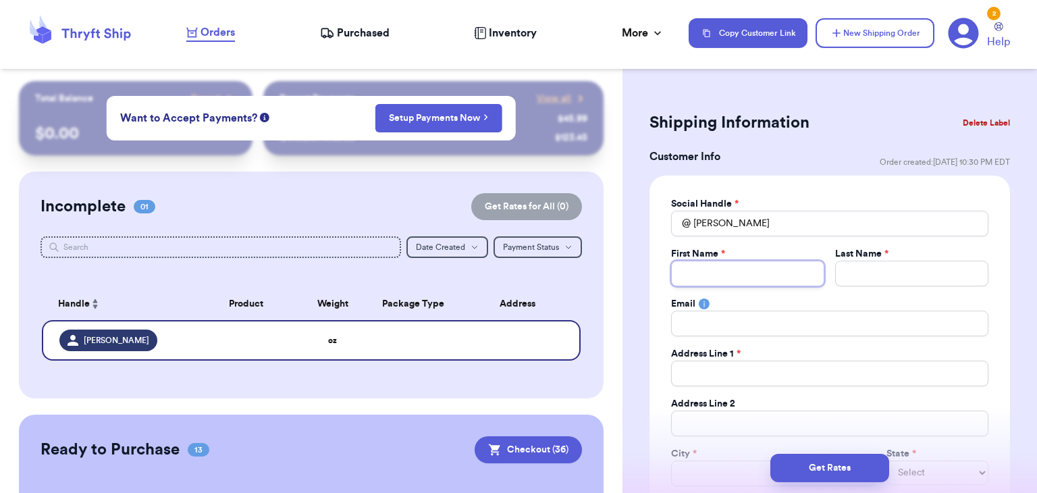
click at [785, 271] on input "Total Amount Paid" at bounding box center [747, 274] width 153 height 26
click at [859, 269] on input "Total Amount Paid" at bounding box center [911, 274] width 153 height 26
click at [820, 383] on input "Total Amount Paid" at bounding box center [829, 373] width 317 height 26
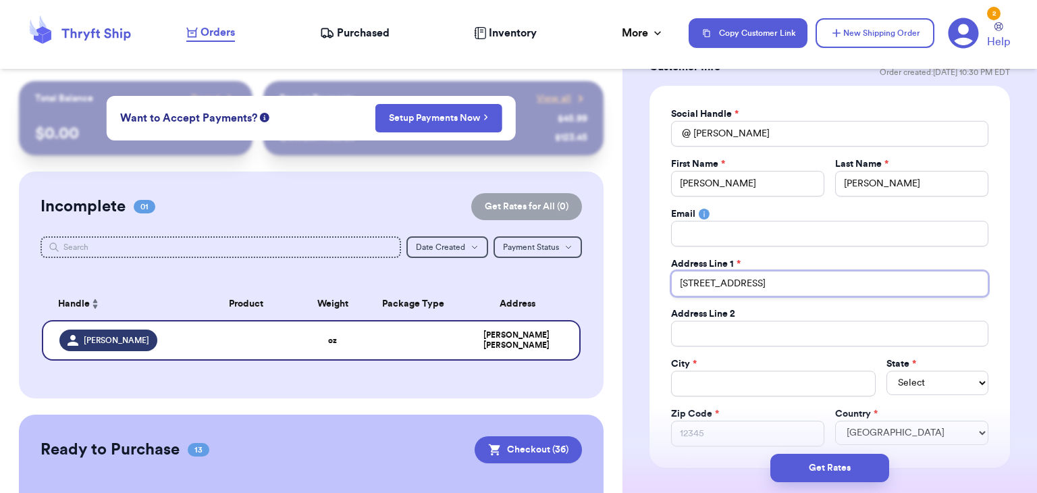
scroll to position [94, 0]
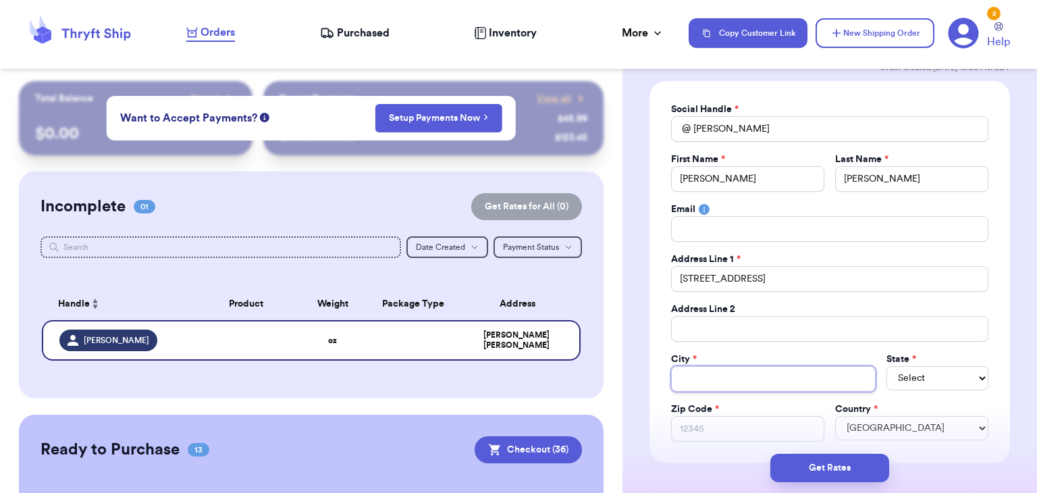
click at [737, 375] on input "Total Amount Paid" at bounding box center [773, 379] width 204 height 26
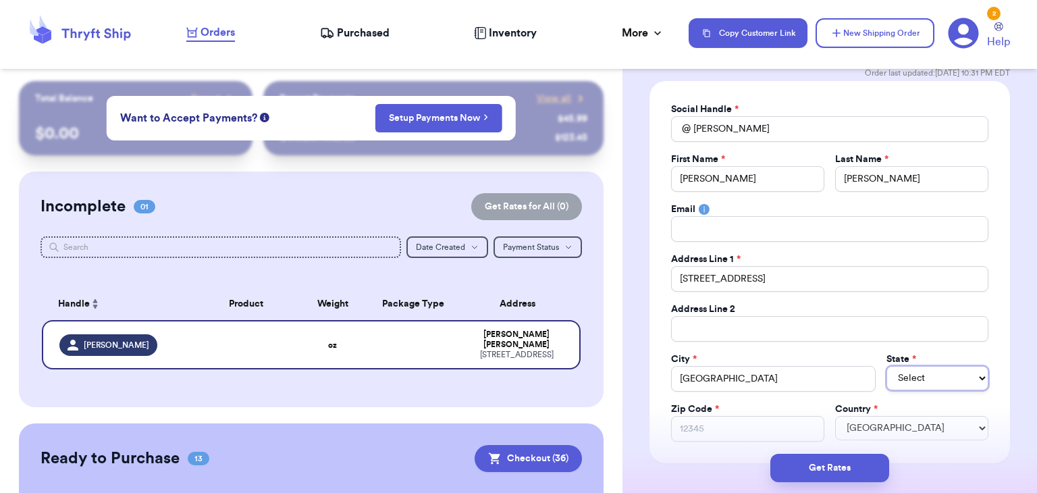
click at [956, 377] on select "Select AL AK AZ AR CA CO [GEOGRAPHIC_DATA] DE DC [GEOGRAPHIC_DATA] [GEOGRAPHIC_…" at bounding box center [937, 378] width 102 height 24
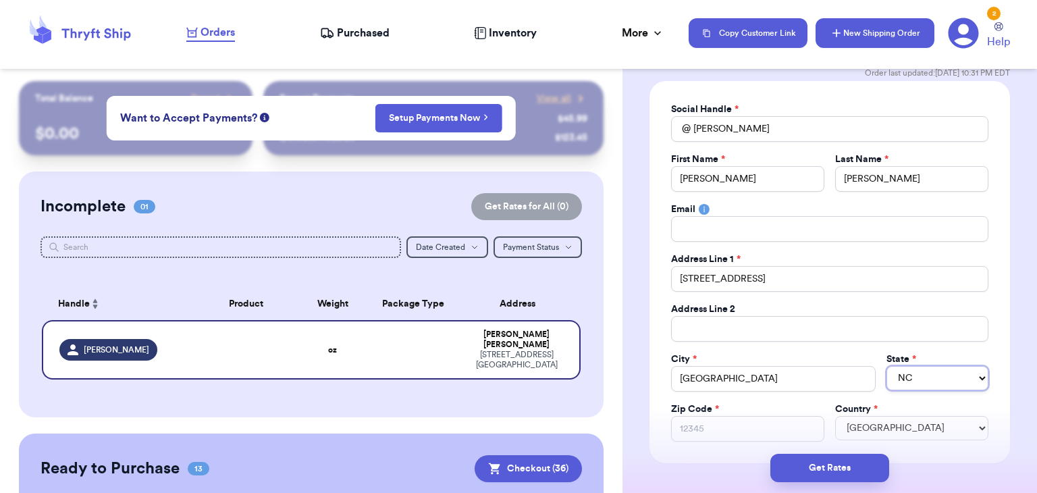
click at [886, 366] on select "Select AL AK AZ AR CA CO [GEOGRAPHIC_DATA] DE DC [GEOGRAPHIC_DATA] [GEOGRAPHIC_…" at bounding box center [937, 378] width 102 height 24
click at [752, 429] on input "Zip Code *" at bounding box center [747, 429] width 153 height 26
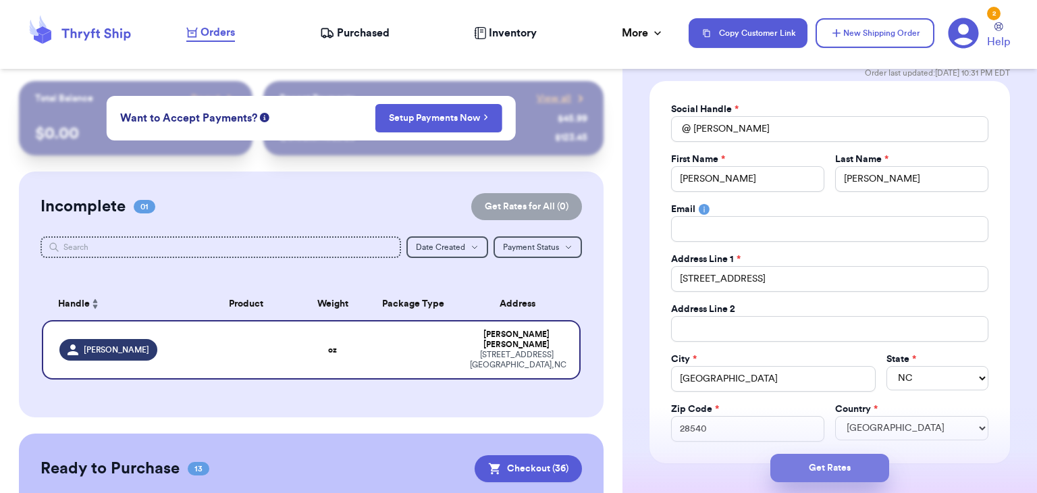
click at [828, 464] on button "Get Rates" at bounding box center [829, 468] width 119 height 28
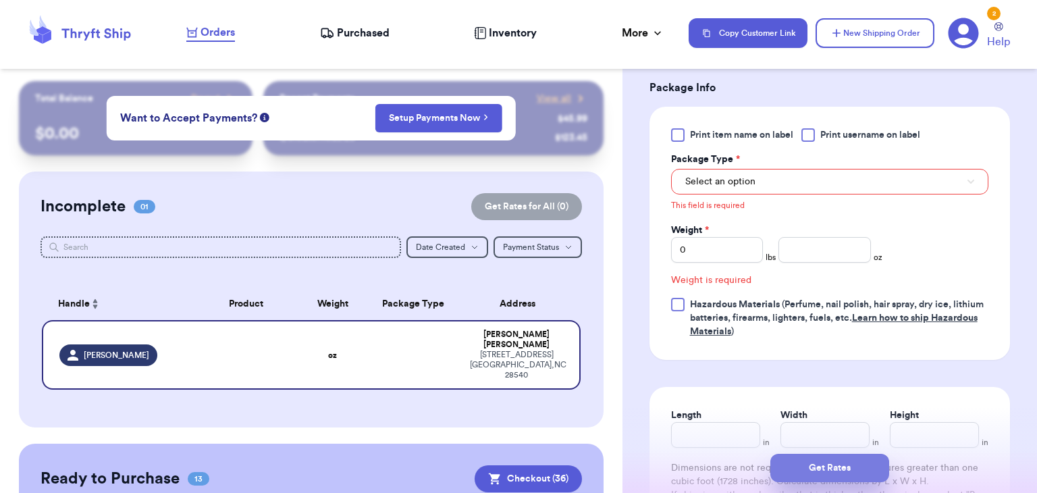
scroll to position [572, 0]
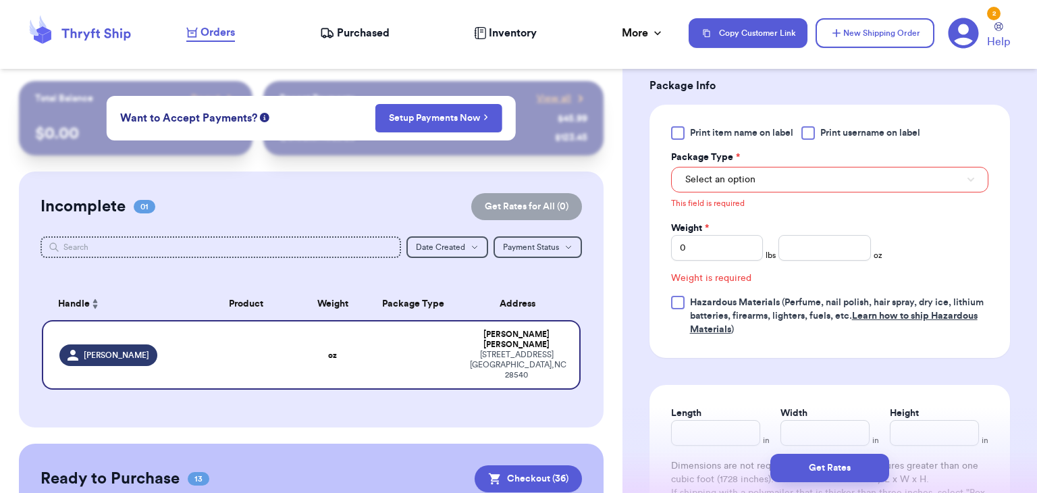
click at [798, 165] on div "Select an option" at bounding box center [829, 178] width 317 height 28
click at [804, 175] on button "Select an option" at bounding box center [829, 180] width 317 height 26
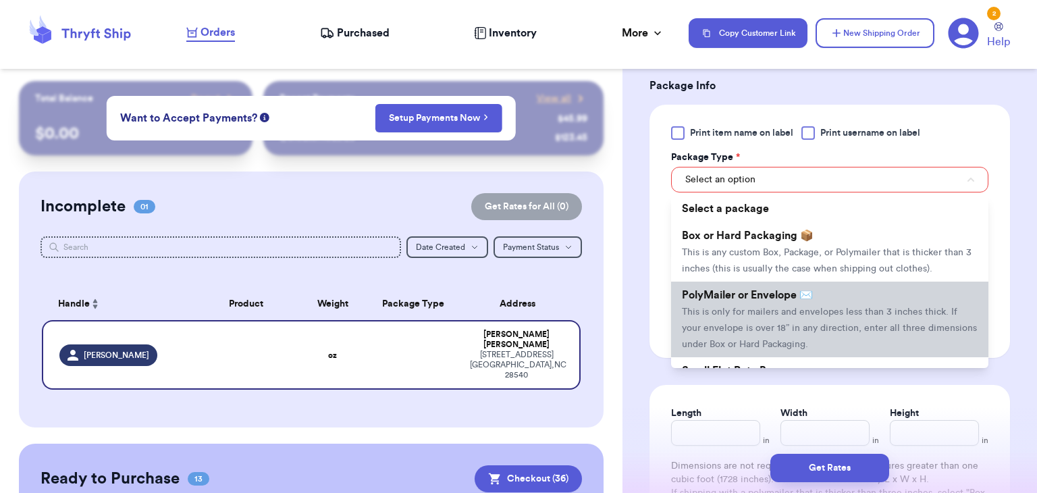
click at [820, 321] on li "PolyMailer or Envelope ✉️ This is only for mailers and envelopes less than 3 in…" at bounding box center [829, 319] width 317 height 76
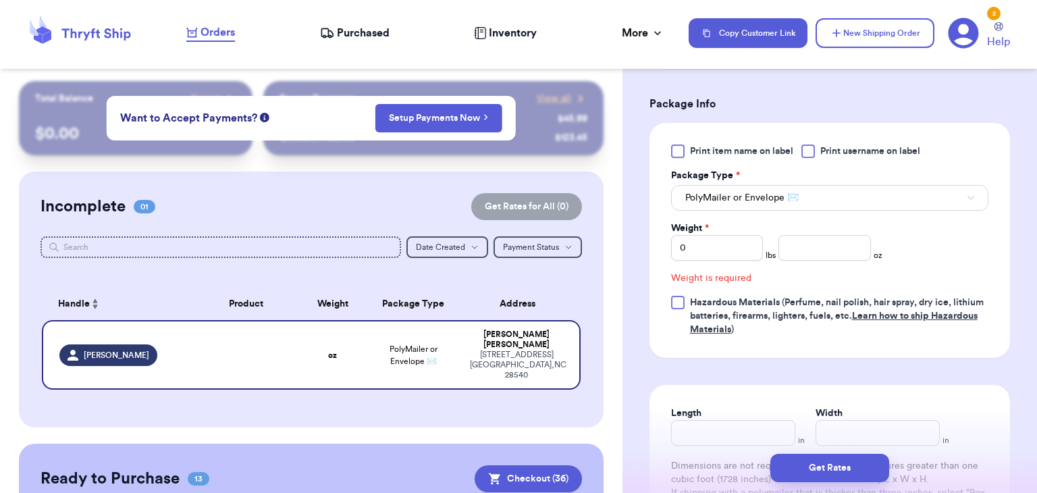
click at [852, 261] on div "Print item name on label Print username on label Package Type * PolyMailer or E…" at bounding box center [829, 240] width 317 height 192
click at [845, 246] on input "number" at bounding box center [824, 248] width 92 height 26
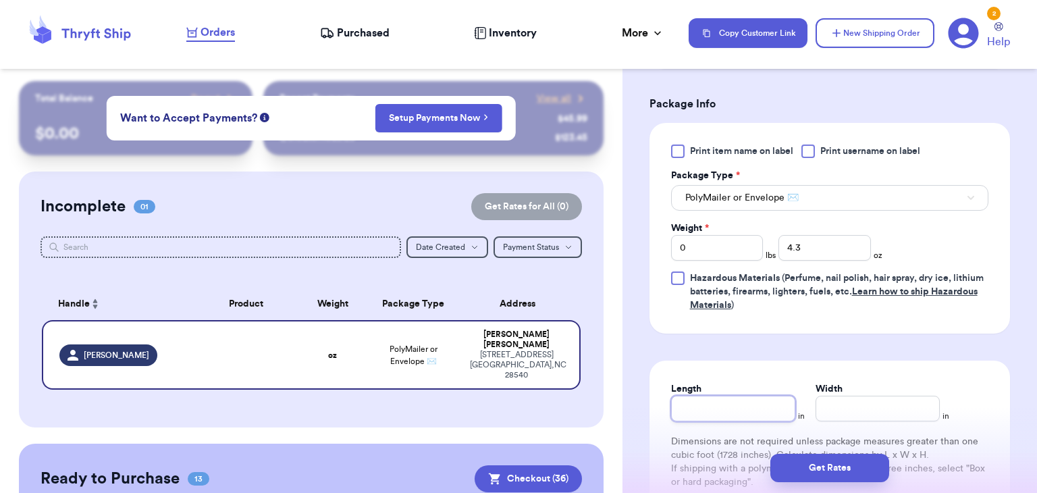
click at [767, 410] on input "Length" at bounding box center [733, 409] width 124 height 26
click at [842, 404] on input "Width *" at bounding box center [877, 409] width 124 height 26
click at [835, 466] on button "Get Rates" at bounding box center [829, 468] width 119 height 28
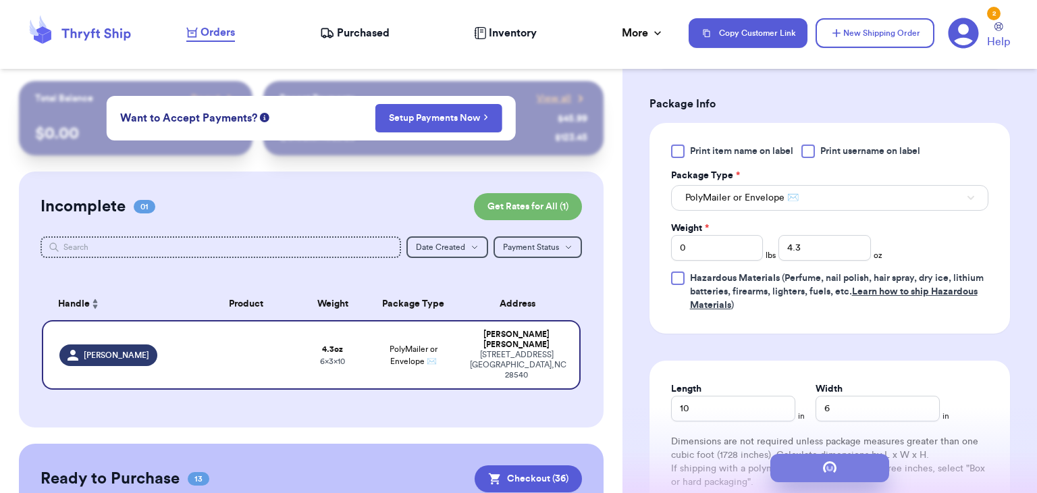
scroll to position [0, 0]
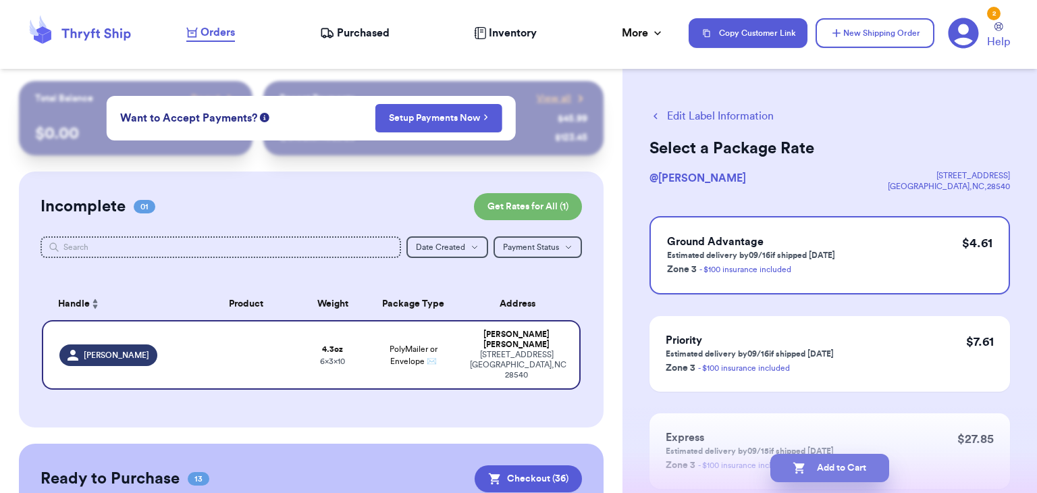
click at [834, 466] on button "Add to Cart" at bounding box center [829, 468] width 119 height 28
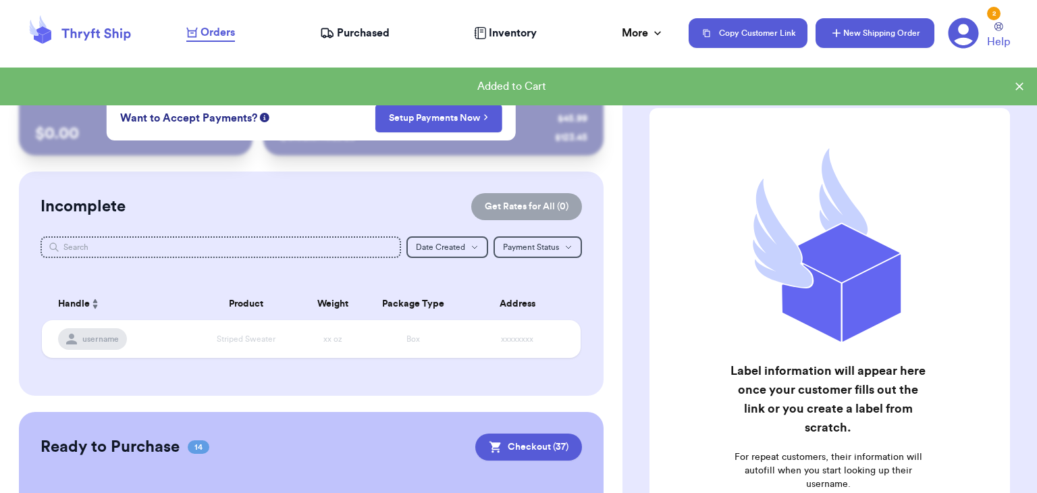
click at [826, 34] on button "New Shipping Order" at bounding box center [874, 33] width 119 height 30
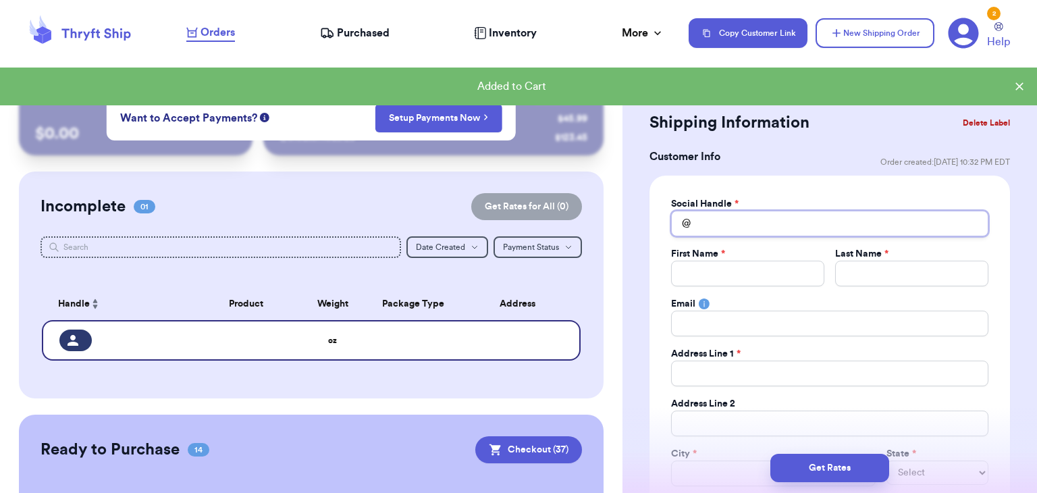
click at [771, 222] on input "Total Amount Paid" at bounding box center [829, 224] width 317 height 26
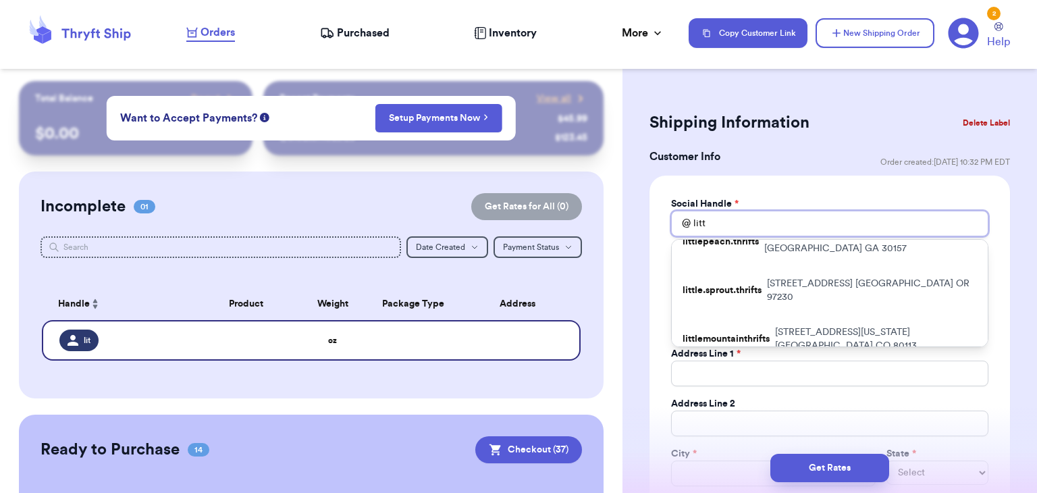
scroll to position [244, 0]
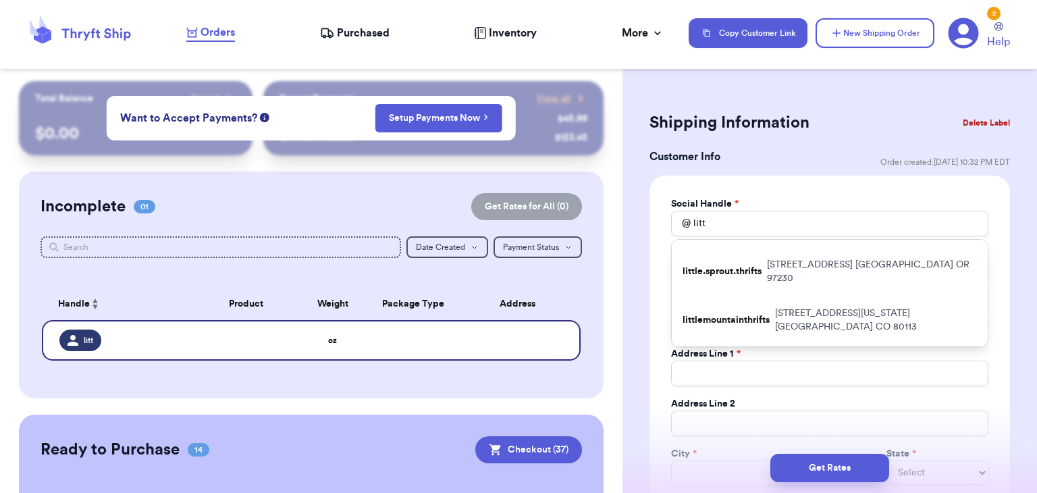
click at [743, 355] on p "Littlestarsthriftyfinds" at bounding box center [728, 361] width 92 height 13
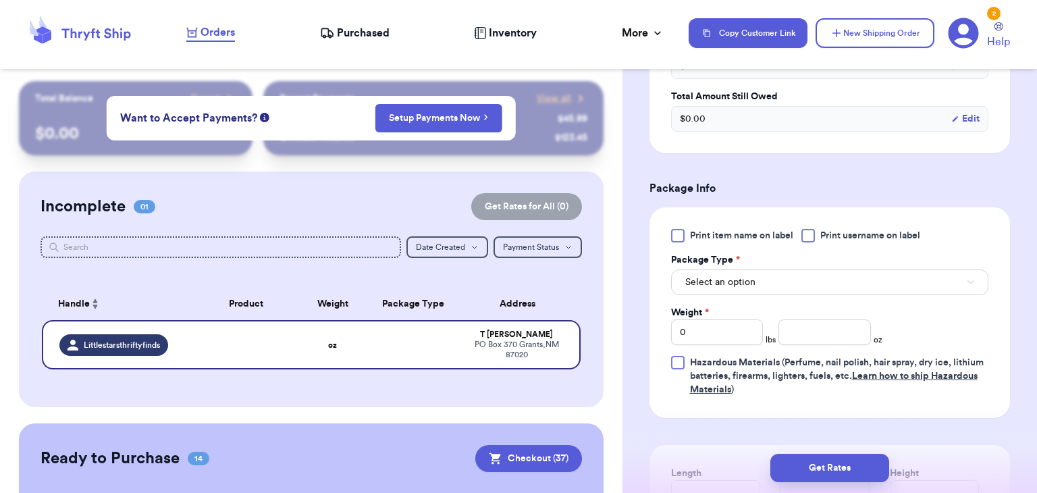
scroll to position [691, 0]
click at [810, 236] on div at bounding box center [807, 233] width 13 height 13
click at [0, 0] on input "Print username on label" at bounding box center [0, 0] width 0 height 0
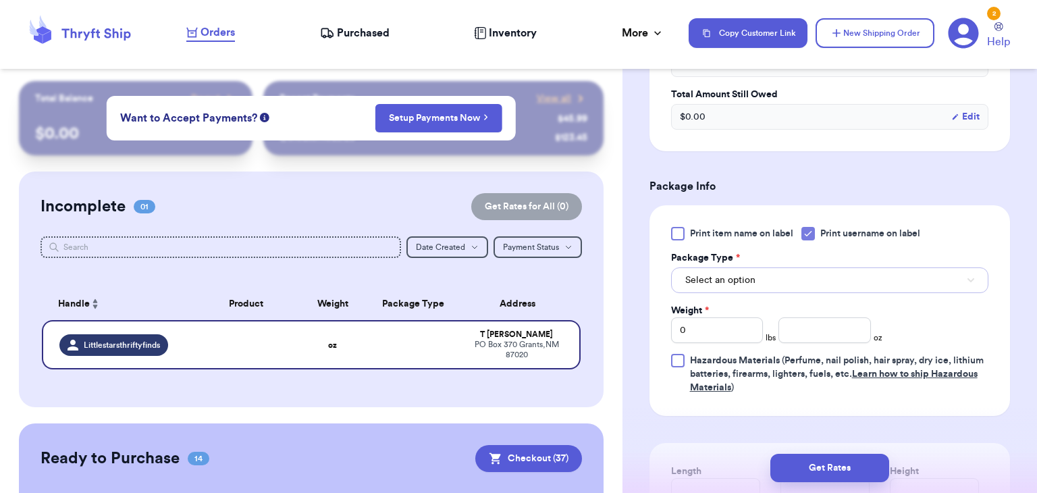
click at [795, 281] on button "Select an option" at bounding box center [829, 280] width 317 height 26
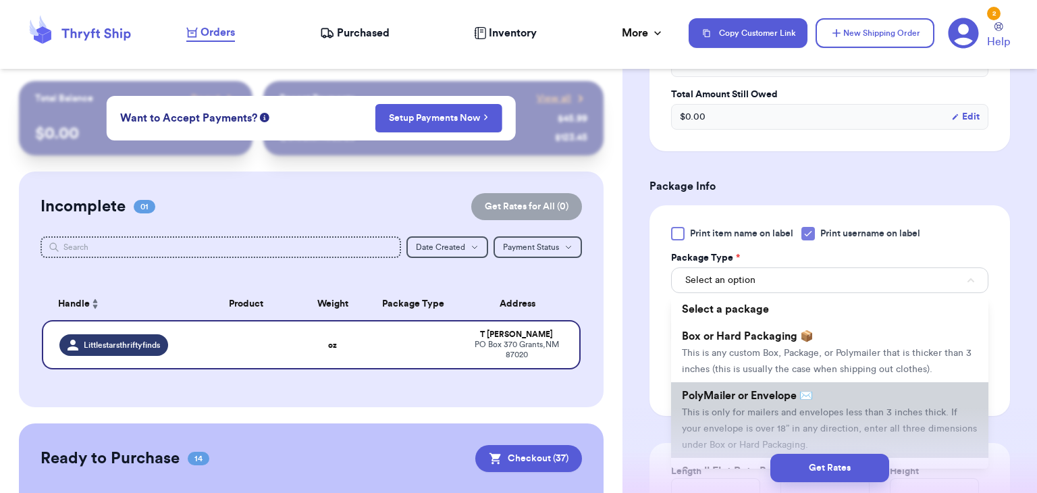
click at [776, 390] on span "PolyMailer or Envelope ✉️" at bounding box center [747, 395] width 131 height 11
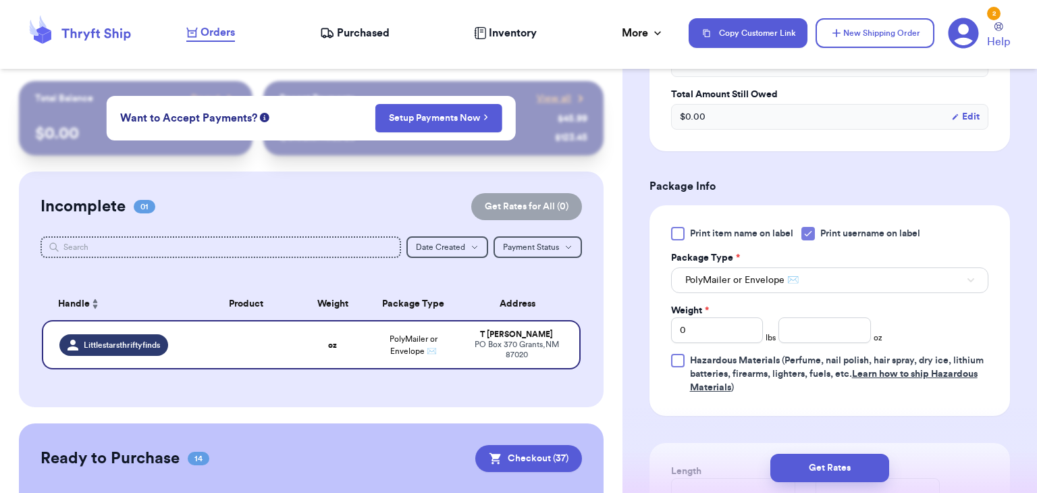
click at [776, 387] on span "Hazardous Materials (Perfume, nail polish, hair spray, dry ice, lithium batteri…" at bounding box center [839, 374] width 298 height 40
click at [0, 0] on input "Hazardous Materials (Perfume, nail polish, hair spray, dry ice, lithium batteri…" at bounding box center [0, 0] width 0 height 0
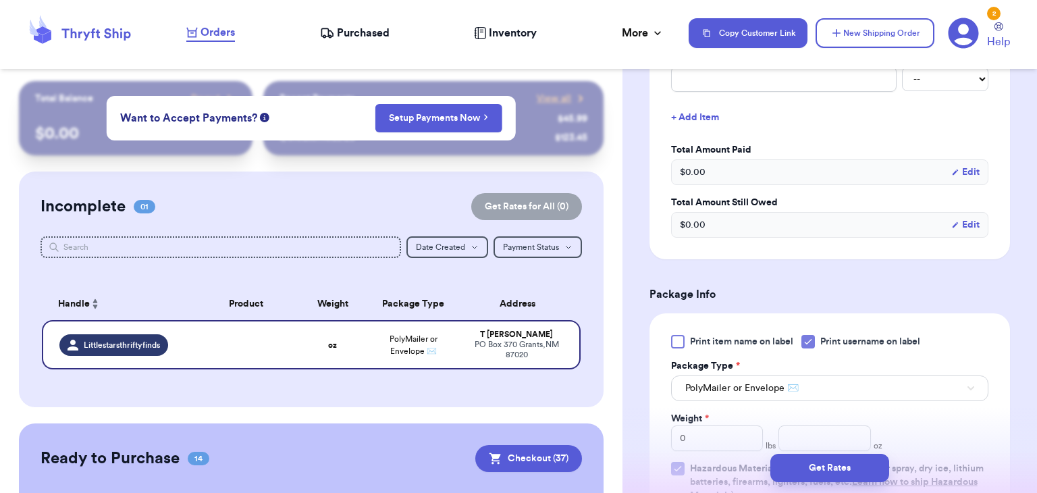
scroll to position [727, 0]
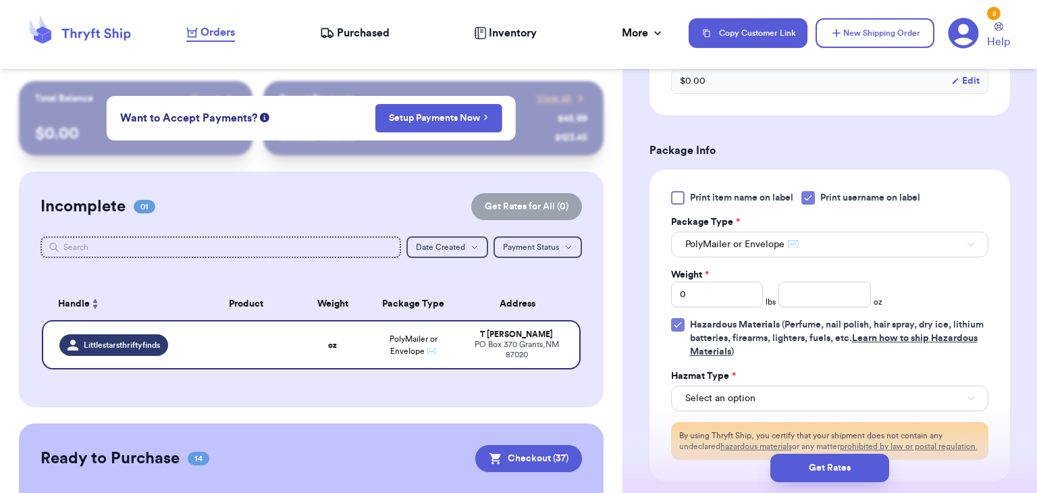
click at [674, 324] on icon at bounding box center [677, 324] width 11 height 11
click at [0, 0] on input "Hazardous Materials (Perfume, nail polish, hair spray, dry ice, lithium batteri…" at bounding box center [0, 0] width 0 height 0
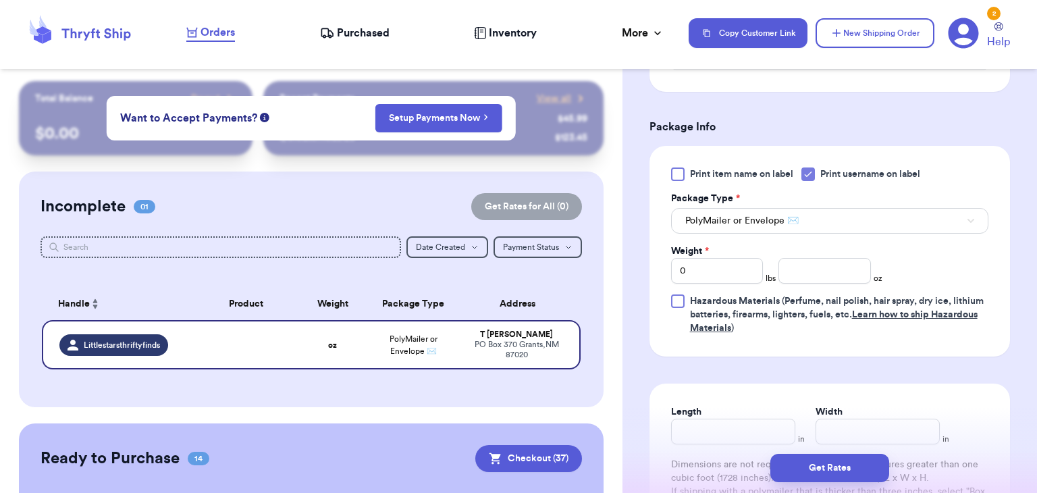
scroll to position [764, 0]
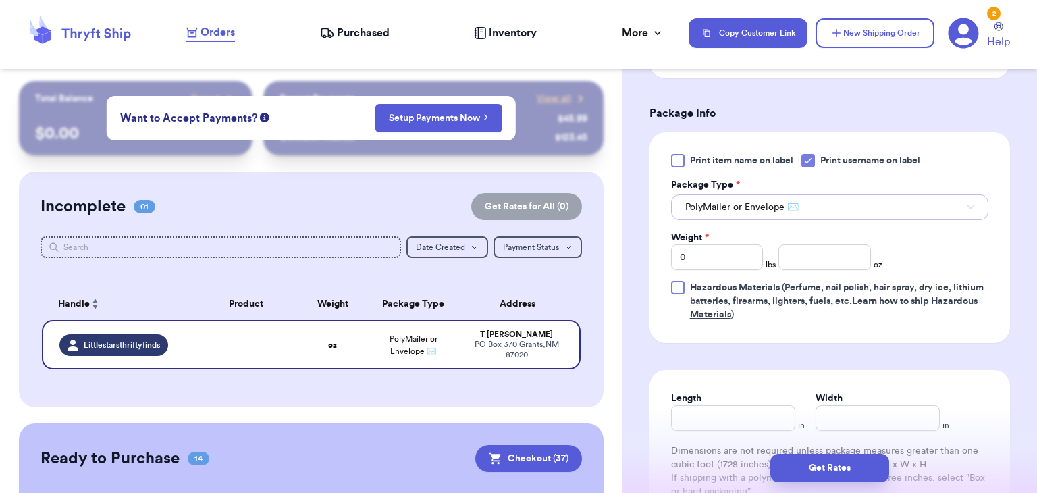
click at [877, 201] on button "PolyMailer or Envelope ✉️" at bounding box center [829, 207] width 317 height 26
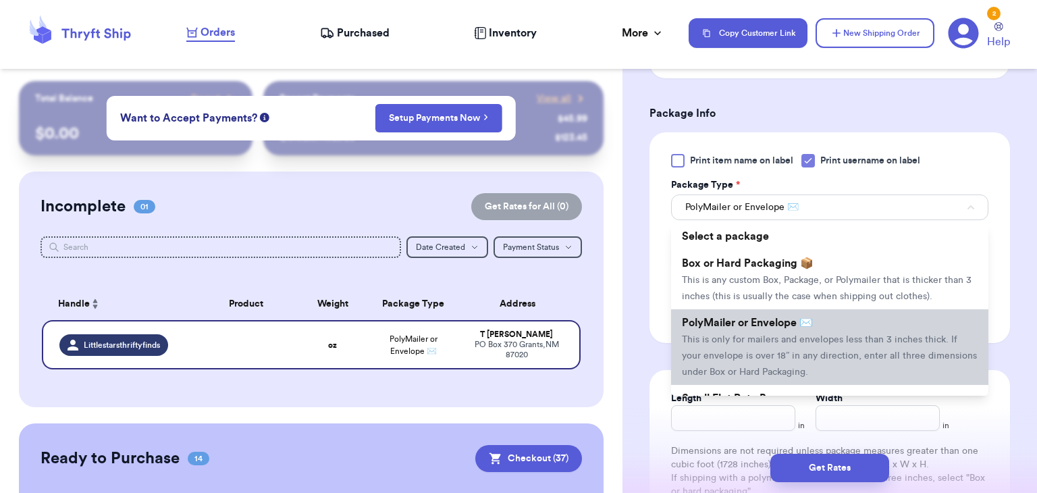
click at [846, 342] on li "PolyMailer or Envelope ✉️ This is only for mailers and envelopes less than 3 in…" at bounding box center [829, 347] width 317 height 76
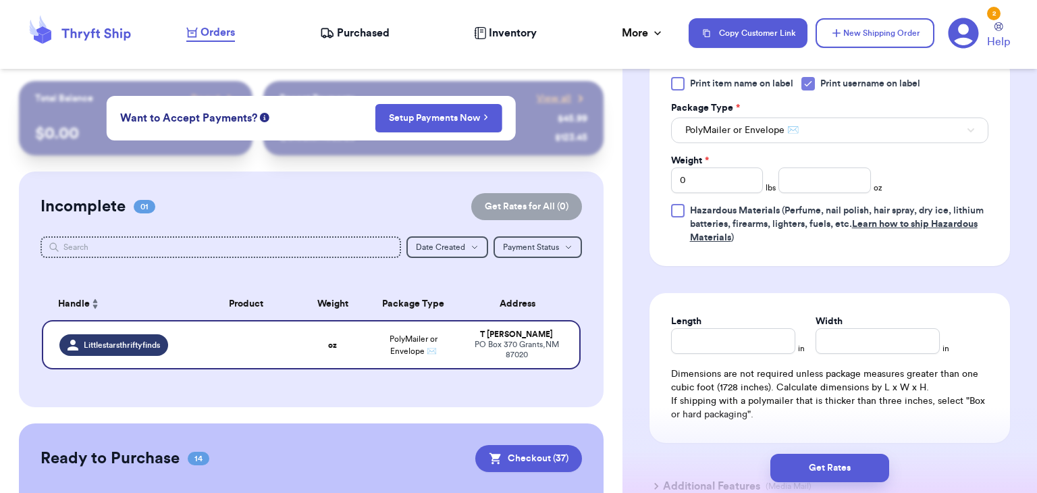
scroll to position [848, 0]
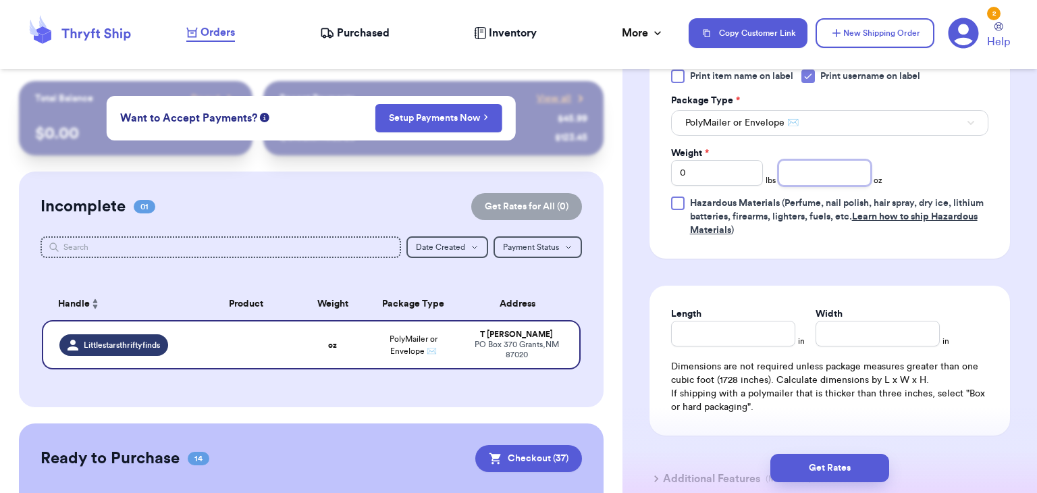
click at [810, 168] on input "number" at bounding box center [824, 173] width 92 height 26
click at [780, 341] on input "Length" at bounding box center [733, 334] width 124 height 26
click at [881, 323] on input "Width *" at bounding box center [877, 334] width 124 height 26
click at [844, 462] on button "Get Rates" at bounding box center [829, 468] width 119 height 28
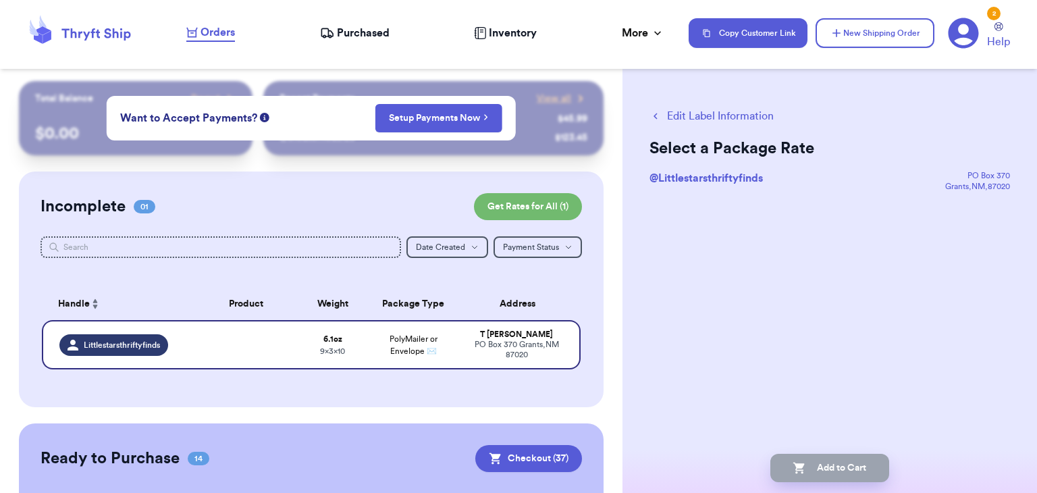
scroll to position [0, 0]
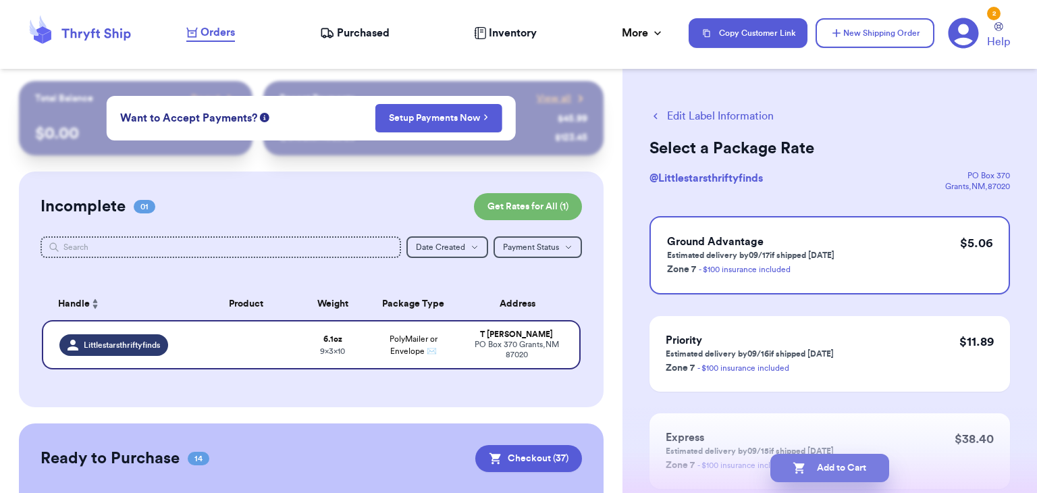
click at [845, 467] on button "Add to Cart" at bounding box center [829, 468] width 119 height 28
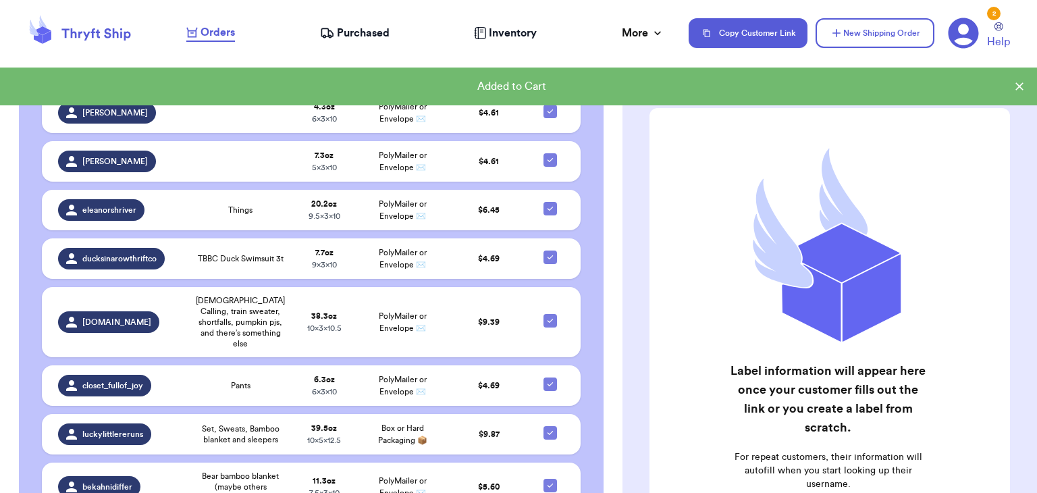
scroll to position [880, 0]
